Goal: Information Seeking & Learning: Learn about a topic

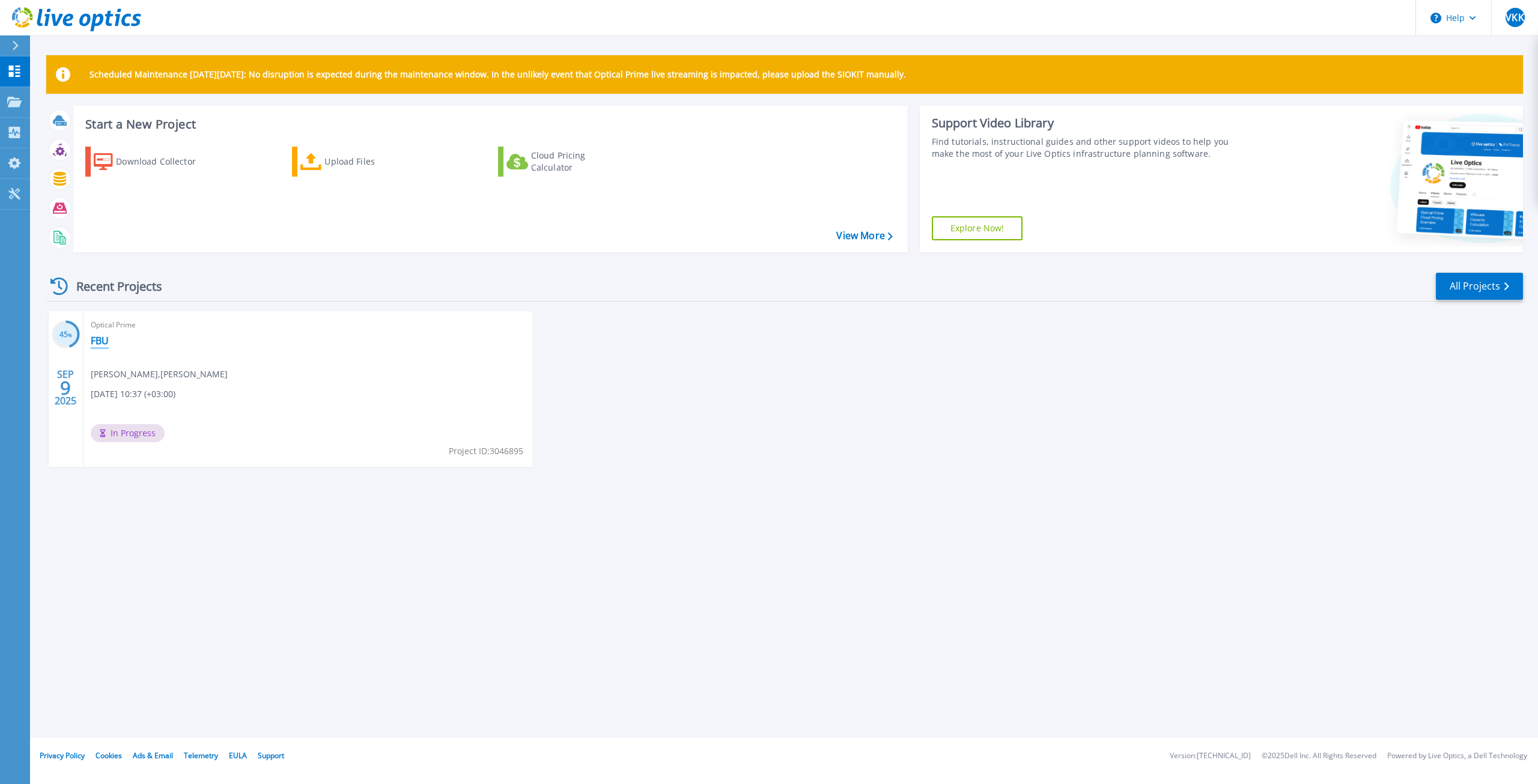
click at [97, 346] on link "FBU" at bounding box center [100, 340] width 18 height 12
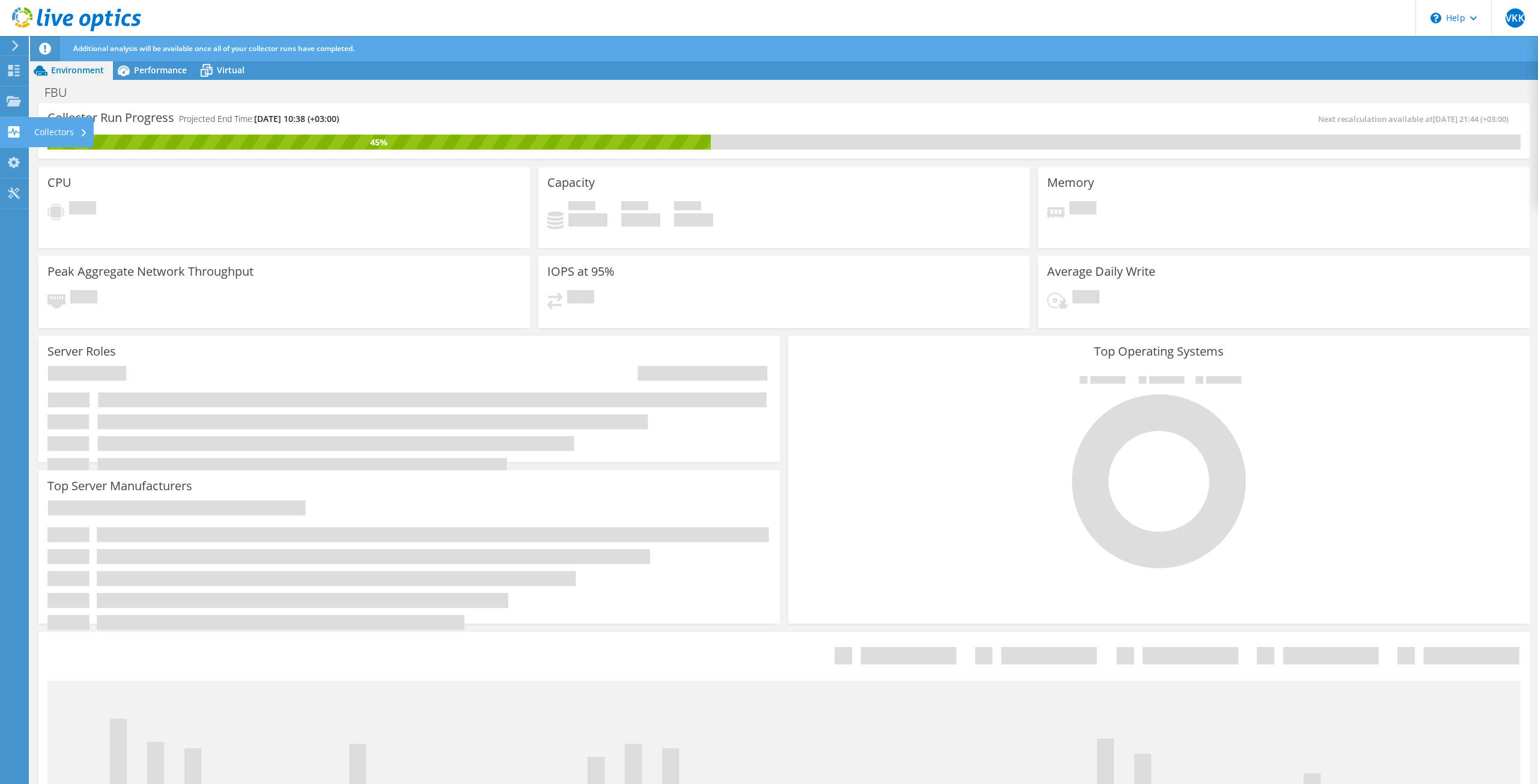
click at [47, 131] on div "Collectors" at bounding box center [61, 132] width 66 height 30
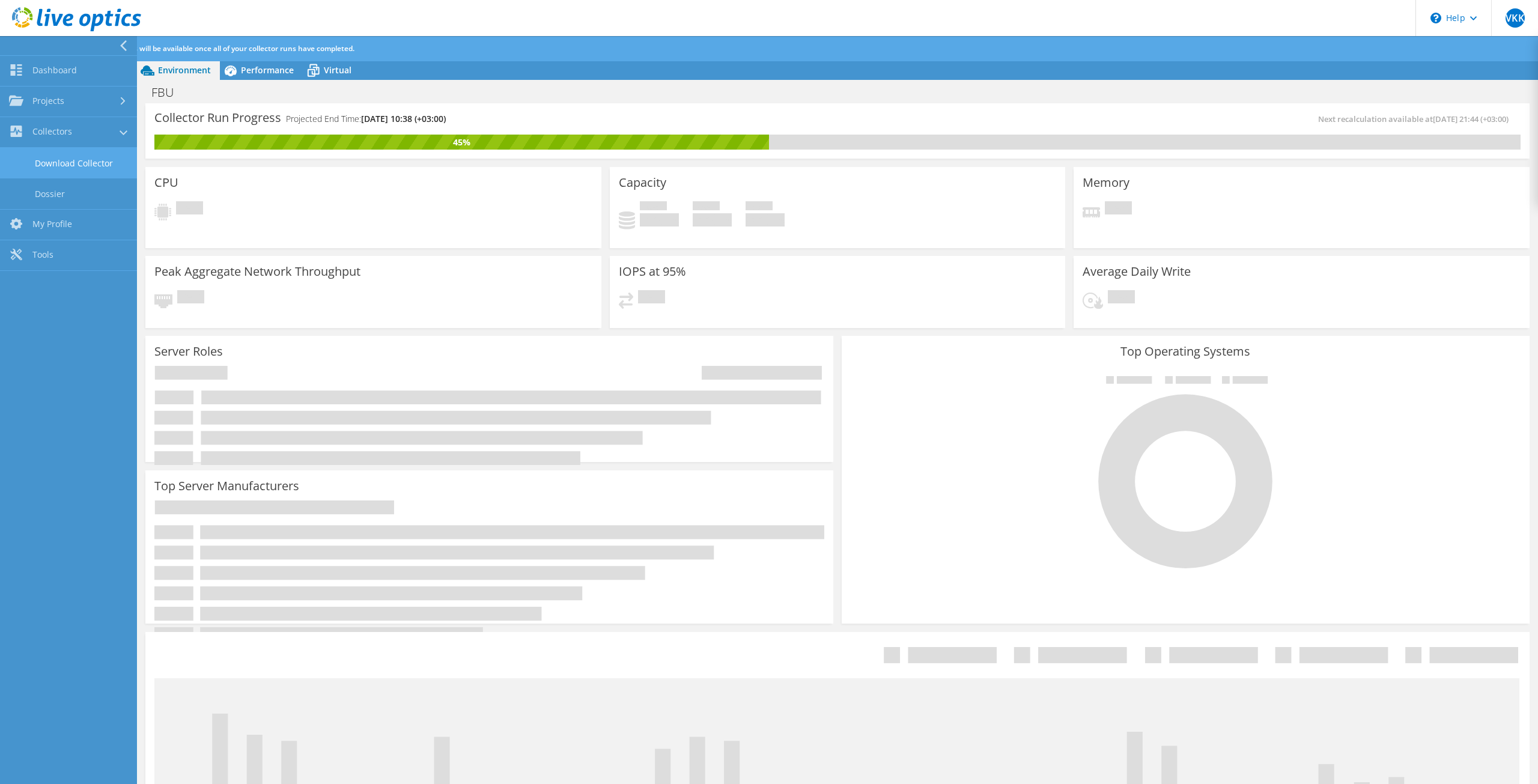
click at [86, 162] on link "Download Collector" at bounding box center [68, 163] width 137 height 31
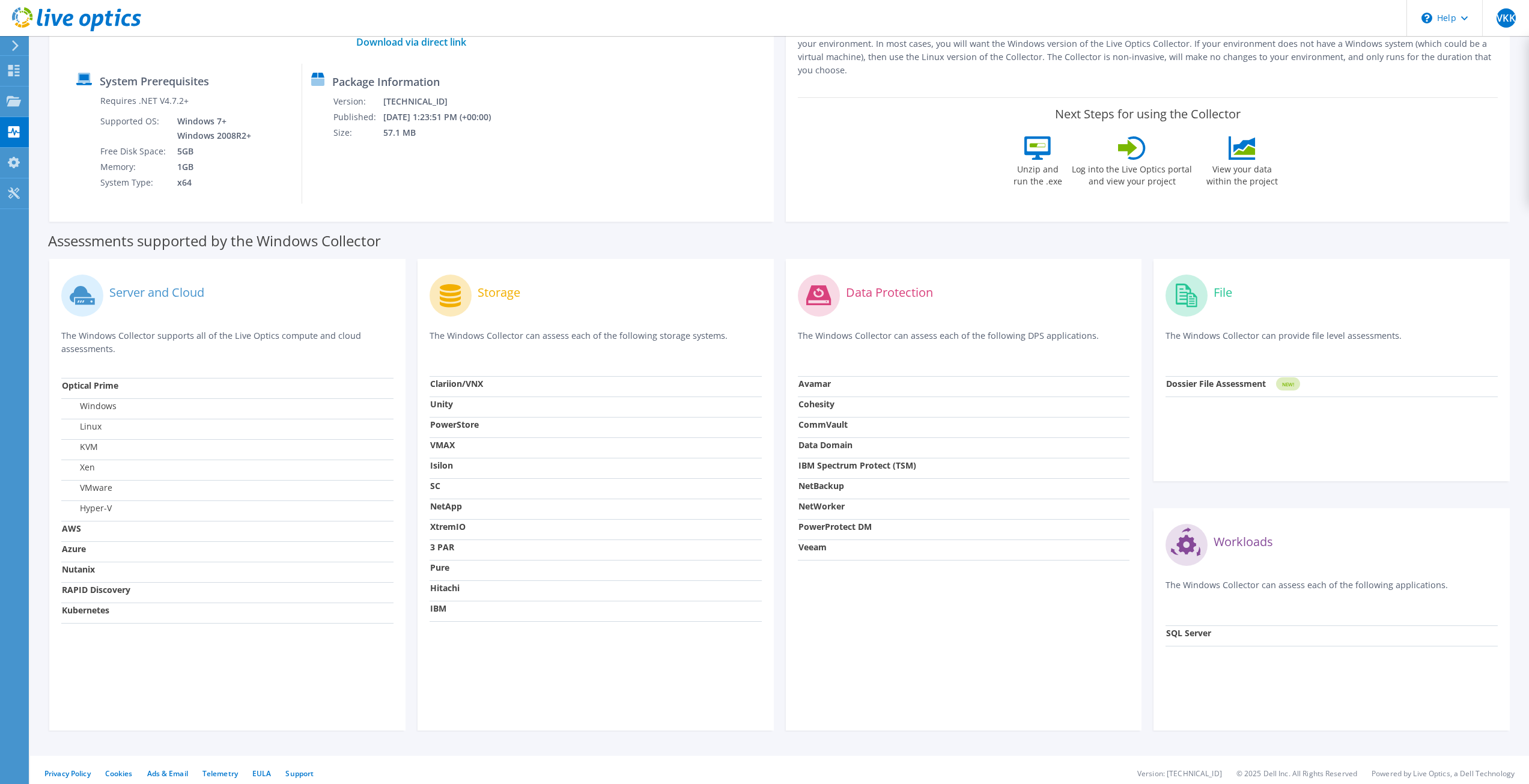
scroll to position [145, 0]
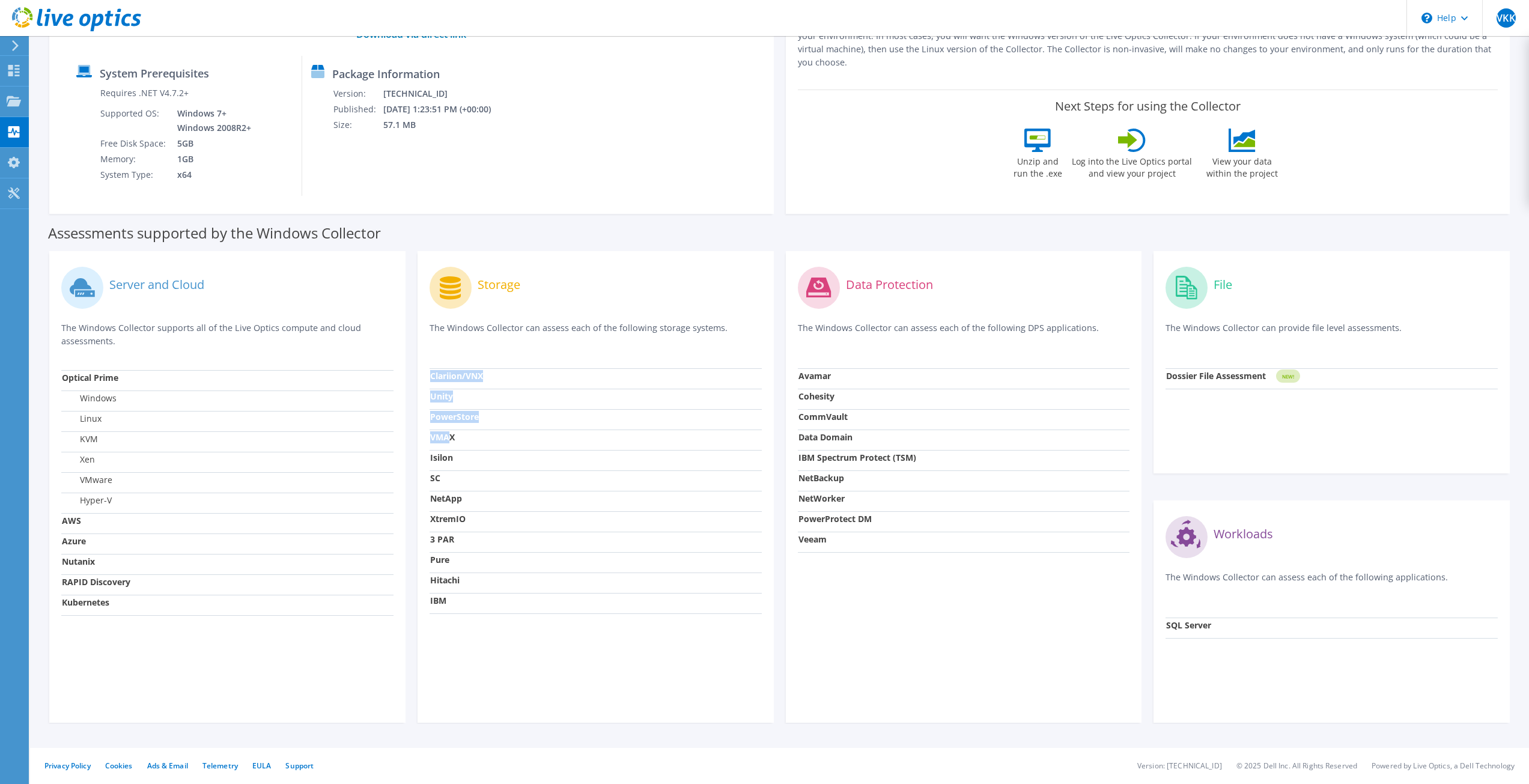
drag, startPoint x: 435, startPoint y: 437, endPoint x: 457, endPoint y: 459, distance: 31.1
click at [454, 448] on div "Storage The Windows Collector can assess each of the following storage systems.…" at bounding box center [595, 487] width 356 height 472
click at [450, 540] on strong "3 PAR" at bounding box center [442, 539] width 24 height 12
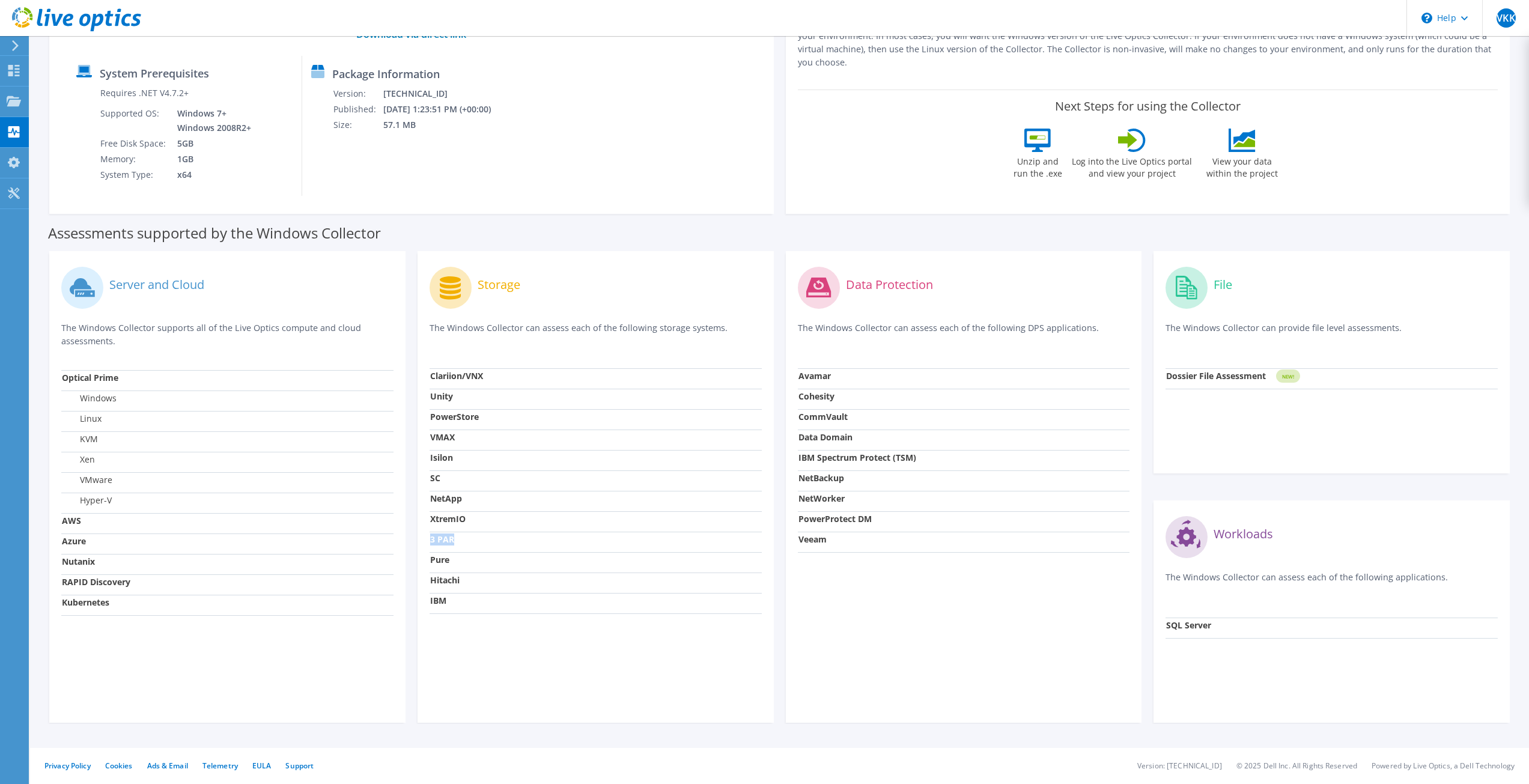
scroll to position [0, 0]
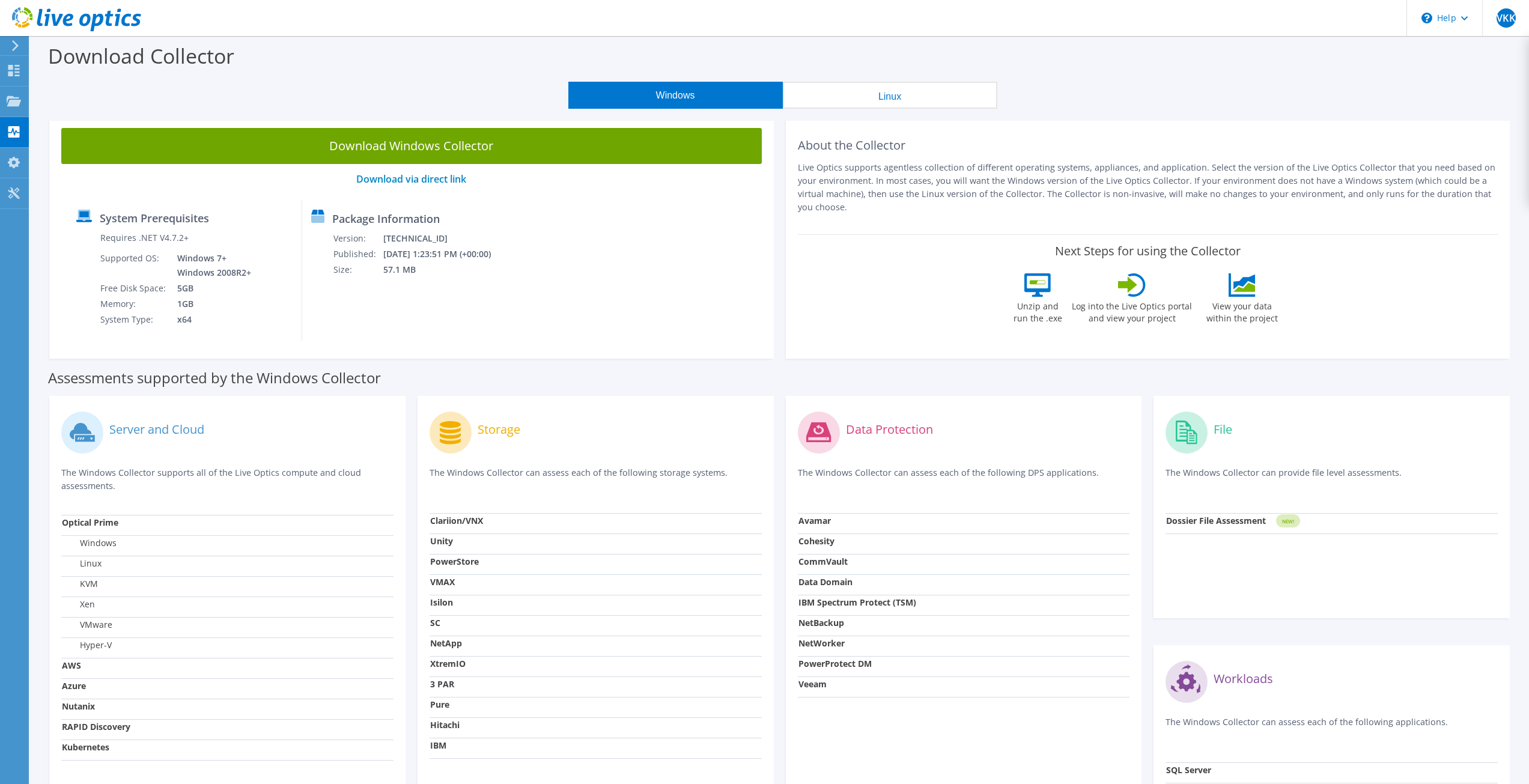
click at [15, 48] on use at bounding box center [15, 45] width 6 height 11
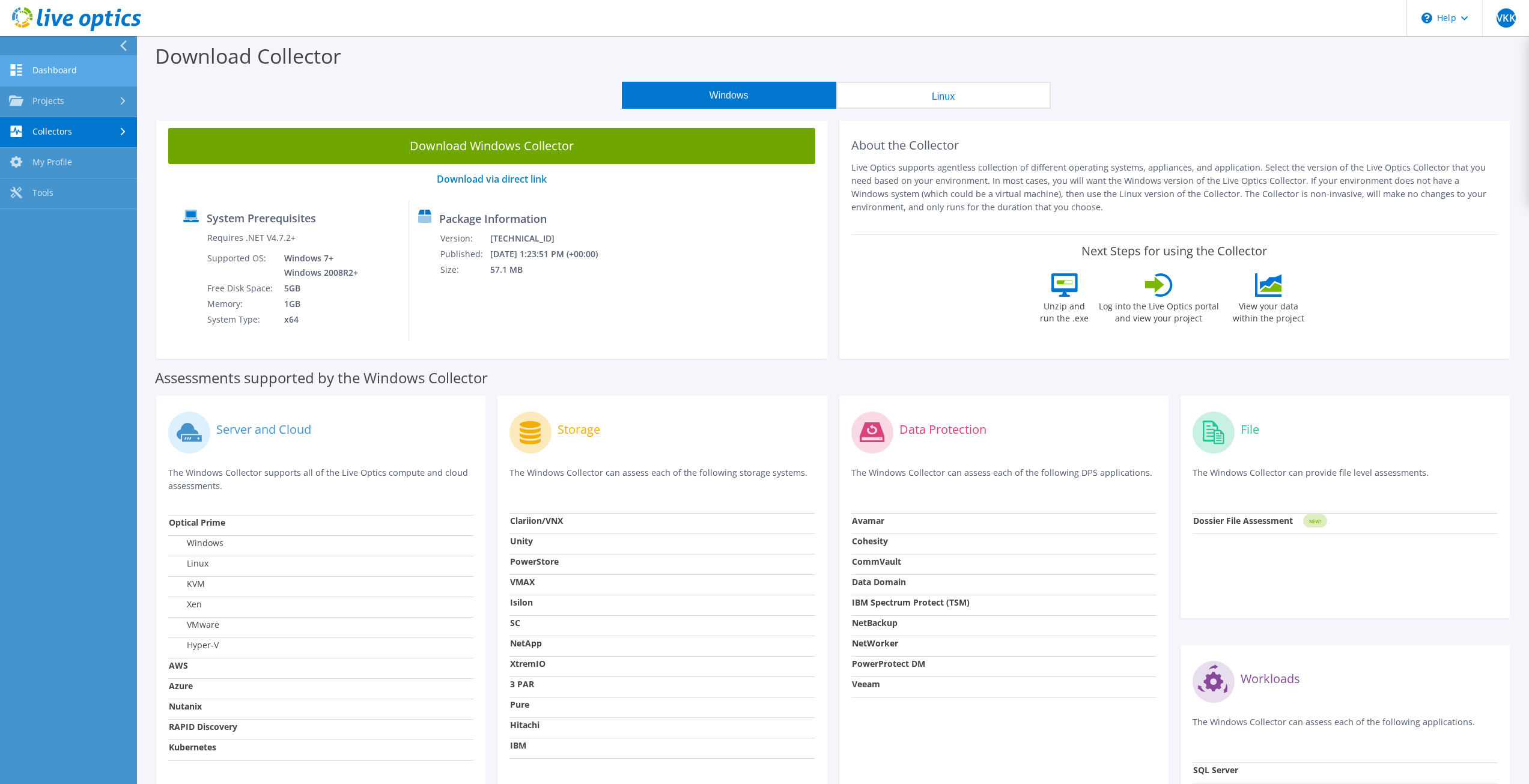
click at [74, 65] on link "Dashboard" at bounding box center [68, 72] width 137 height 31
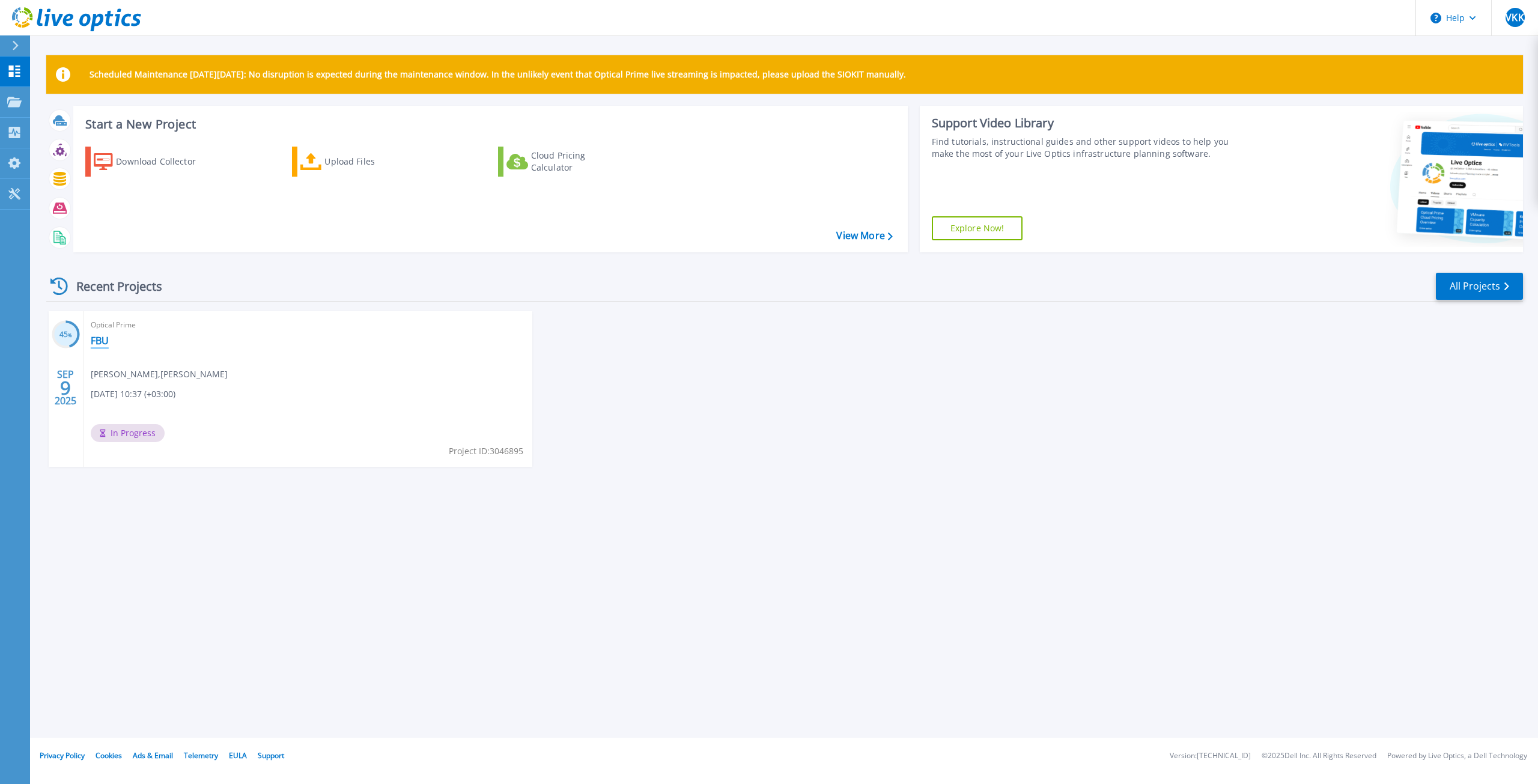
click at [95, 333] on div "Optical Prime FBU Veli Kadir KOZAN , Kadir KOZAN 09/09/2025, 10:37 (+03:00) In …" at bounding box center [308, 388] width 448 height 155
click at [101, 338] on link "FBU" at bounding box center [100, 340] width 18 height 12
click at [332, 169] on div "Upload Files" at bounding box center [372, 161] width 96 height 24
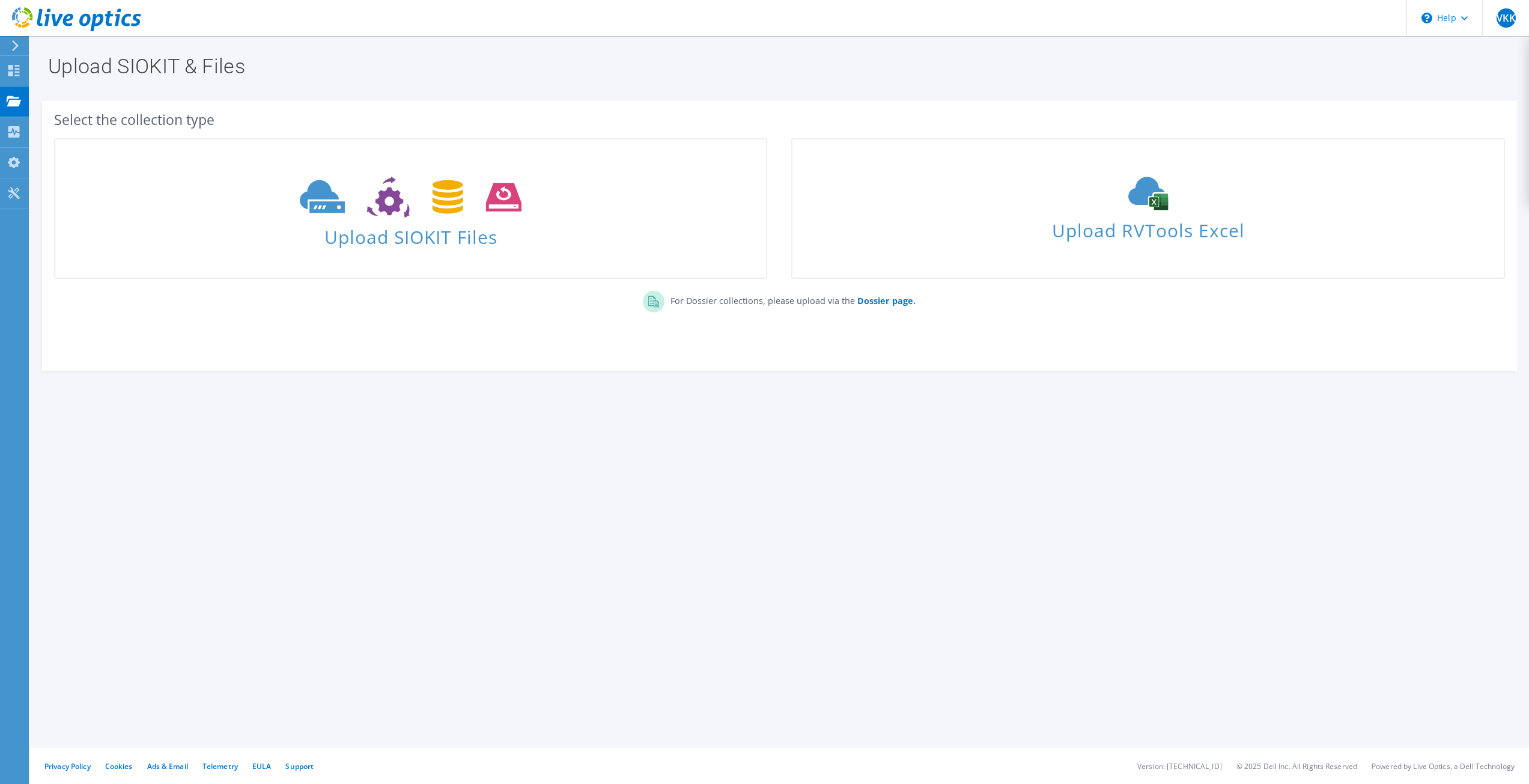
click at [91, 16] on icon at bounding box center [77, 19] width 129 height 24
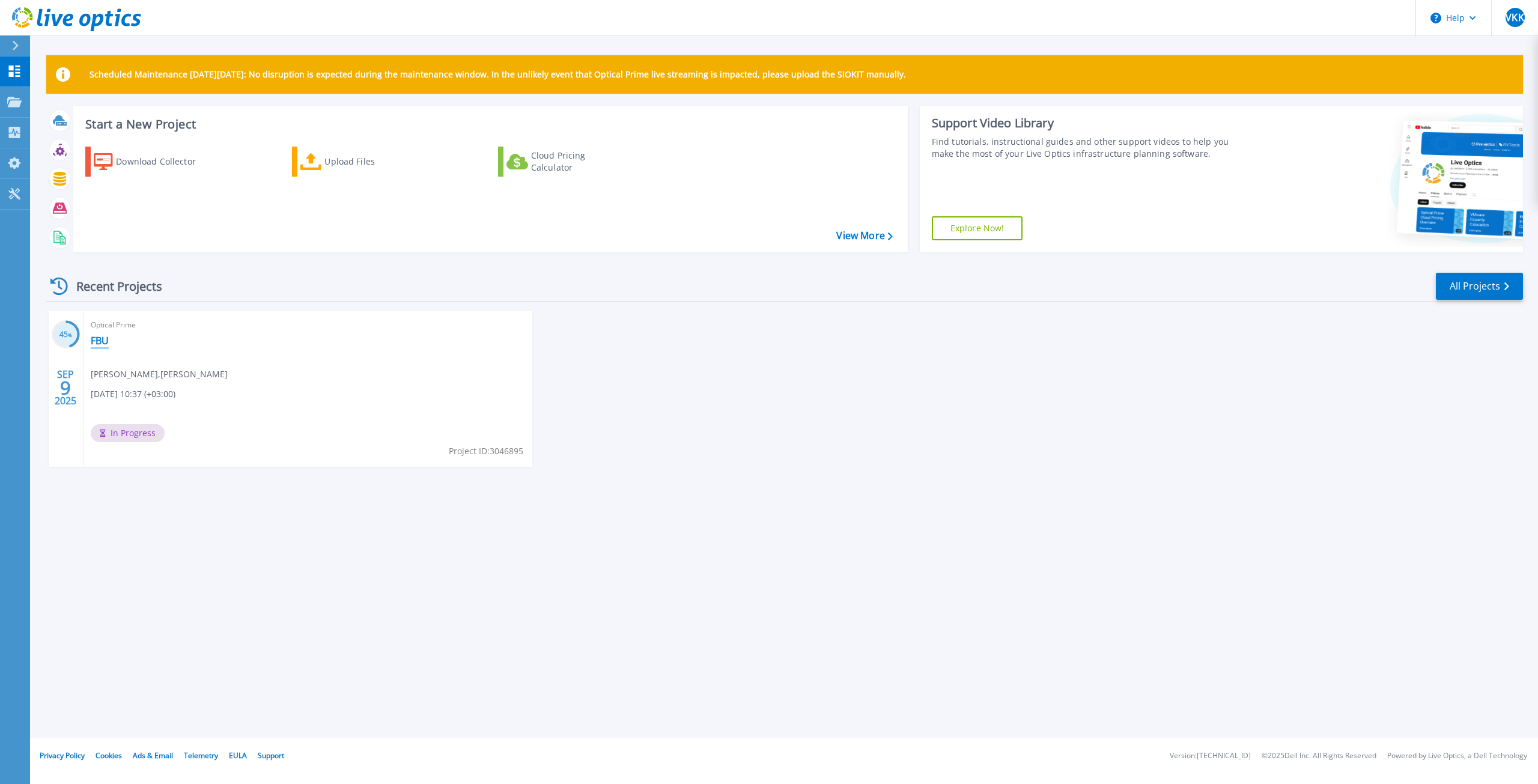
click at [100, 339] on link "FBU" at bounding box center [100, 340] width 18 height 12
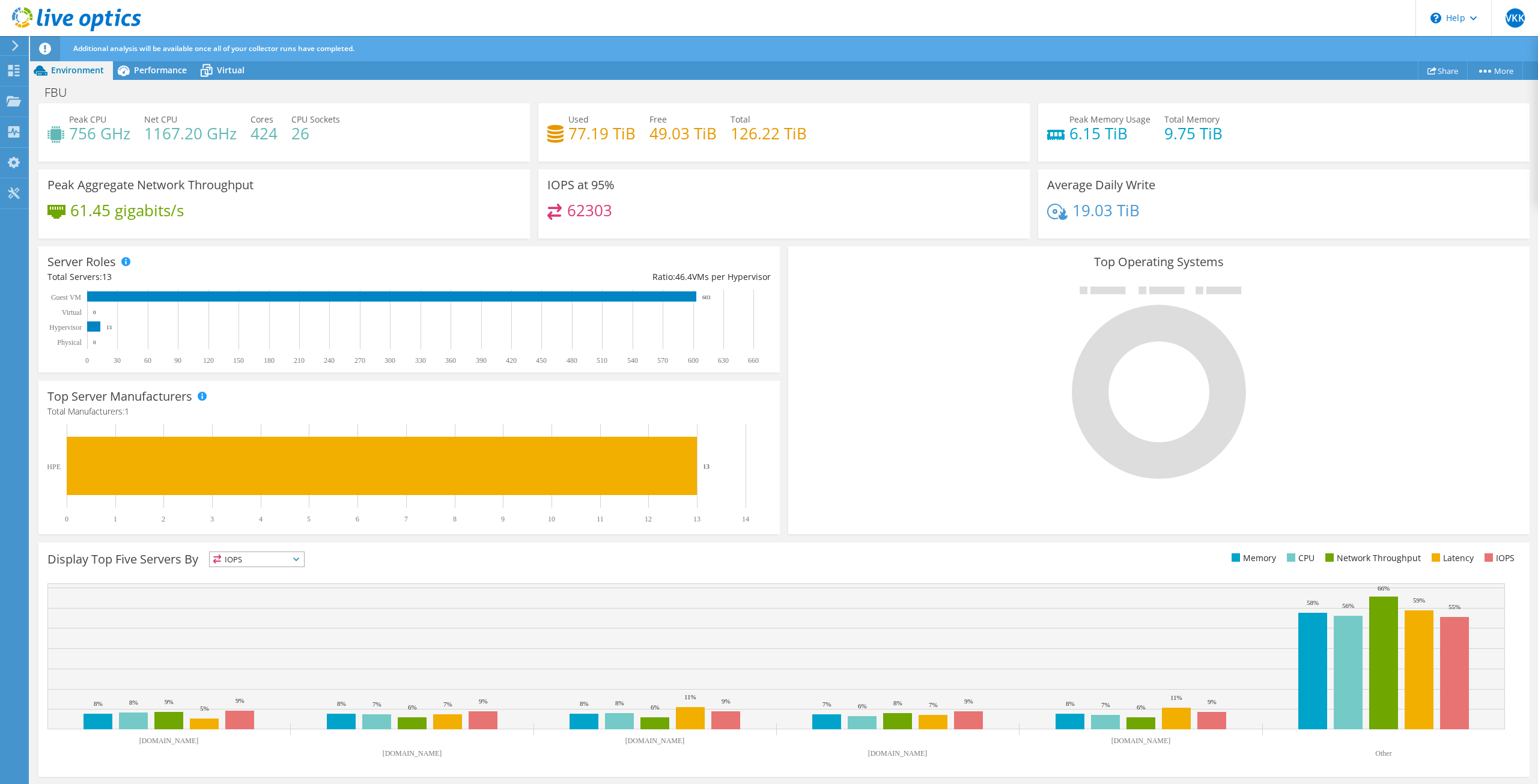
click at [137, 83] on div "FBU Print" at bounding box center [784, 92] width 1508 height 22
click at [137, 75] on div "Performance" at bounding box center [154, 70] width 83 height 19
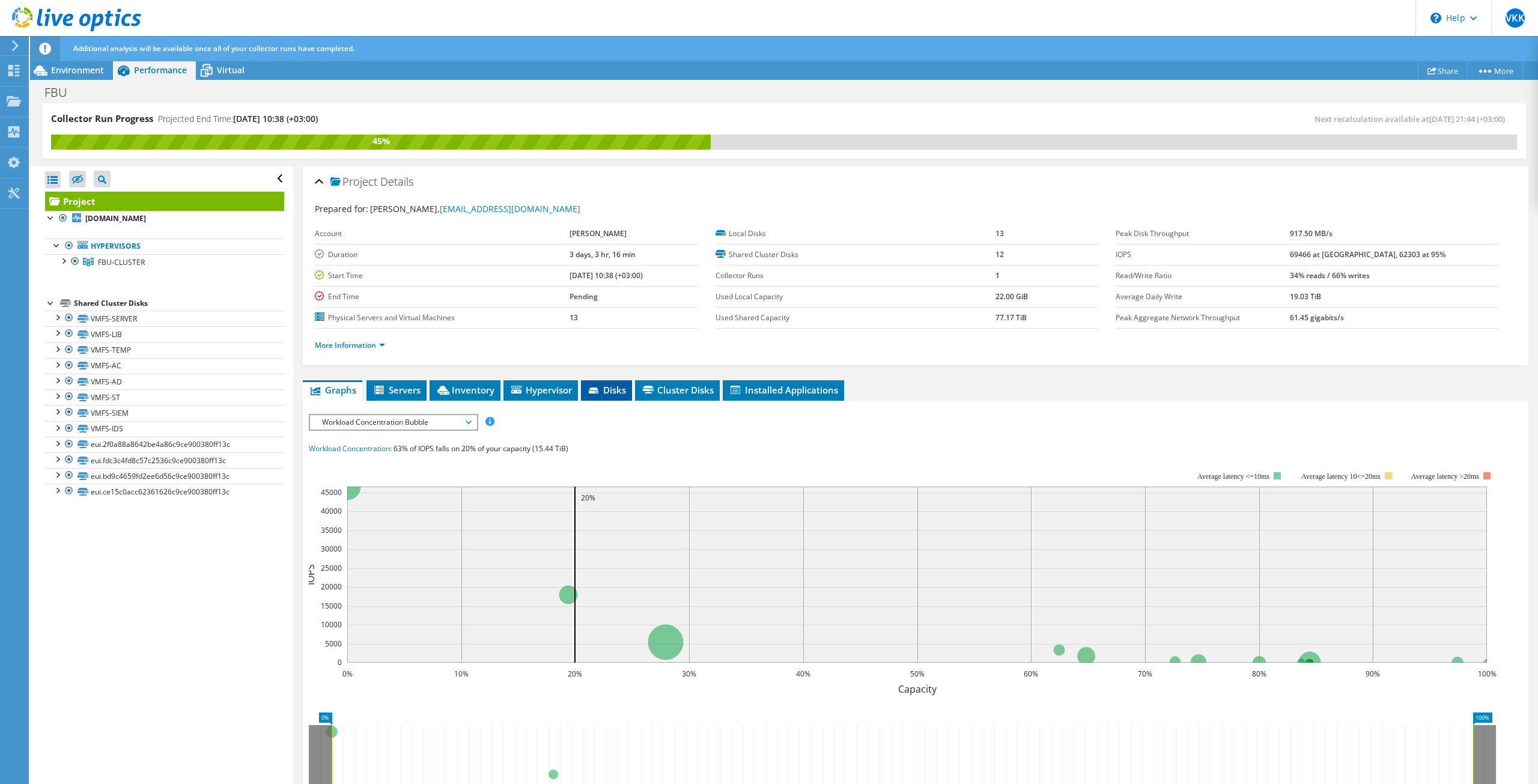
click at [601, 396] on li "Disks" at bounding box center [606, 390] width 51 height 21
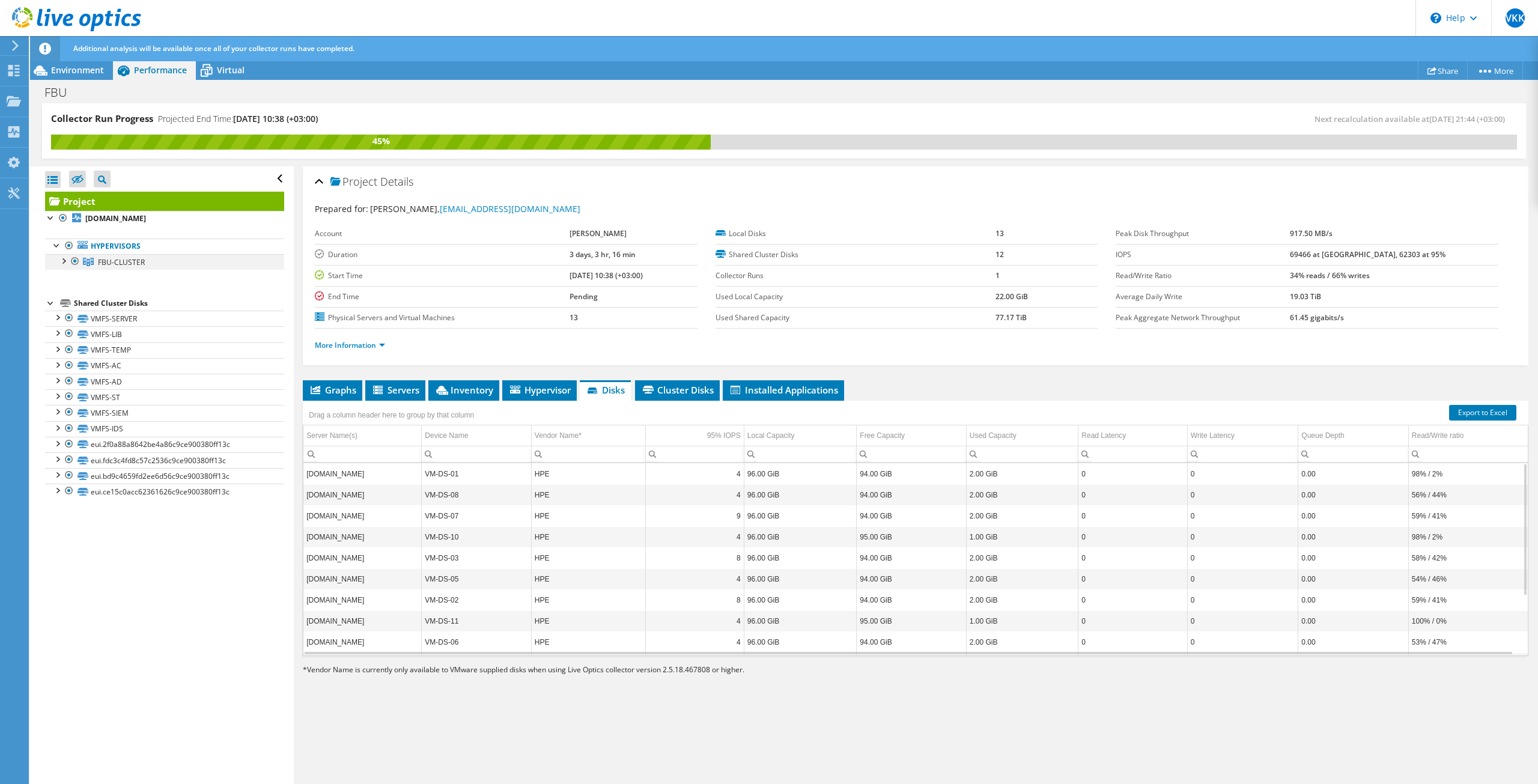
click at [64, 261] on div at bounding box center [63, 260] width 12 height 12
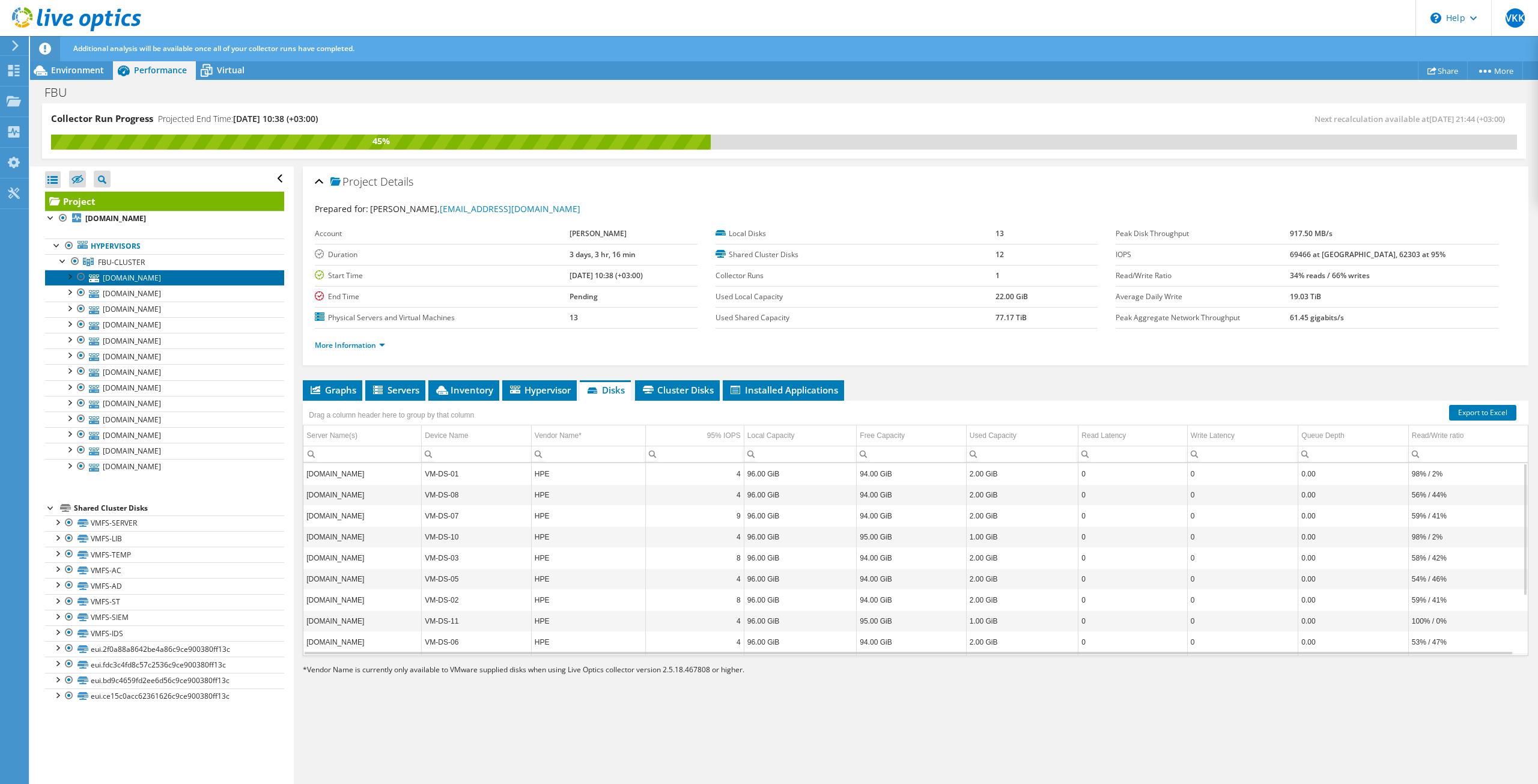
click at [115, 280] on link "[DOMAIN_NAME]" at bounding box center [164, 278] width 239 height 15
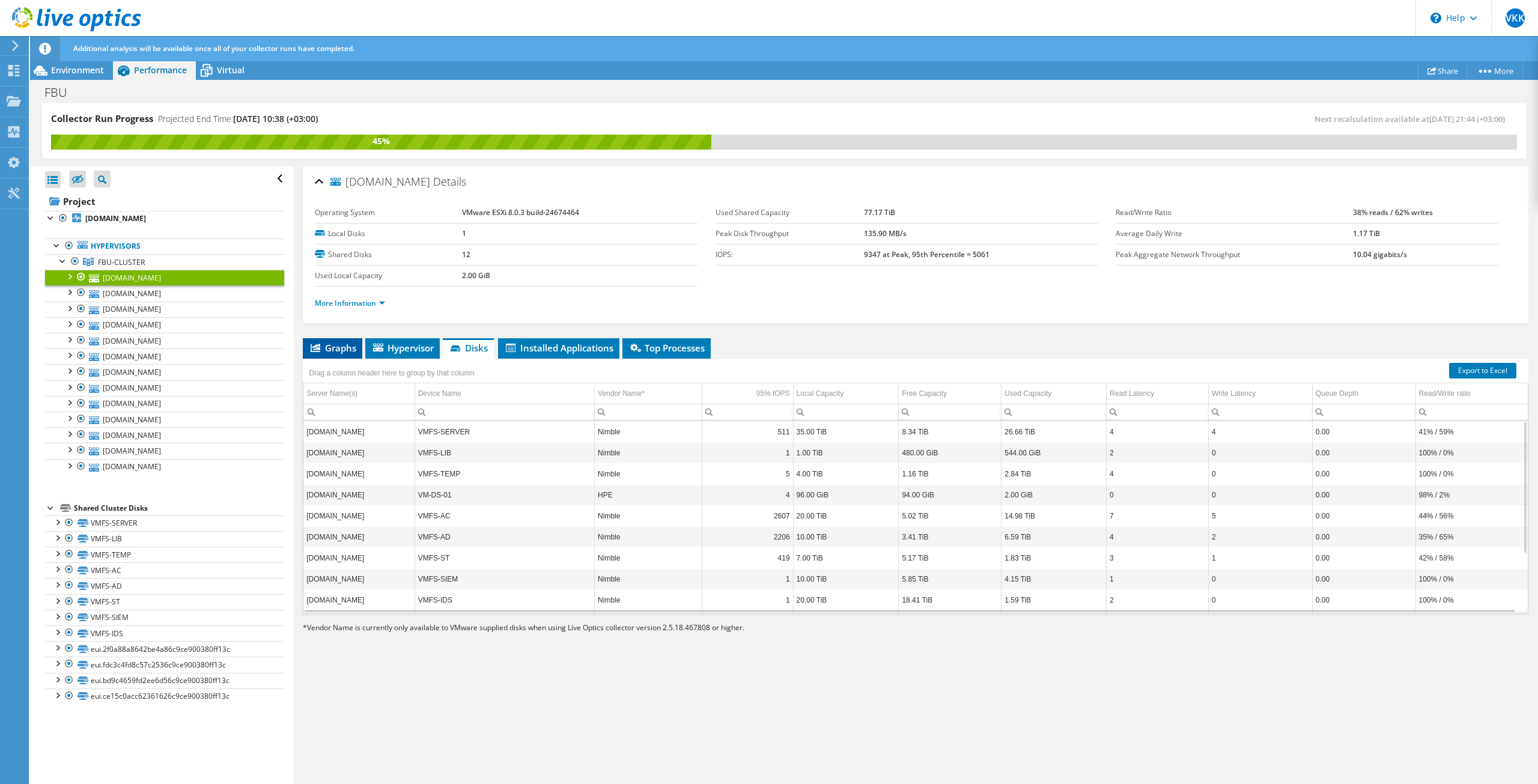
click at [323, 353] on span "Graphs" at bounding box center [332, 347] width 48 height 12
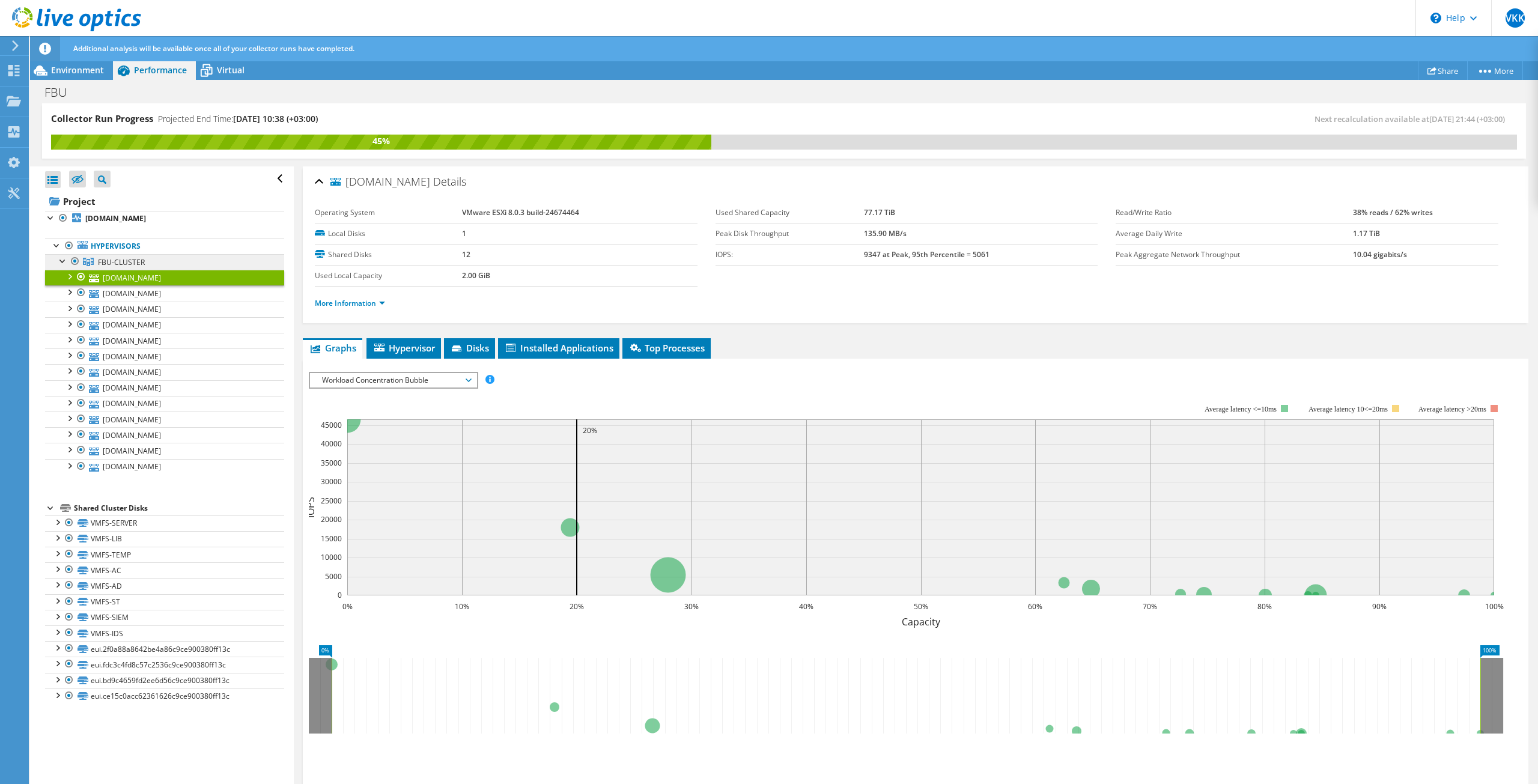
click at [123, 262] on span "FBU-CLUSTER" at bounding box center [121, 262] width 47 height 10
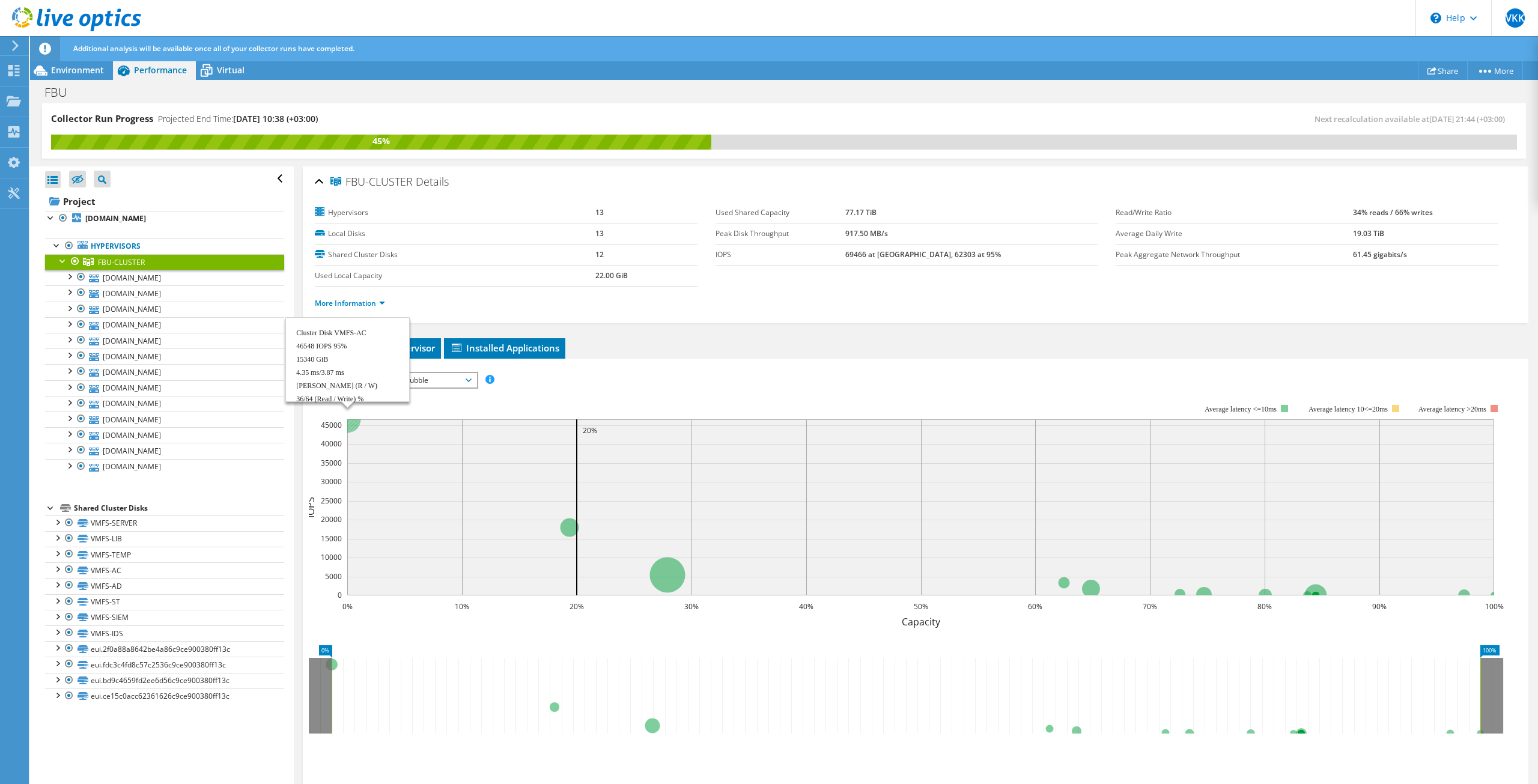
click at [353, 421] on circle at bounding box center [347, 419] width 27 height 27
click at [945, 256] on b "69466 at [GEOGRAPHIC_DATA], 62303 at 95%" at bounding box center [923, 254] width 155 height 10
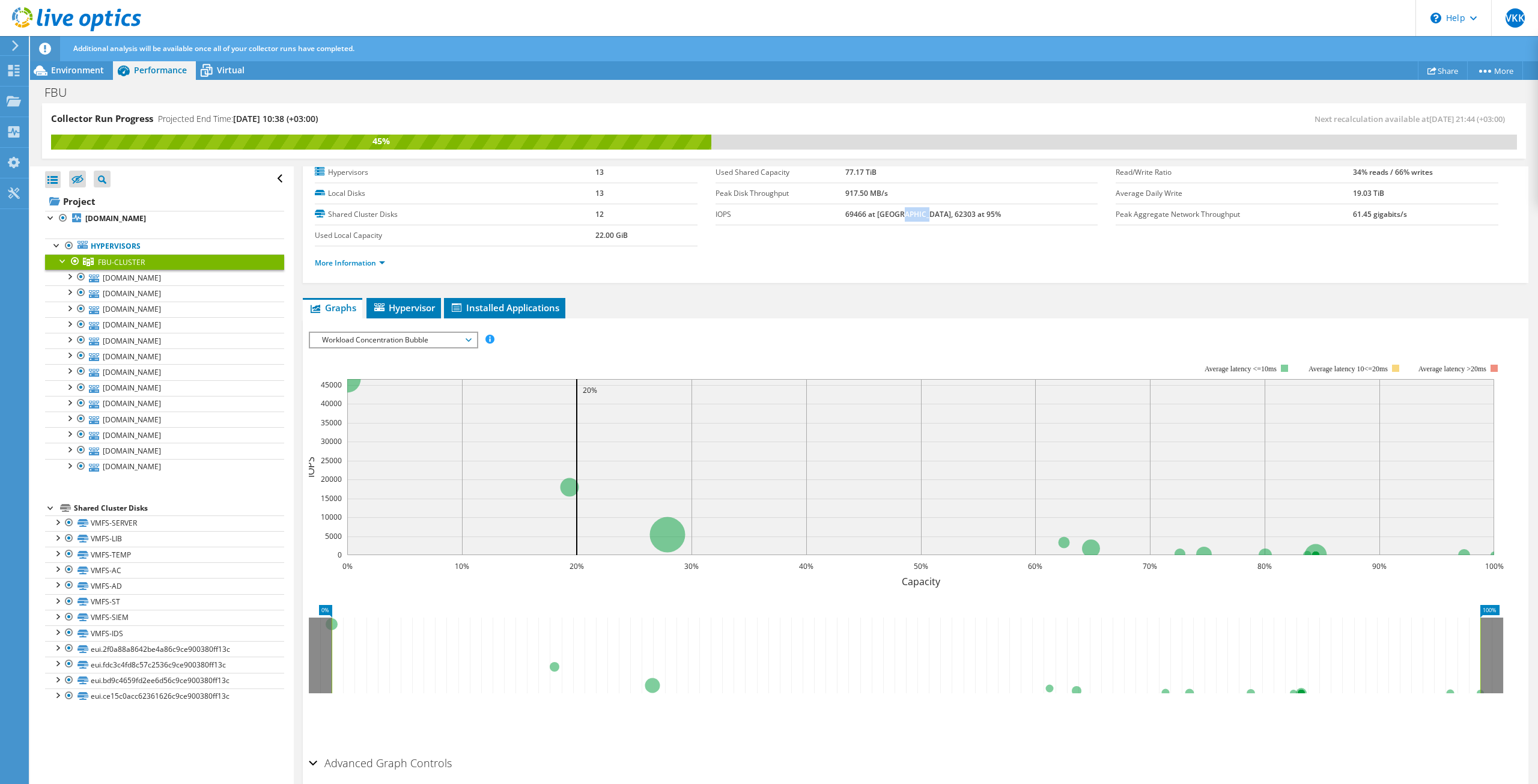
scroll to position [60, 0]
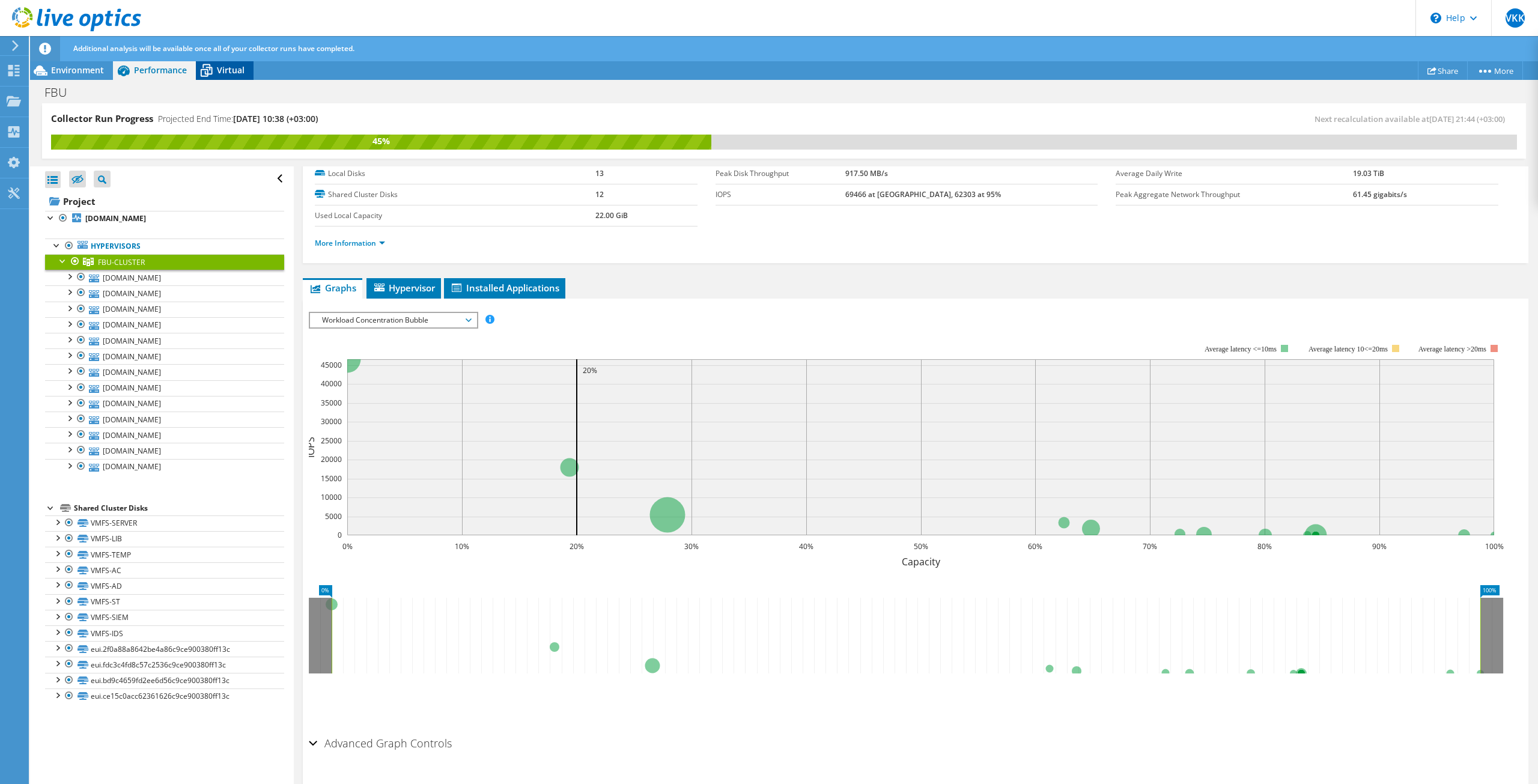
click at [196, 74] on icon at bounding box center [206, 70] width 21 height 21
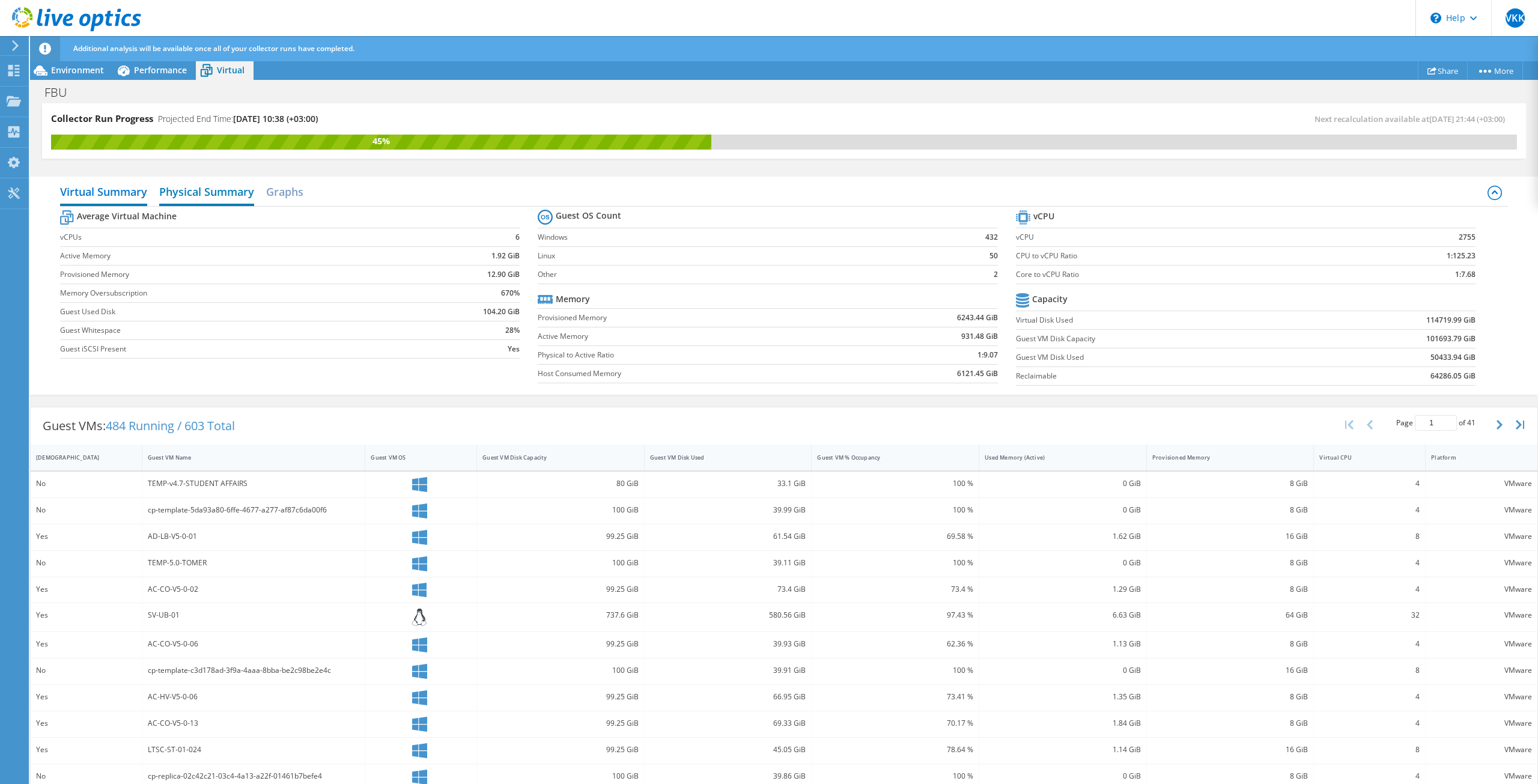
click at [183, 190] on h2 "Physical Summary" at bounding box center [206, 193] width 95 height 26
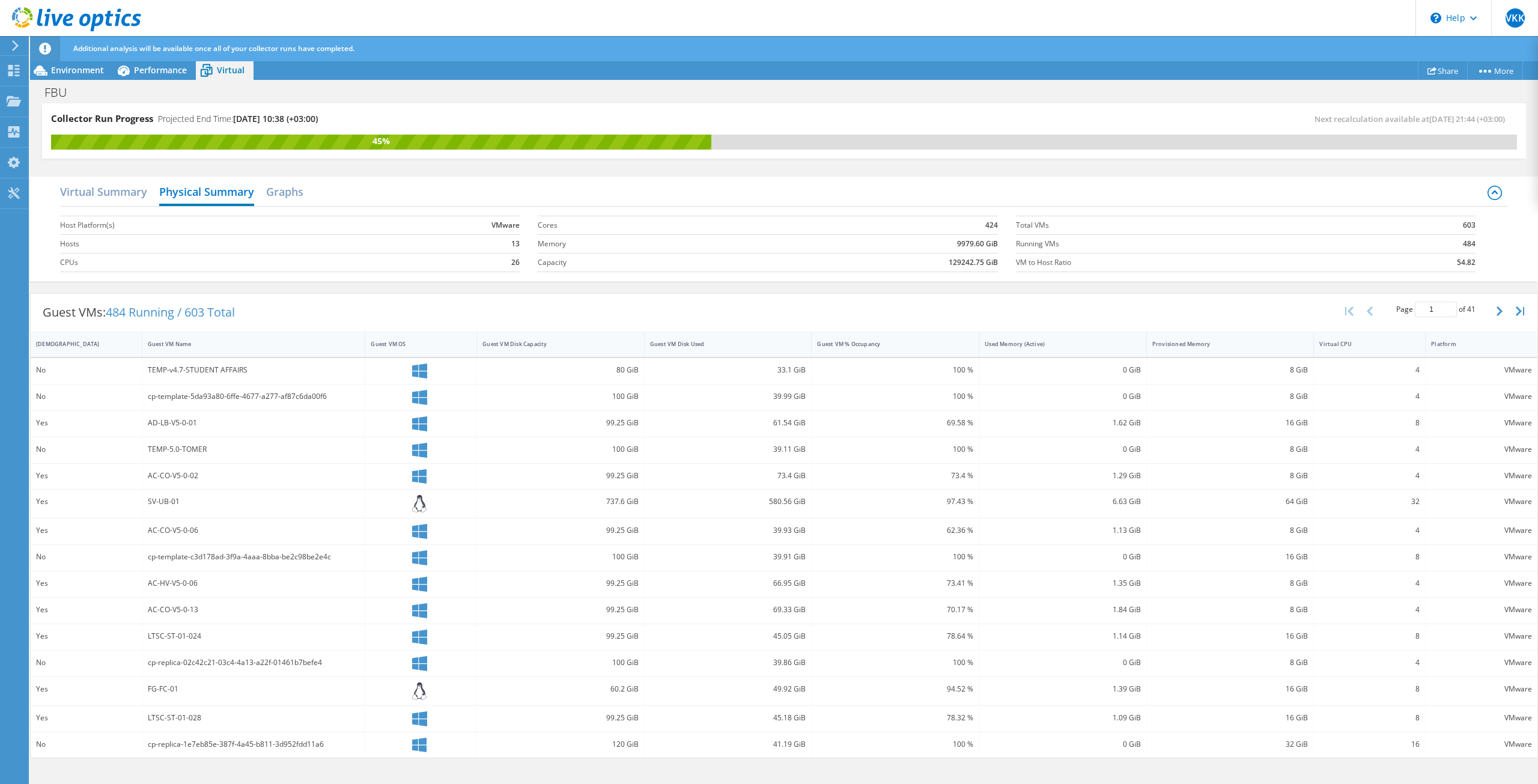
scroll to position [89, 0]
drag, startPoint x: 945, startPoint y: 555, endPoint x: 981, endPoint y: 559, distance: 36.2
click at [981, 557] on div "No cp-template-c3d178ad-3f9a-4aaa-8bba-be2c98be2e4c 100 GiB 39.91 GiB 100 % 0 G…" at bounding box center [784, 558] width 1506 height 26
drag, startPoint x: 957, startPoint y: 625, endPoint x: 980, endPoint y: 635, distance: 25.1
click at [969, 631] on div "78.64 %" at bounding box center [896, 637] width 168 height 26
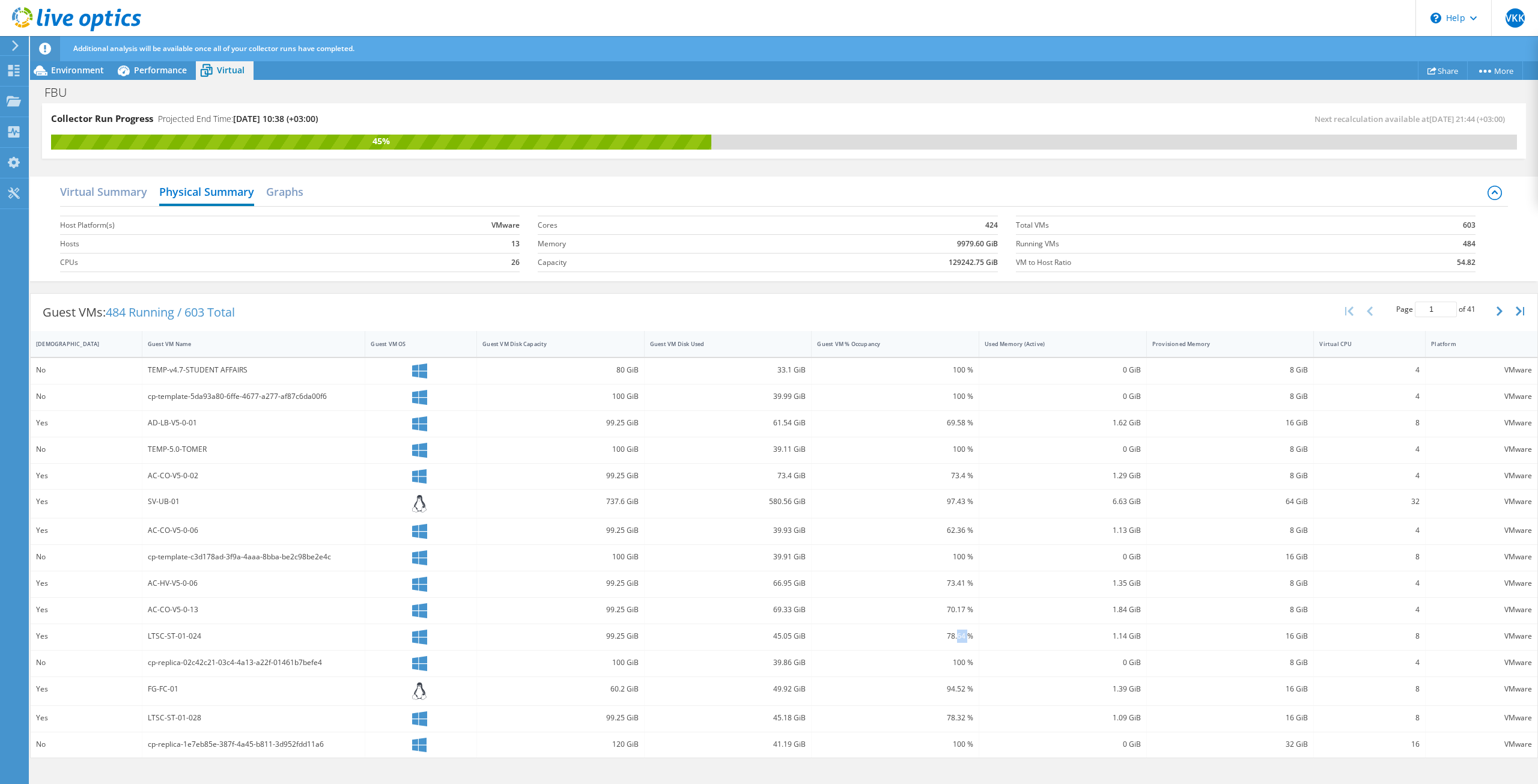
scroll to position [0, 0]
click at [1495, 316] on button "button" at bounding box center [1501, 311] width 21 height 23
type input "2"
click at [77, 69] on span "Environment" at bounding box center [77, 70] width 53 height 12
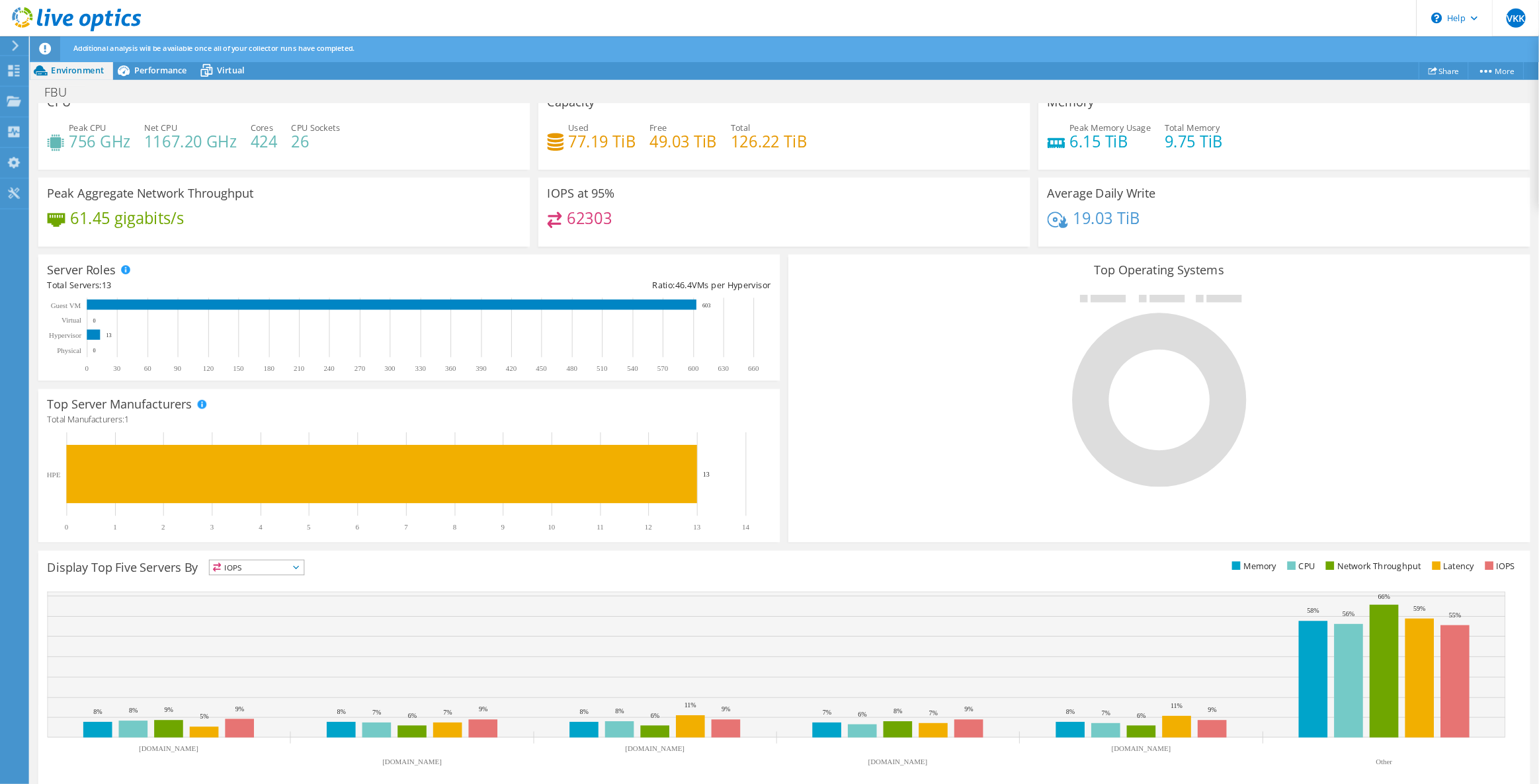
scroll to position [97, 0]
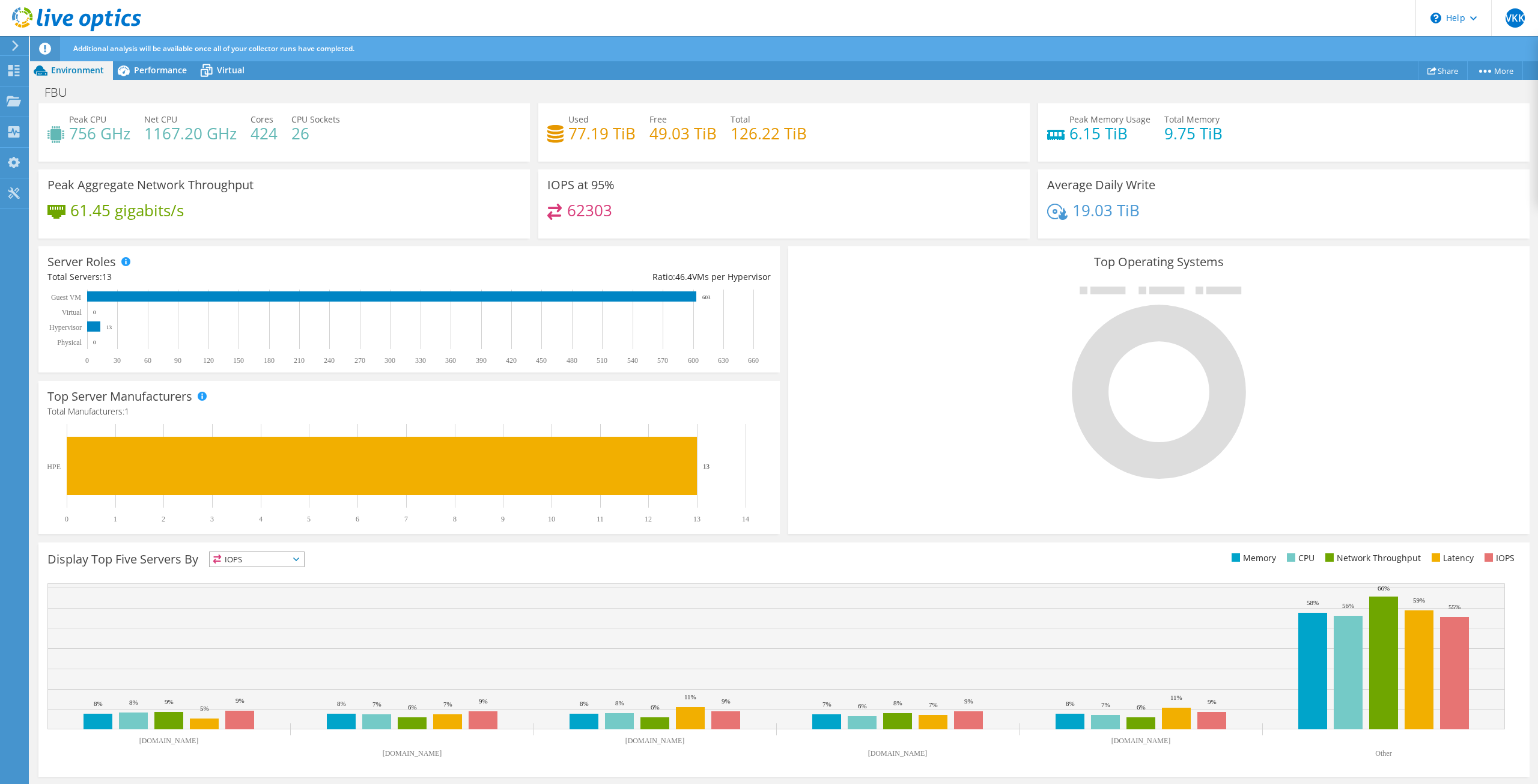
click at [257, 557] on span "IOPS" at bounding box center [256, 559] width 94 height 14
click at [266, 642] on li "Latency" at bounding box center [256, 642] width 94 height 17
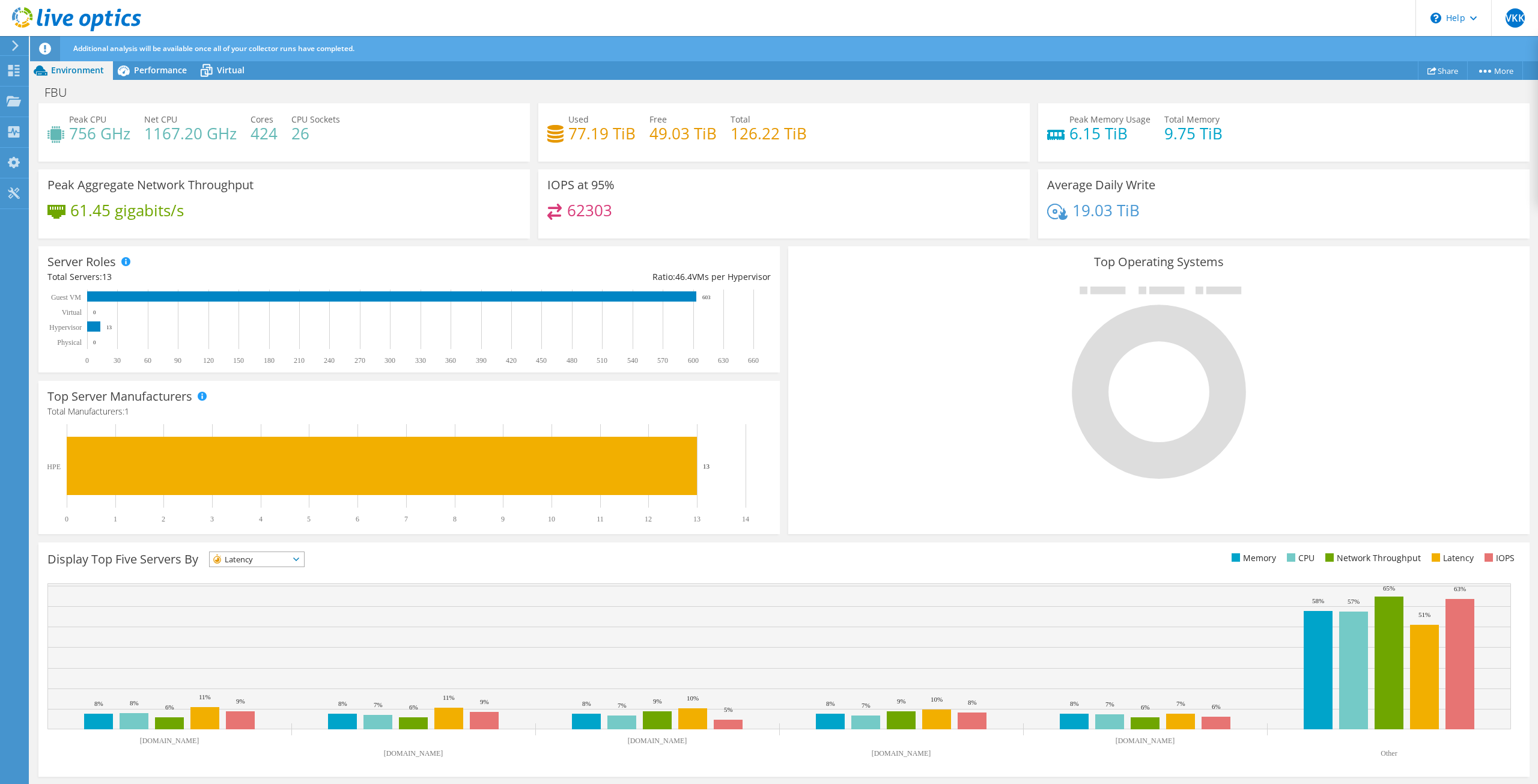
drag, startPoint x: 703, startPoint y: 297, endPoint x: 719, endPoint y: 297, distance: 16.0
click at [719, 297] on icon "0 30 60 90 120 150 180 210 240 270 300 330 360 390 420 450 480 510 540 570 600 …" at bounding box center [404, 327] width 713 height 75
click at [991, 485] on div "Top Operating Systems Windows Linux VMware" at bounding box center [1158, 390] width 741 height 288
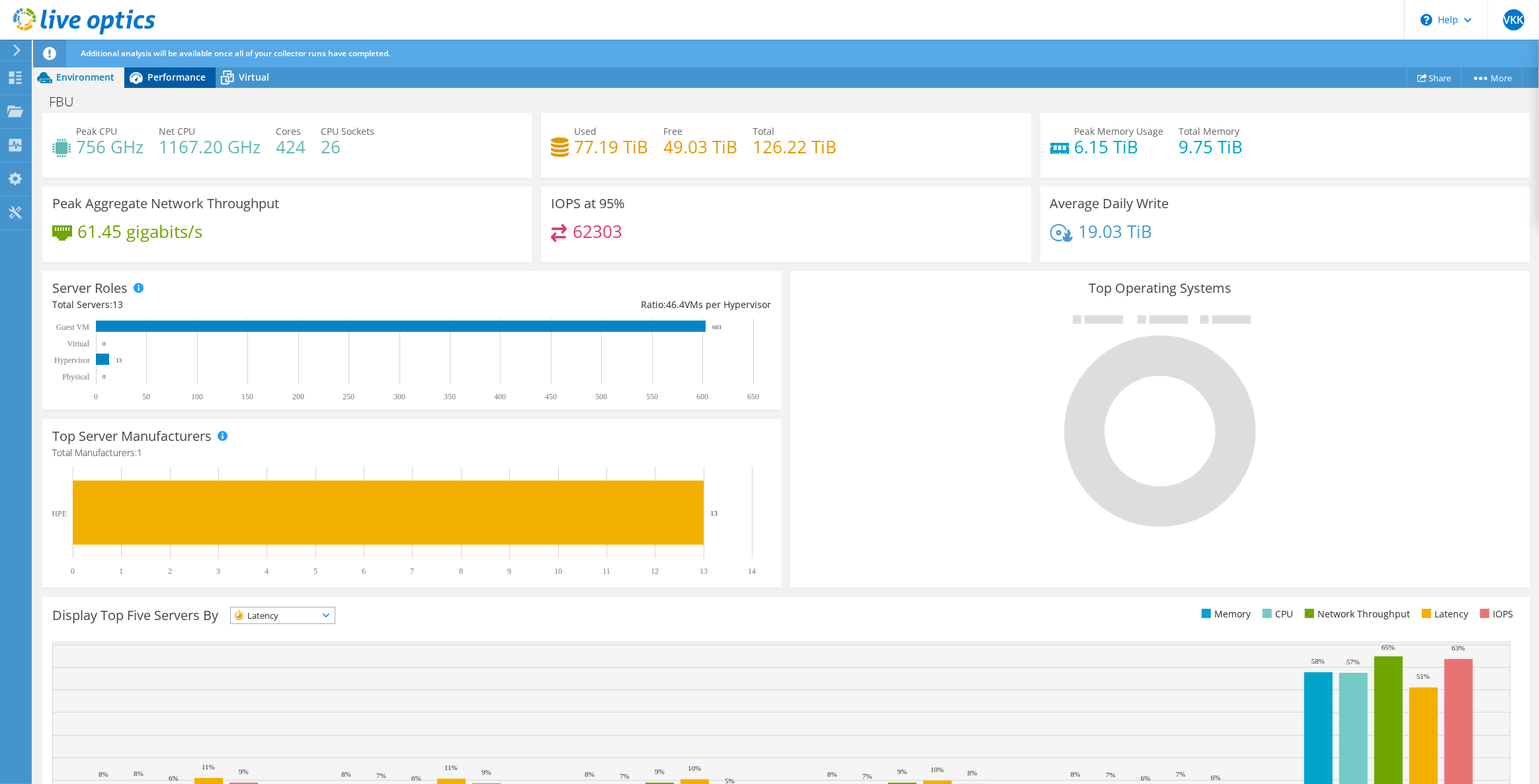
click at [159, 72] on span "Performance" at bounding box center [177, 77] width 58 height 13
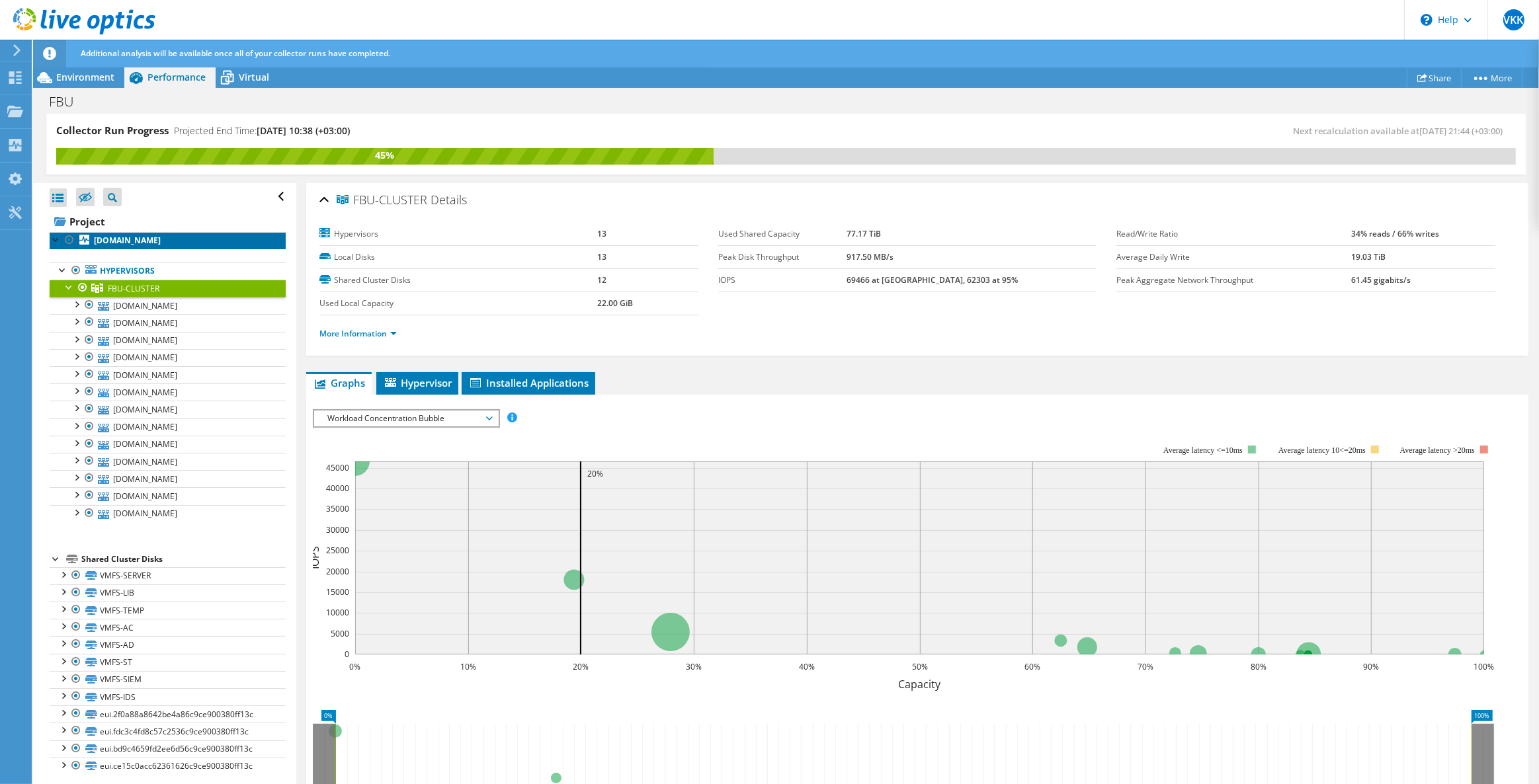
click at [127, 235] on b "sv-vw-01.fbu.edu.tr" at bounding box center [127, 240] width 67 height 11
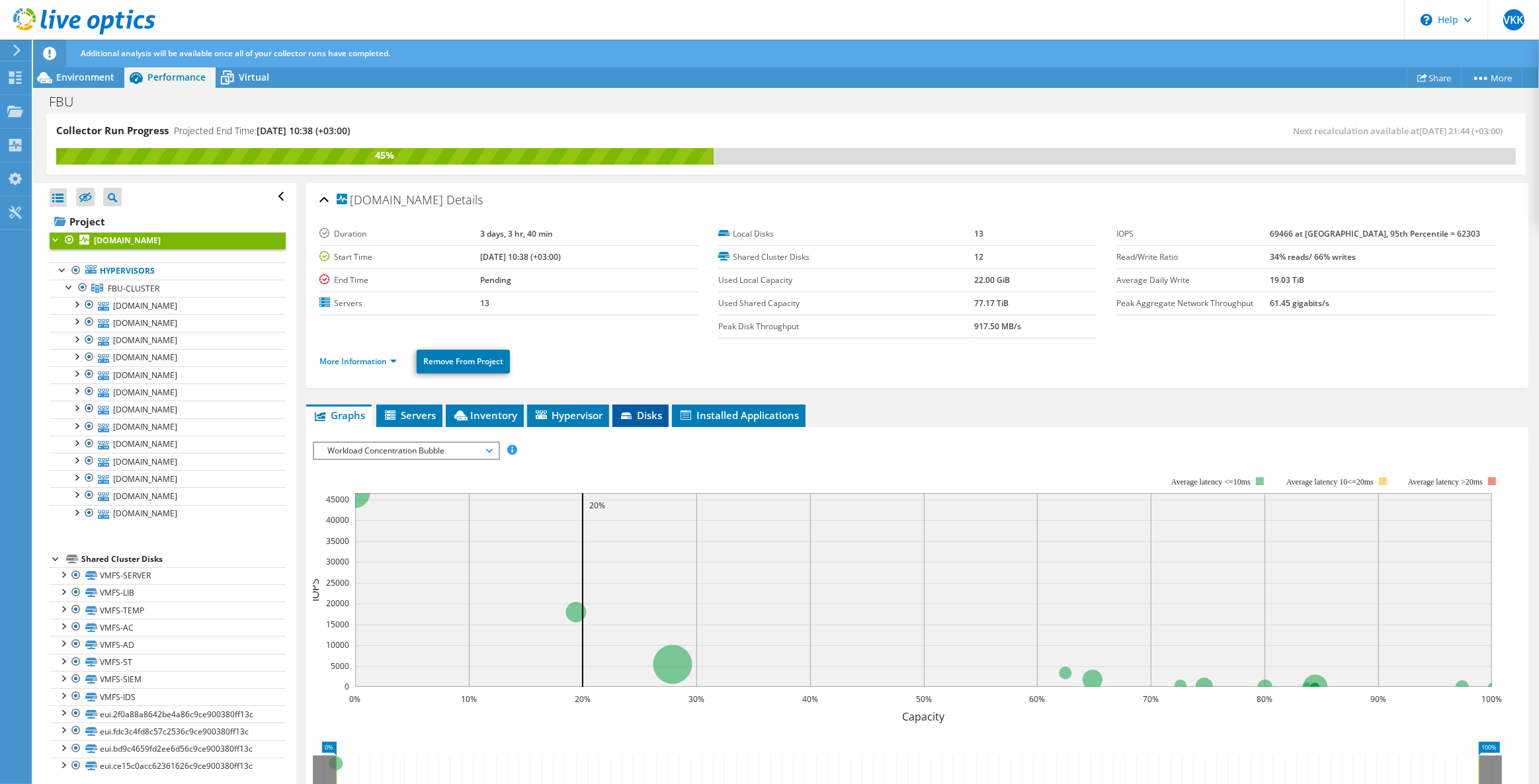
click at [641, 408] on span "Disks" at bounding box center [640, 415] width 43 height 13
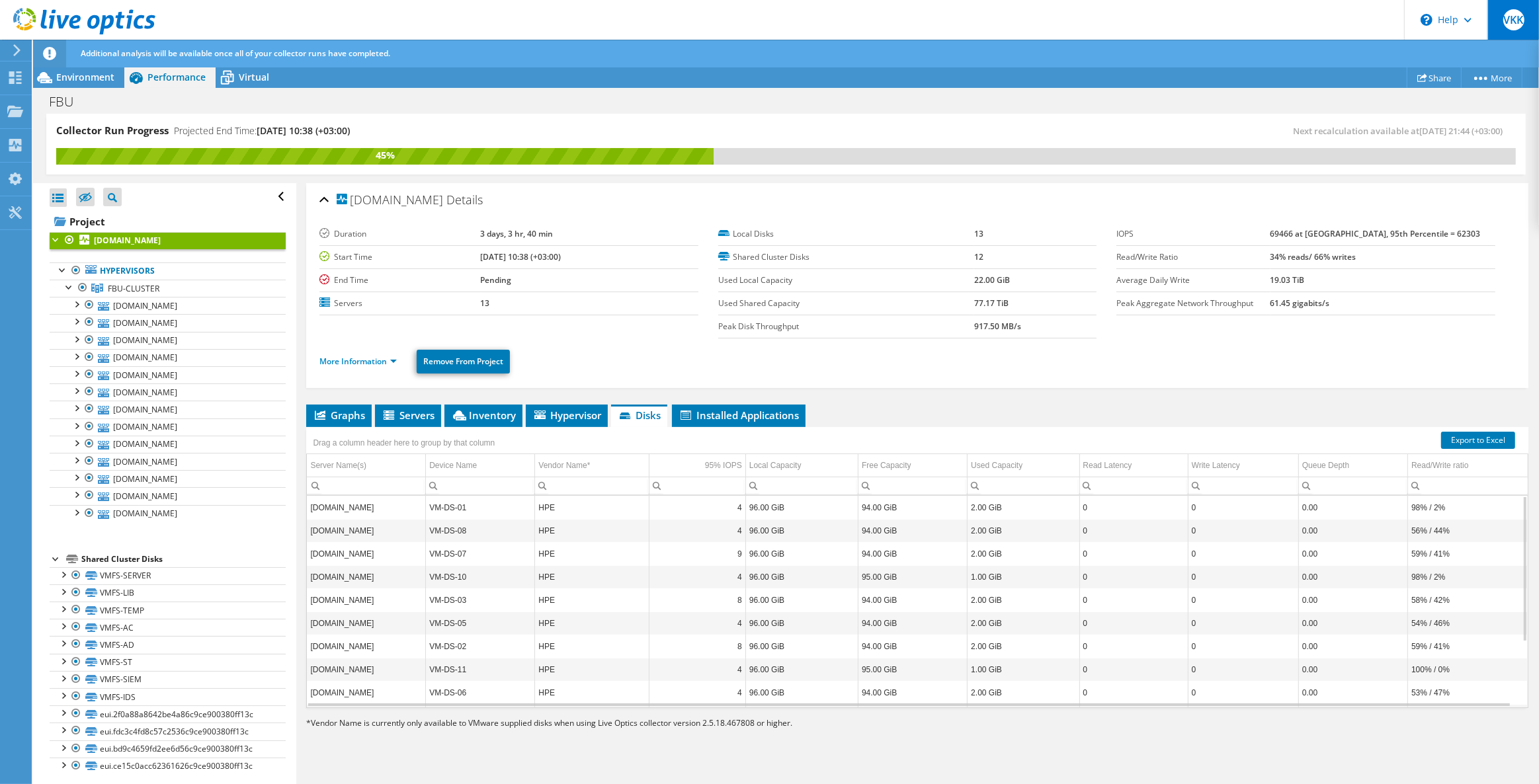
click at [1504, 15] on span "VKK" at bounding box center [1513, 20] width 21 height 21
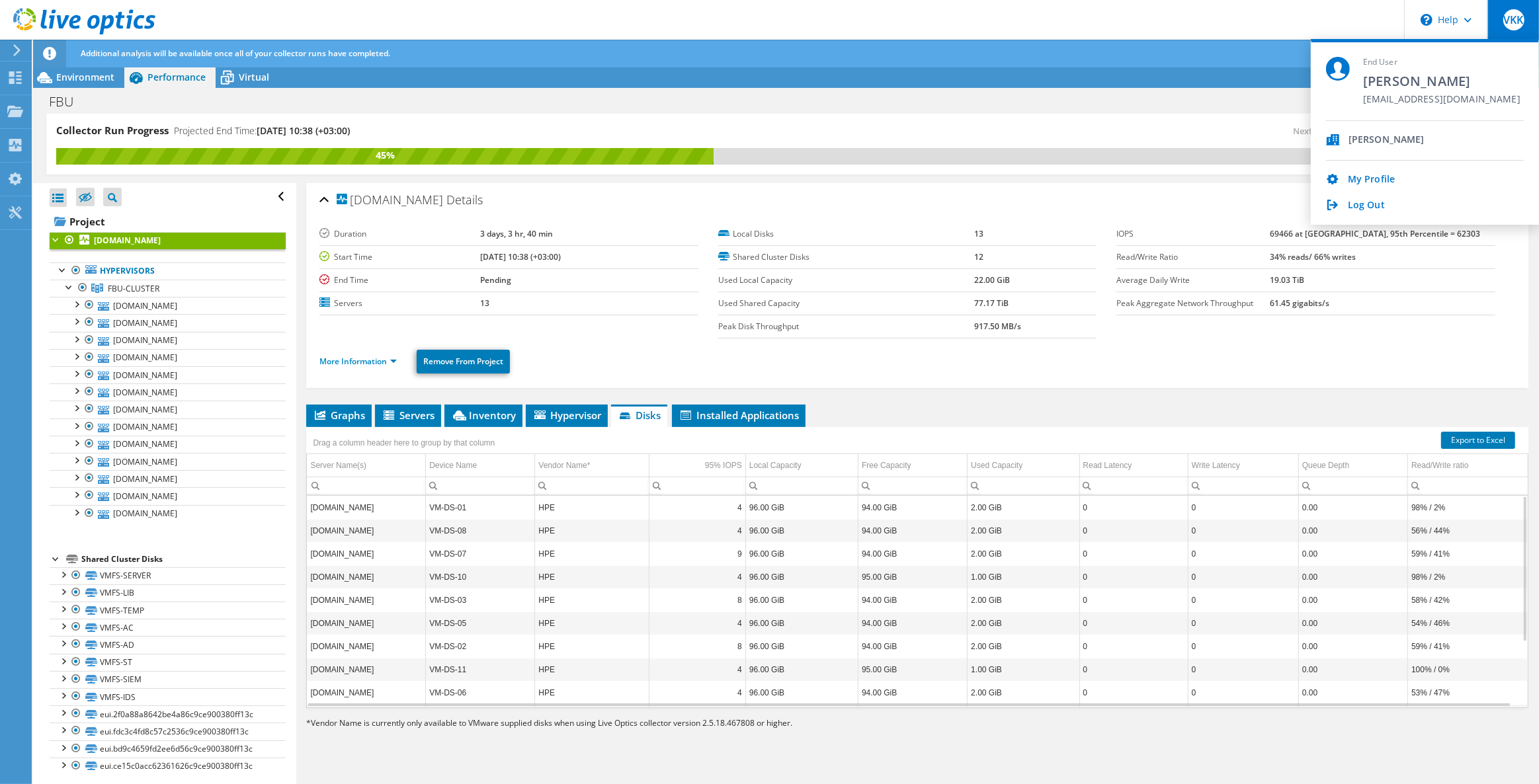
drag, startPoint x: 1398, startPoint y: 92, endPoint x: 1461, endPoint y: 91, distance: 63.0
click at [1461, 91] on div "End User Veli Kadir KOZAN kadir@kadirkozan.com.tr" at bounding box center [1442, 89] width 157 height 64
click at [1374, 181] on link "My Profile" at bounding box center [1371, 180] width 47 height 13
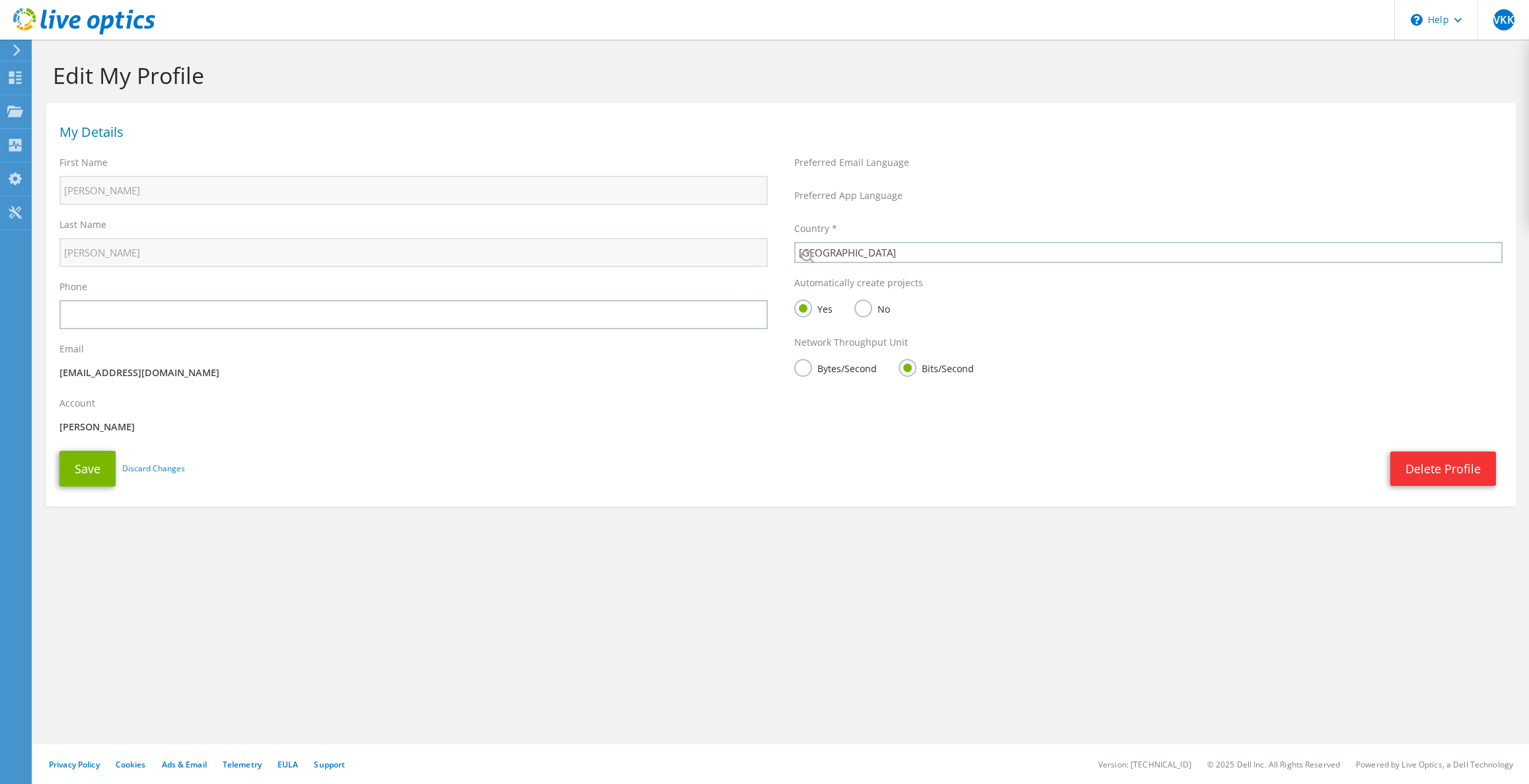
select select "217"
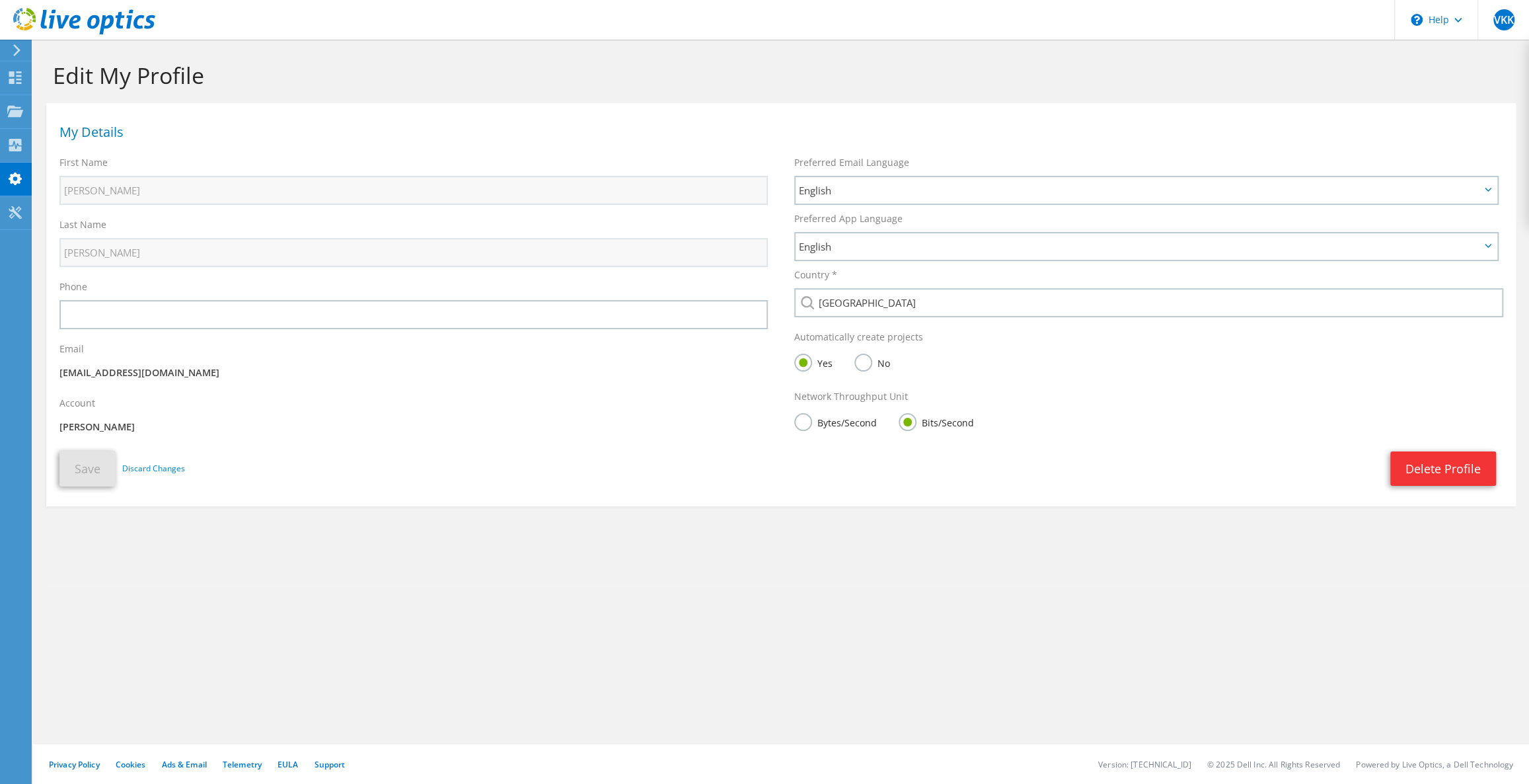
click at [789, 433] on div "Network Throughput Unit Bytes/Second Bits/Second" at bounding box center [1148, 413] width 735 height 60
drag, startPoint x: 797, startPoint y: 427, endPoint x: 806, endPoint y: 430, distance: 9.5
click at [797, 427] on label "Bytes/Second" at bounding box center [836, 421] width 83 height 16
click at [0, 0] on input "Bytes/Second" at bounding box center [0, 0] width 0 height 0
drag, startPoint x: 816, startPoint y: 425, endPoint x: 885, endPoint y: 425, distance: 69.0
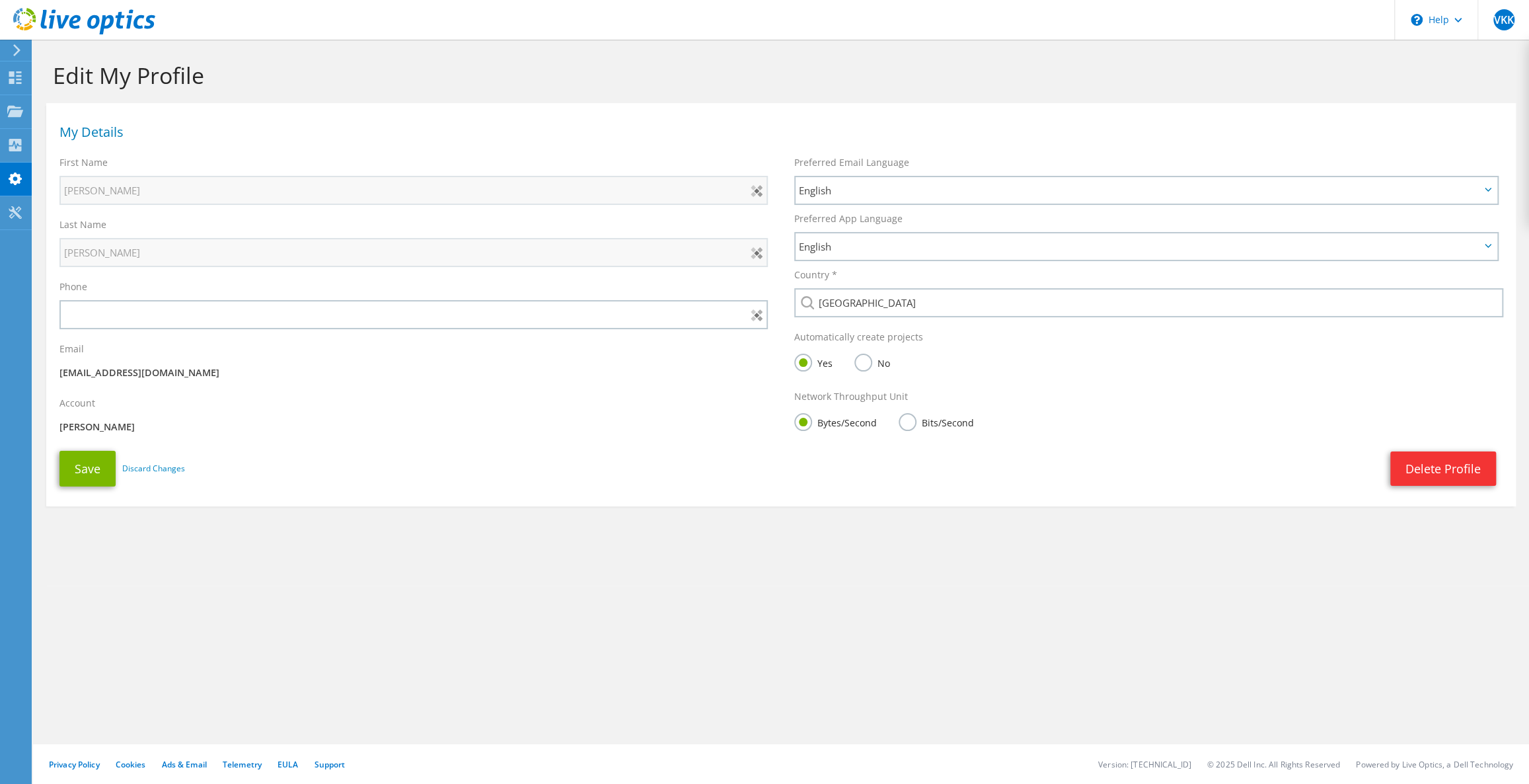
click at [885, 425] on div "Bytes/Second Bits/Second" at bounding box center [1148, 422] width 708 height 26
drag, startPoint x: 930, startPoint y: 430, endPoint x: 986, endPoint y: 426, distance: 56.1
click at [986, 426] on div "Bytes/Second Bits/Second" at bounding box center [1148, 422] width 708 height 26
click at [841, 434] on div "Bytes/Second" at bounding box center [839, 425] width 89 height 23
click at [84, 468] on button "Save" at bounding box center [87, 469] width 56 height 35
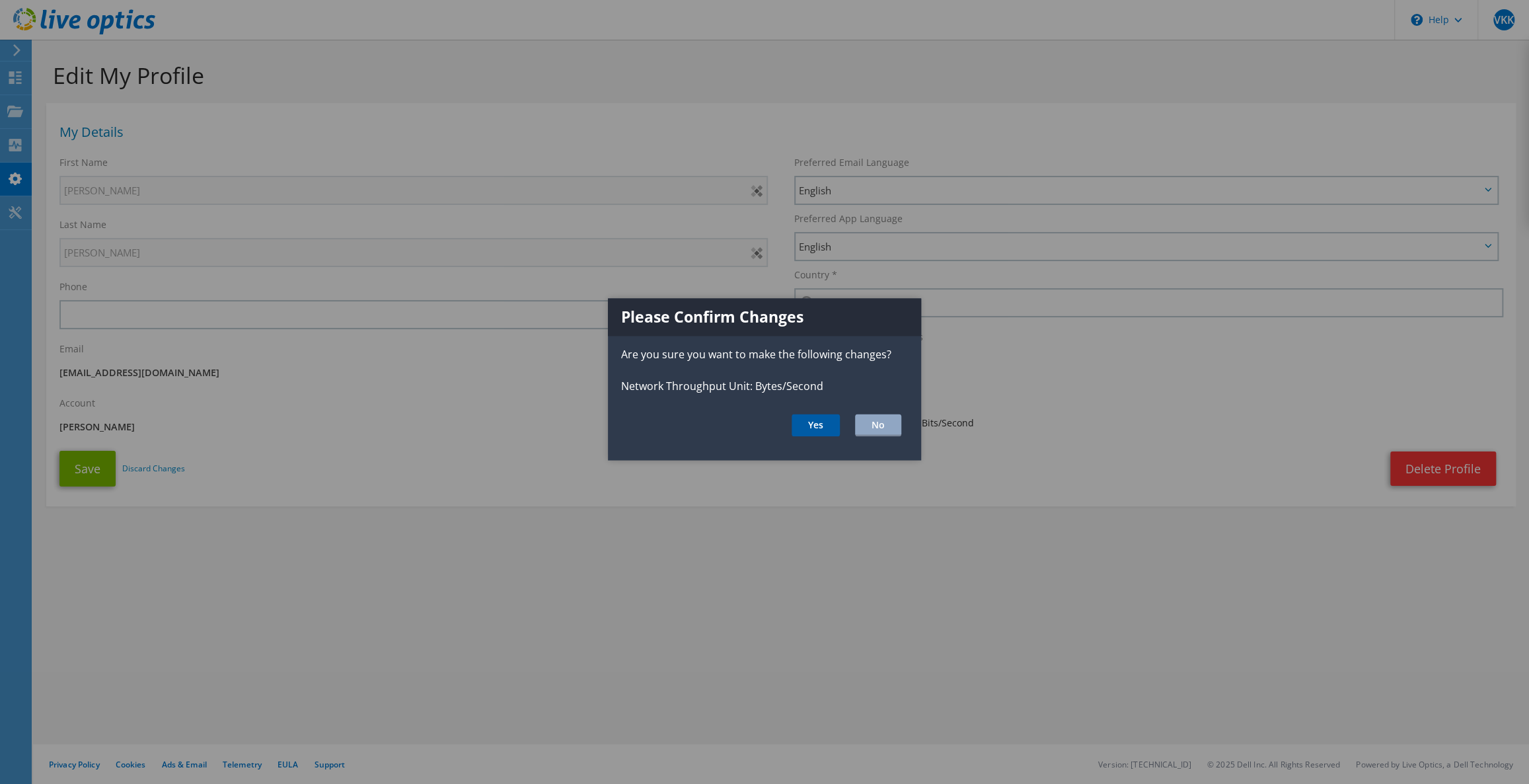
click at [823, 417] on button "Yes" at bounding box center [816, 426] width 48 height 23
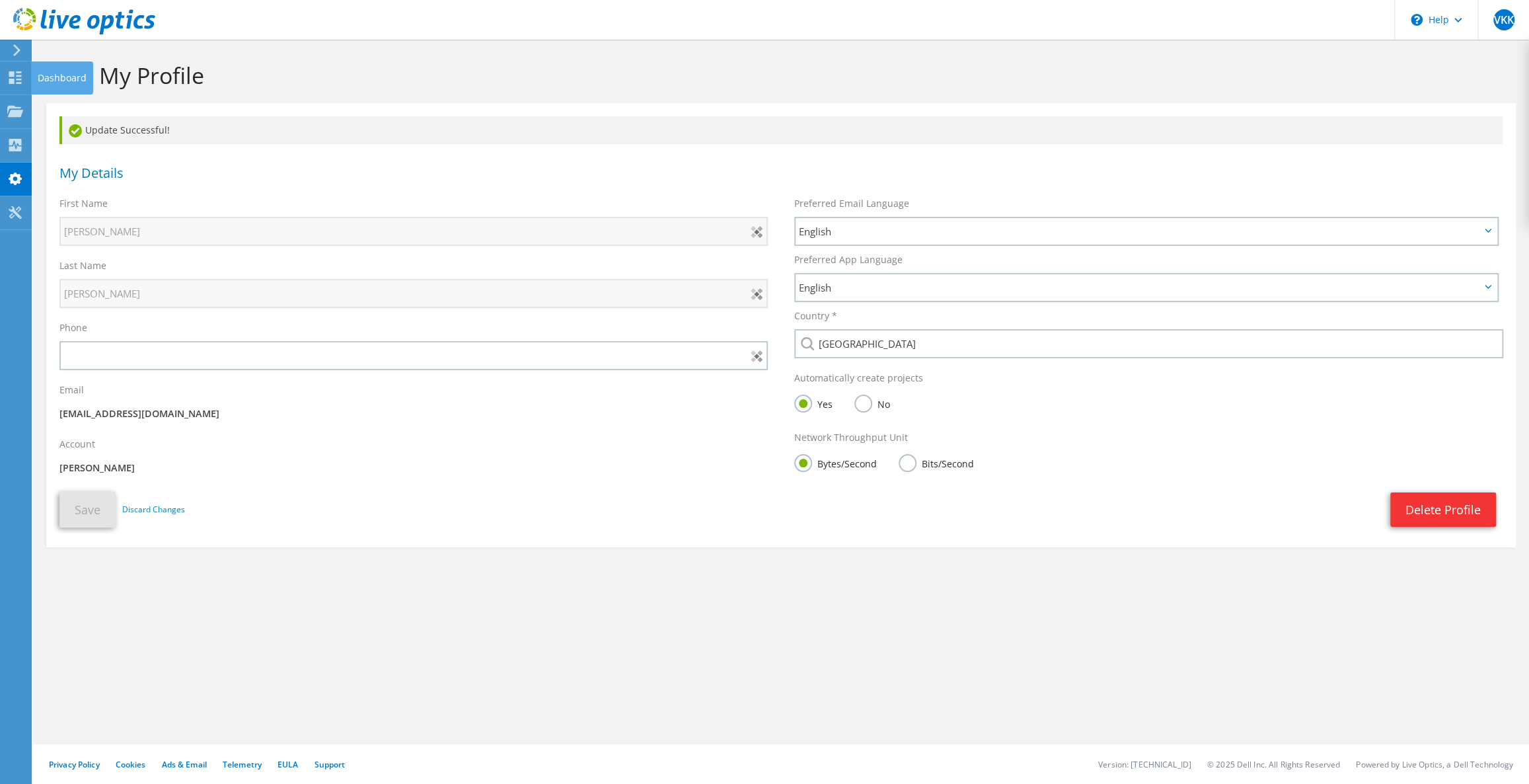
click at [33, 72] on div "Dashboard" at bounding box center [62, 78] width 62 height 33
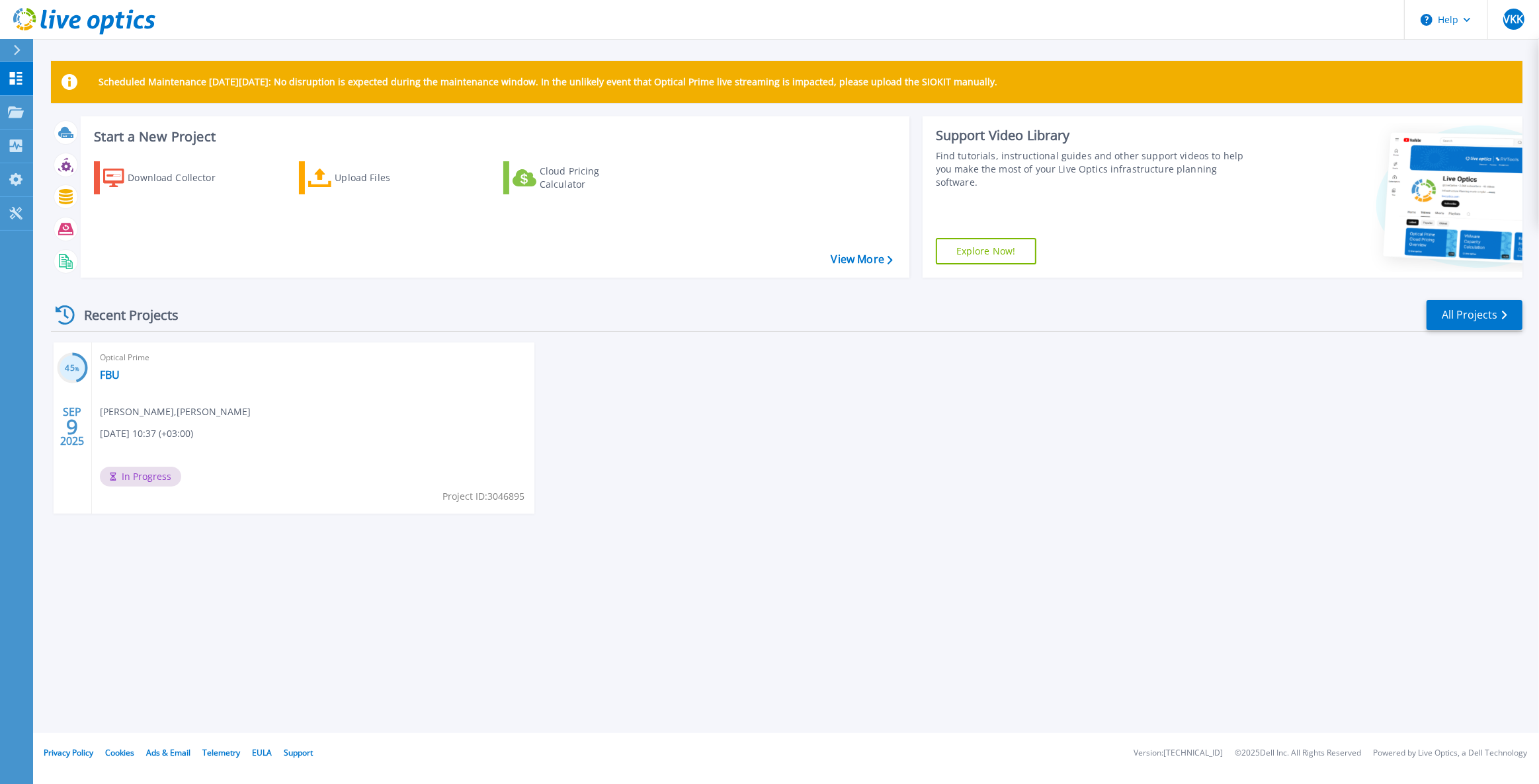
drag, startPoint x: 151, startPoint y: 425, endPoint x: 148, endPoint y: 415, distance: 10.4
click at [193, 429] on span "[DATE] 10:37 (+03:00)" at bounding box center [146, 433] width 93 height 15
click at [109, 376] on link "FBU" at bounding box center [110, 374] width 20 height 13
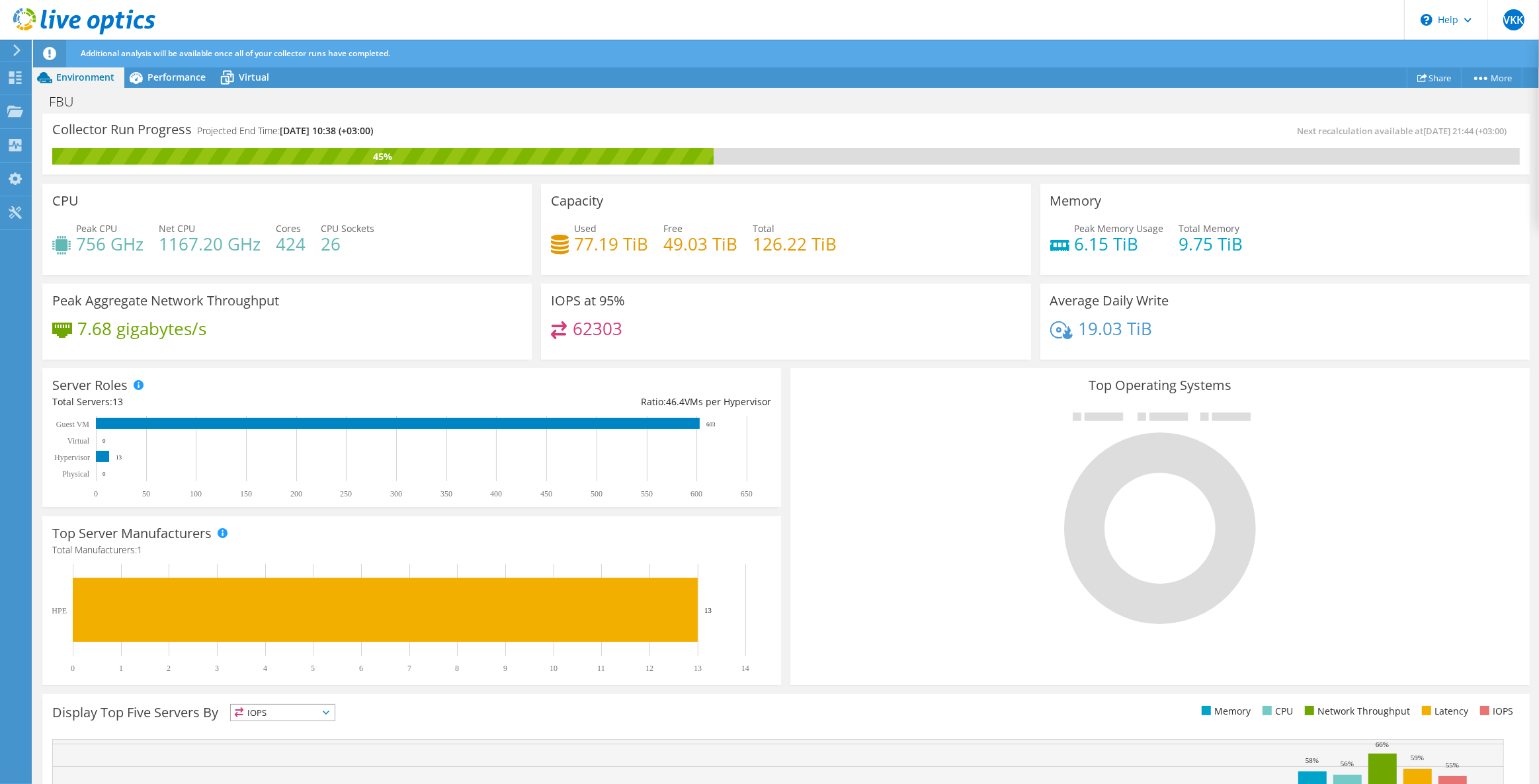
drag, startPoint x: 1390, startPoint y: 135, endPoint x: 1430, endPoint y: 133, distance: 40.0
click at [1434, 132] on span "[DATE] 21:44 (+03:00)" at bounding box center [1464, 130] width 83 height 12
click at [1426, 83] on link "Share" at bounding box center [1433, 77] width 55 height 21
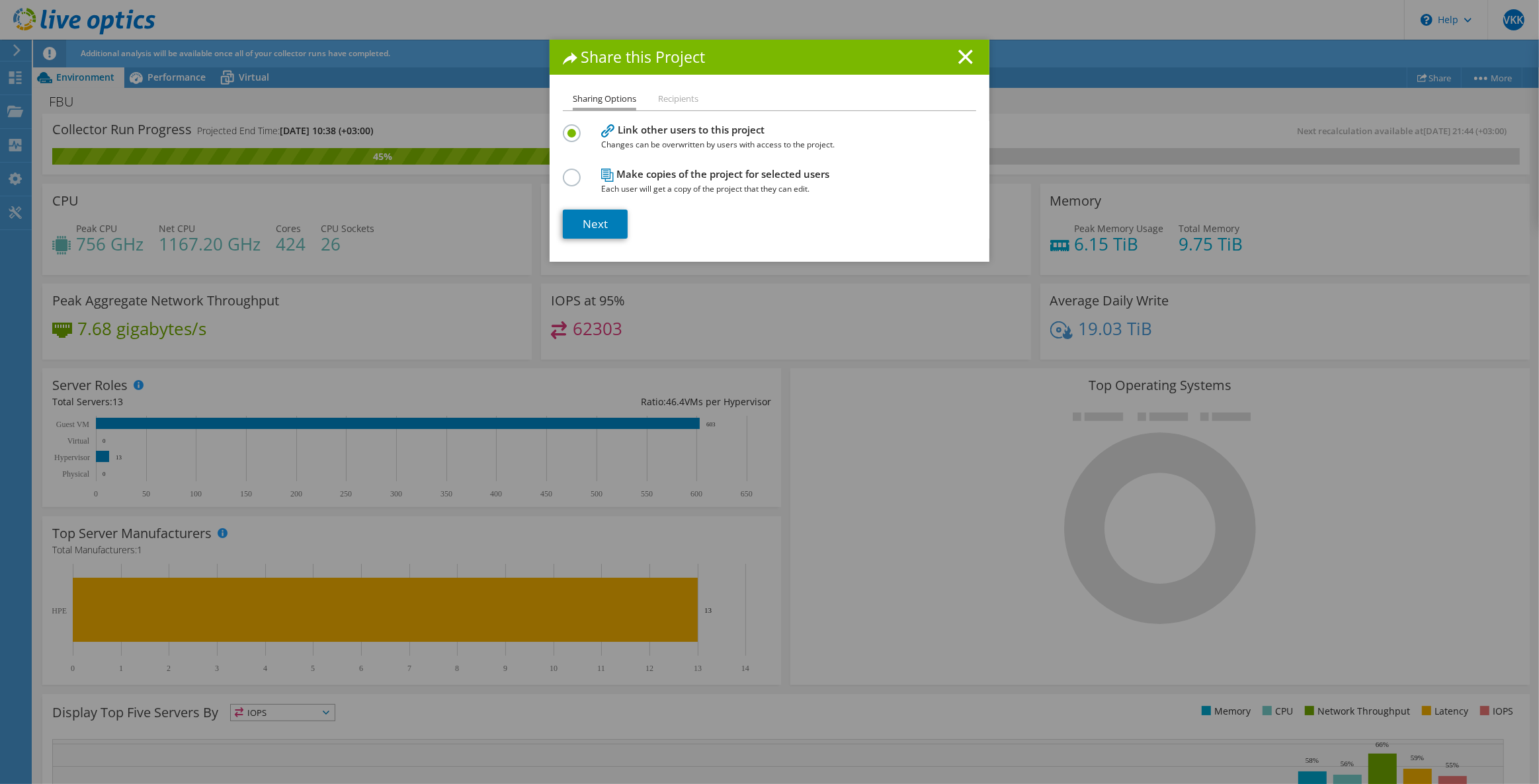
click at [635, 173] on h4 "Make copies of the project for selected users Each user will get a copy of the …" at bounding box center [766, 181] width 330 height 30
click at [567, 172] on label at bounding box center [574, 170] width 23 height 4
click at [0, 0] on input "radio" at bounding box center [0, 0] width 0 height 0
click at [589, 226] on link "Next" at bounding box center [594, 224] width 65 height 29
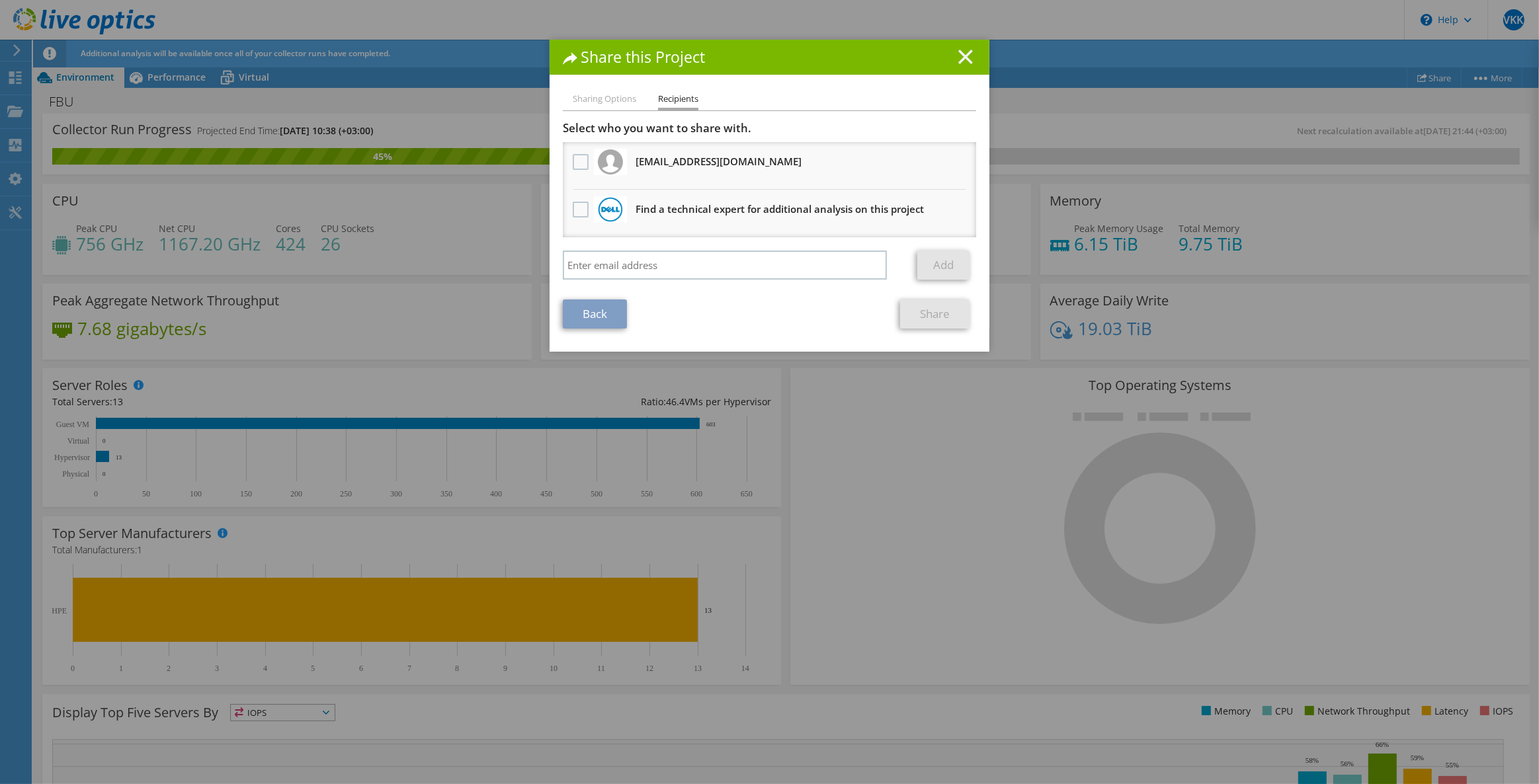
click at [967, 54] on icon at bounding box center [965, 57] width 15 height 15
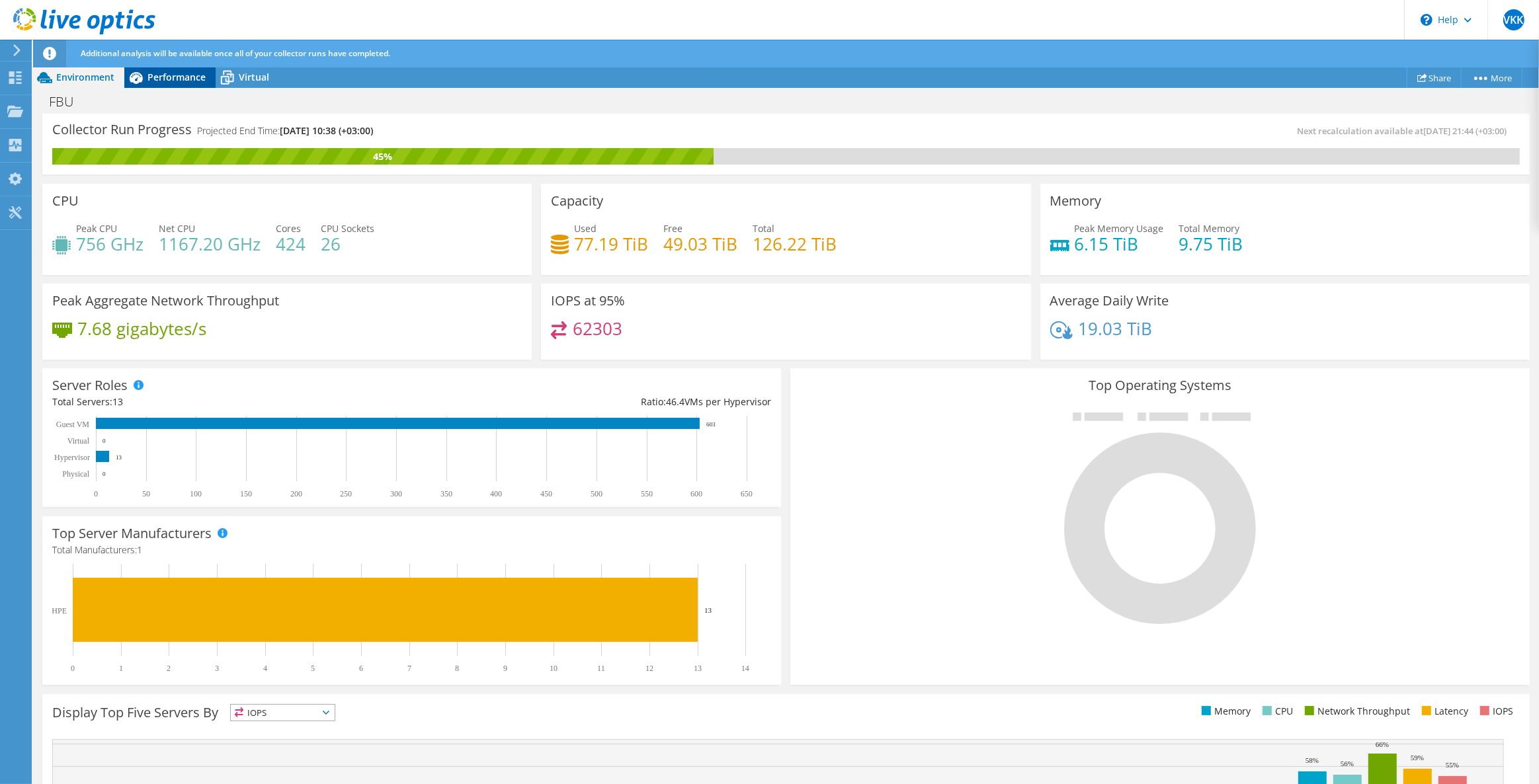
click at [140, 84] on icon at bounding box center [135, 77] width 23 height 23
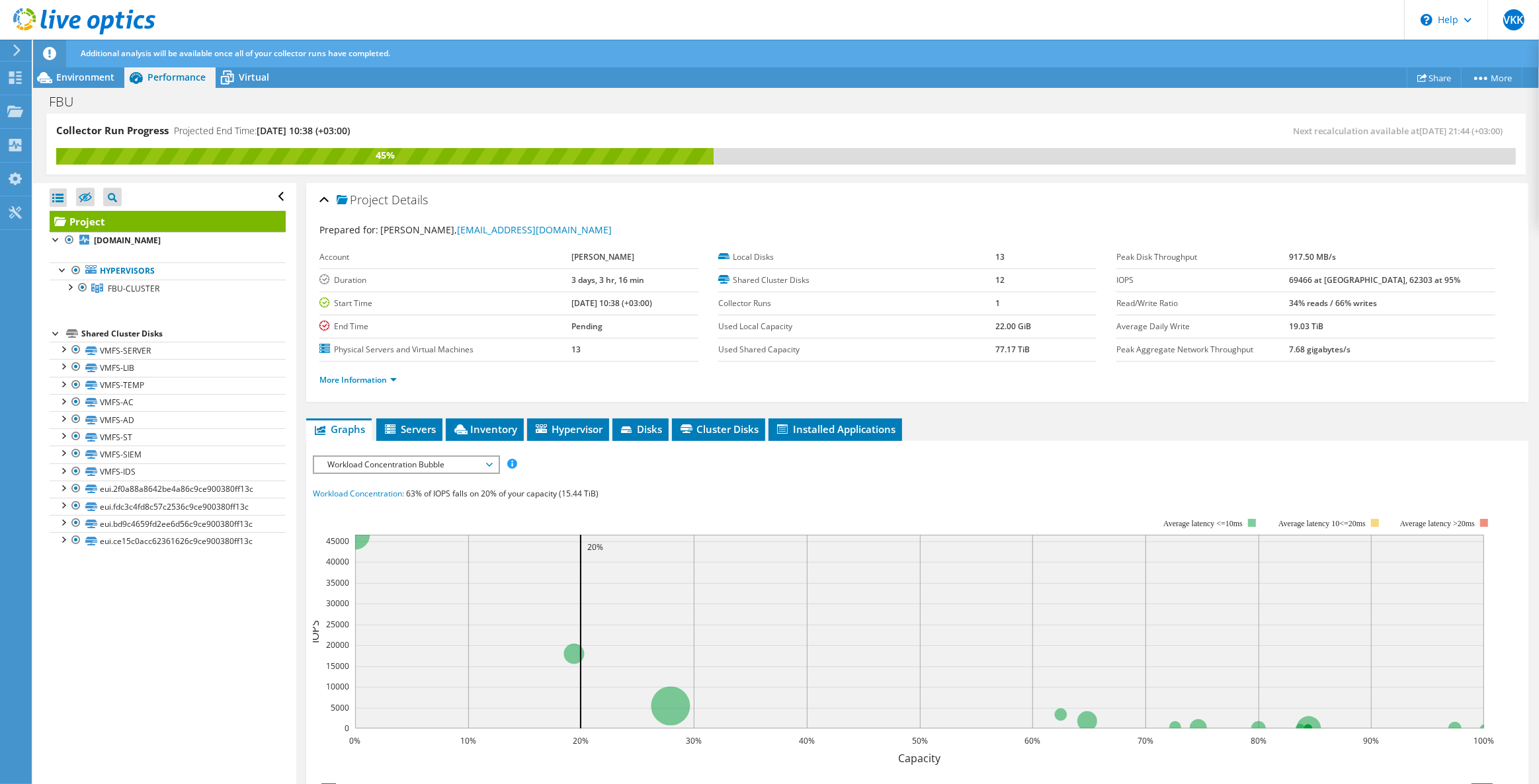
click at [419, 457] on span "Workload Concentration Bubble" at bounding box center [406, 464] width 170 height 16
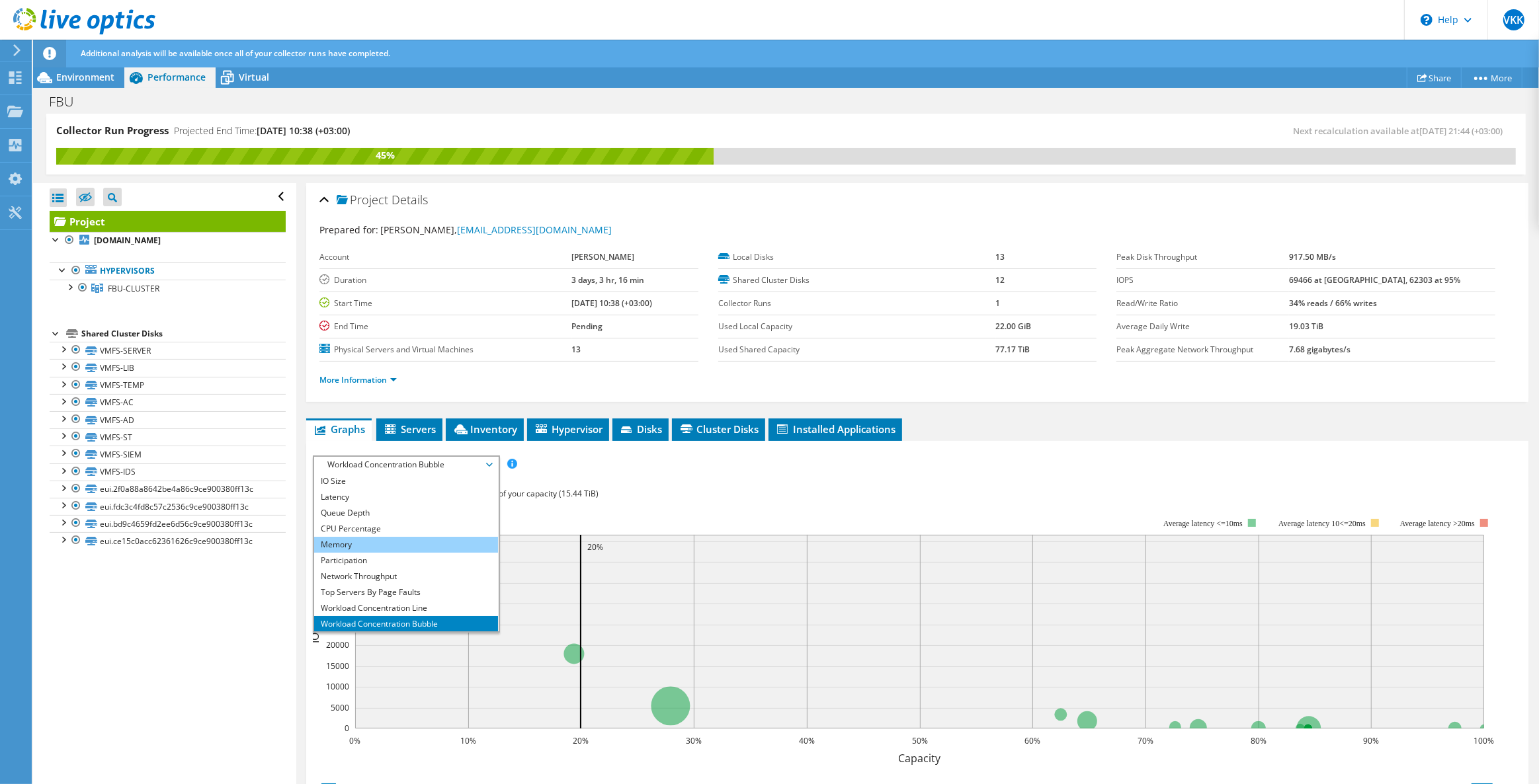
scroll to position [47, 0]
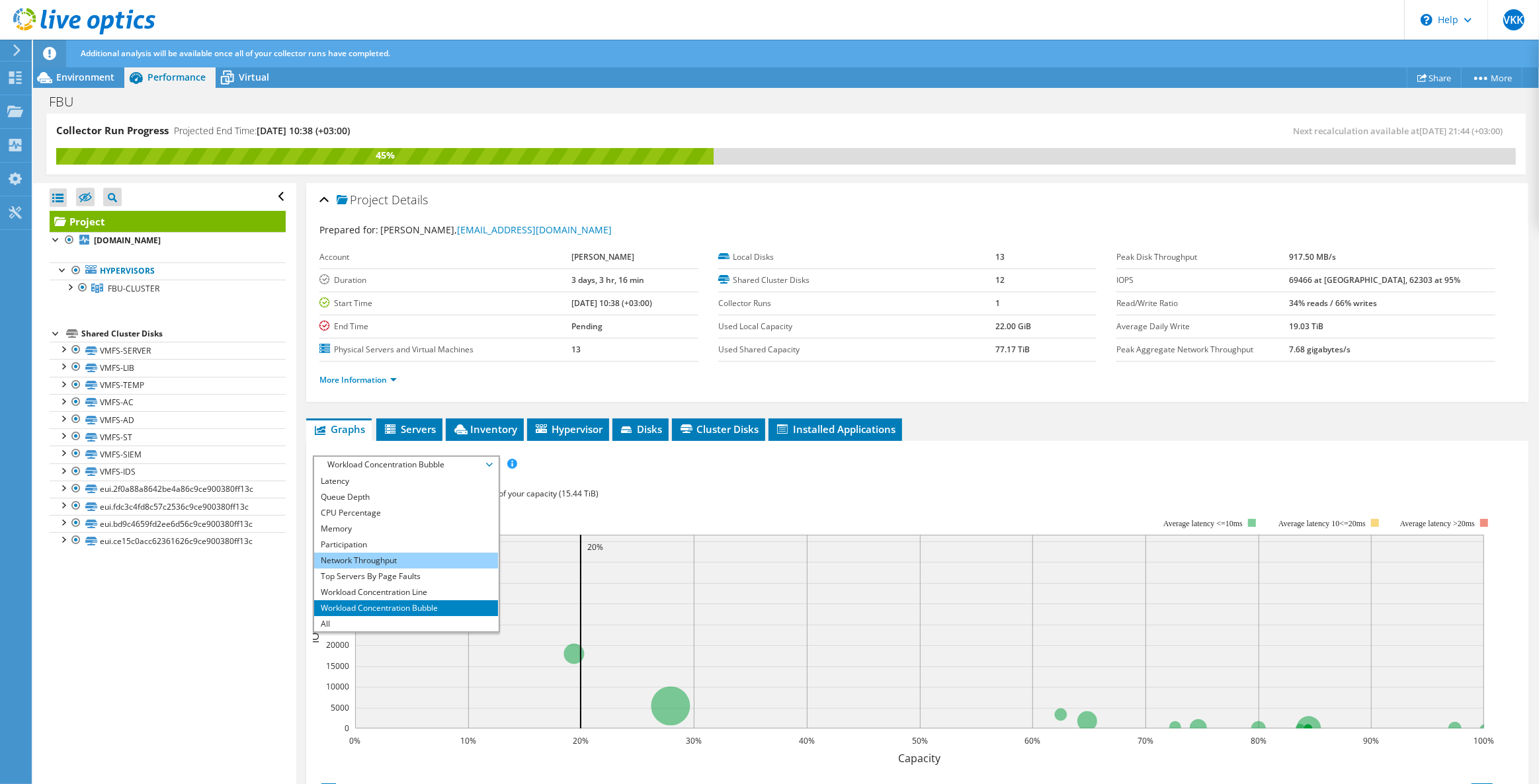
click at [361, 561] on li "Network Throughput" at bounding box center [406, 560] width 183 height 16
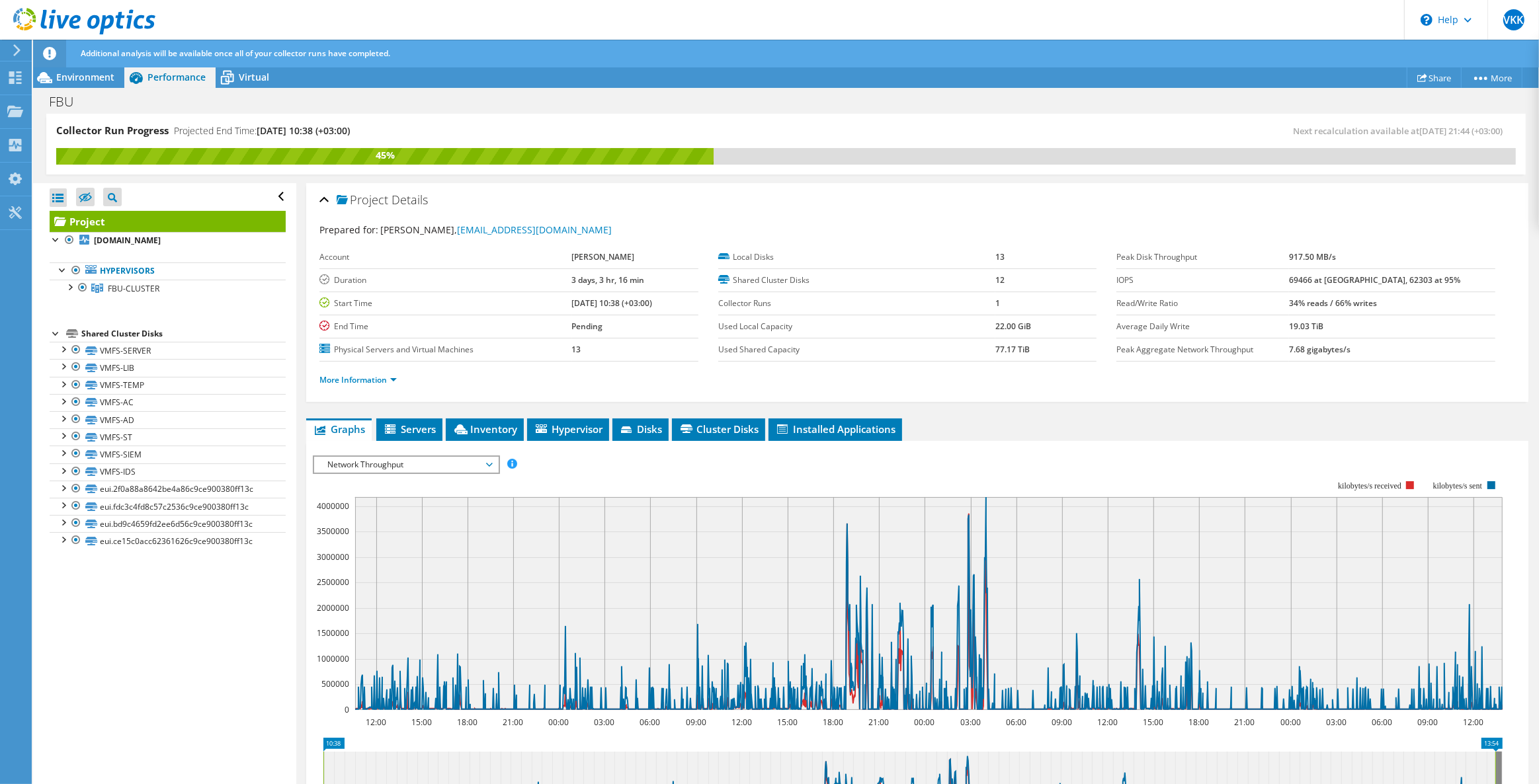
click at [382, 459] on span "Network Throughput" at bounding box center [406, 464] width 170 height 16
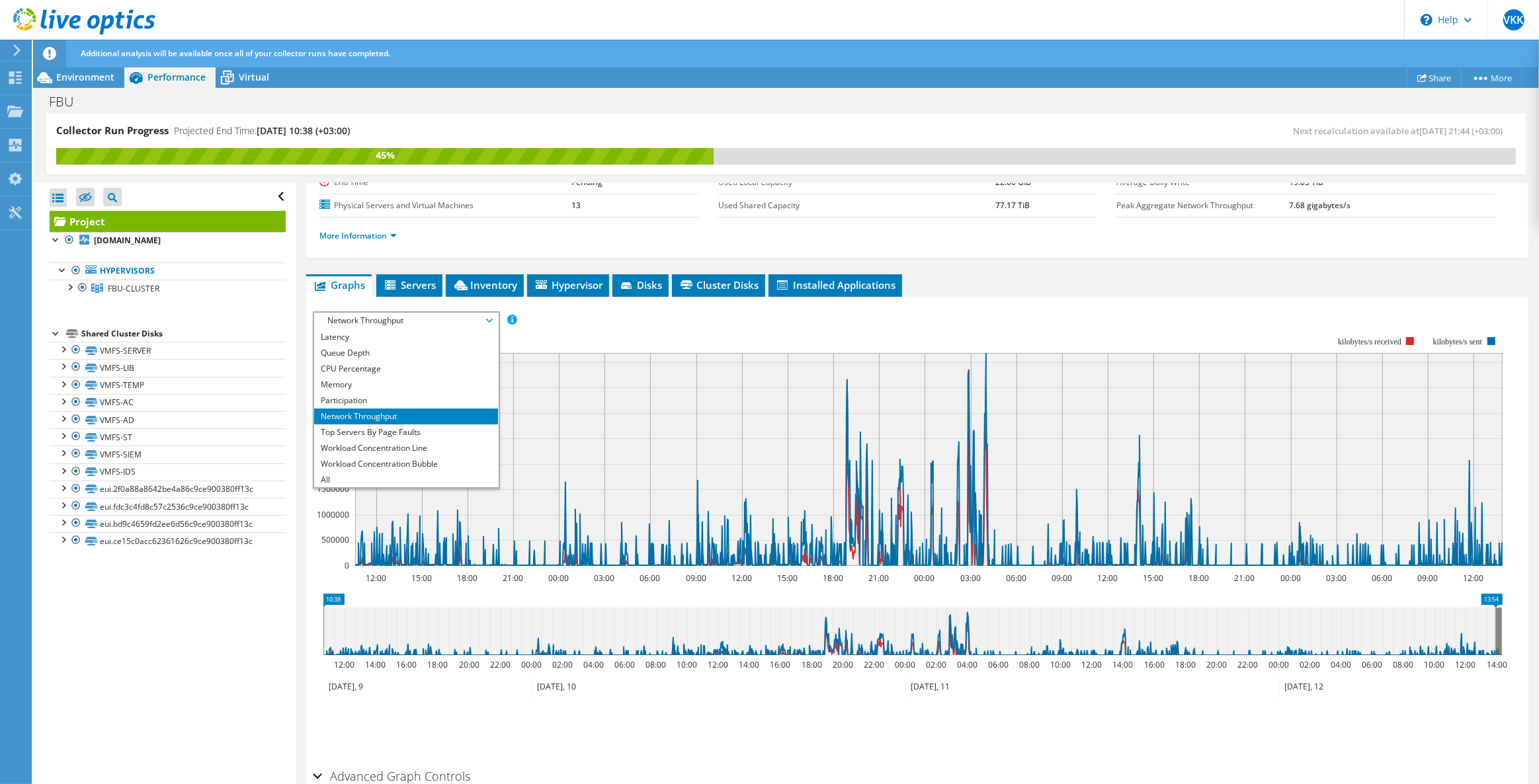
scroll to position [180, 0]
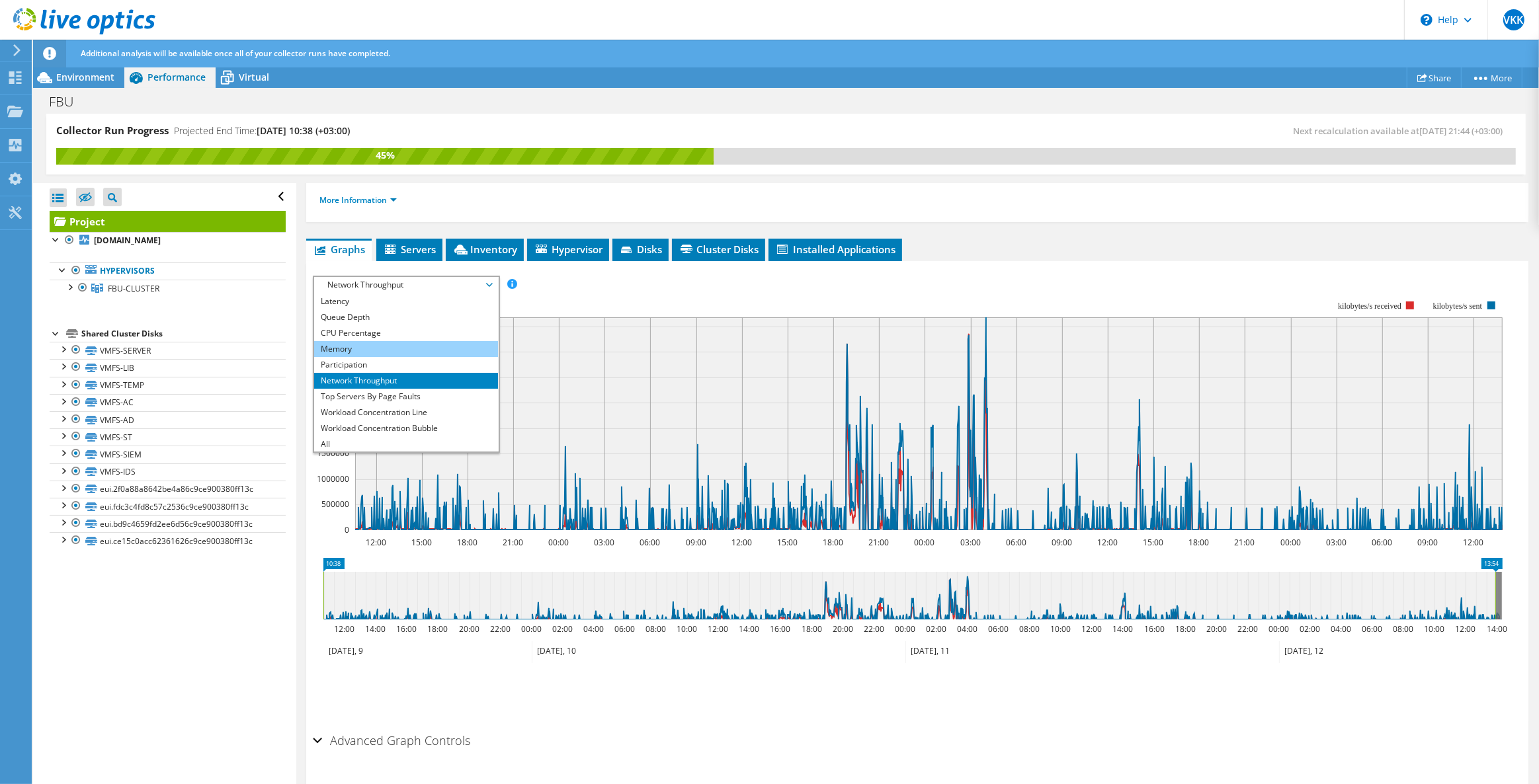
click at [350, 347] on li "Memory" at bounding box center [406, 349] width 183 height 16
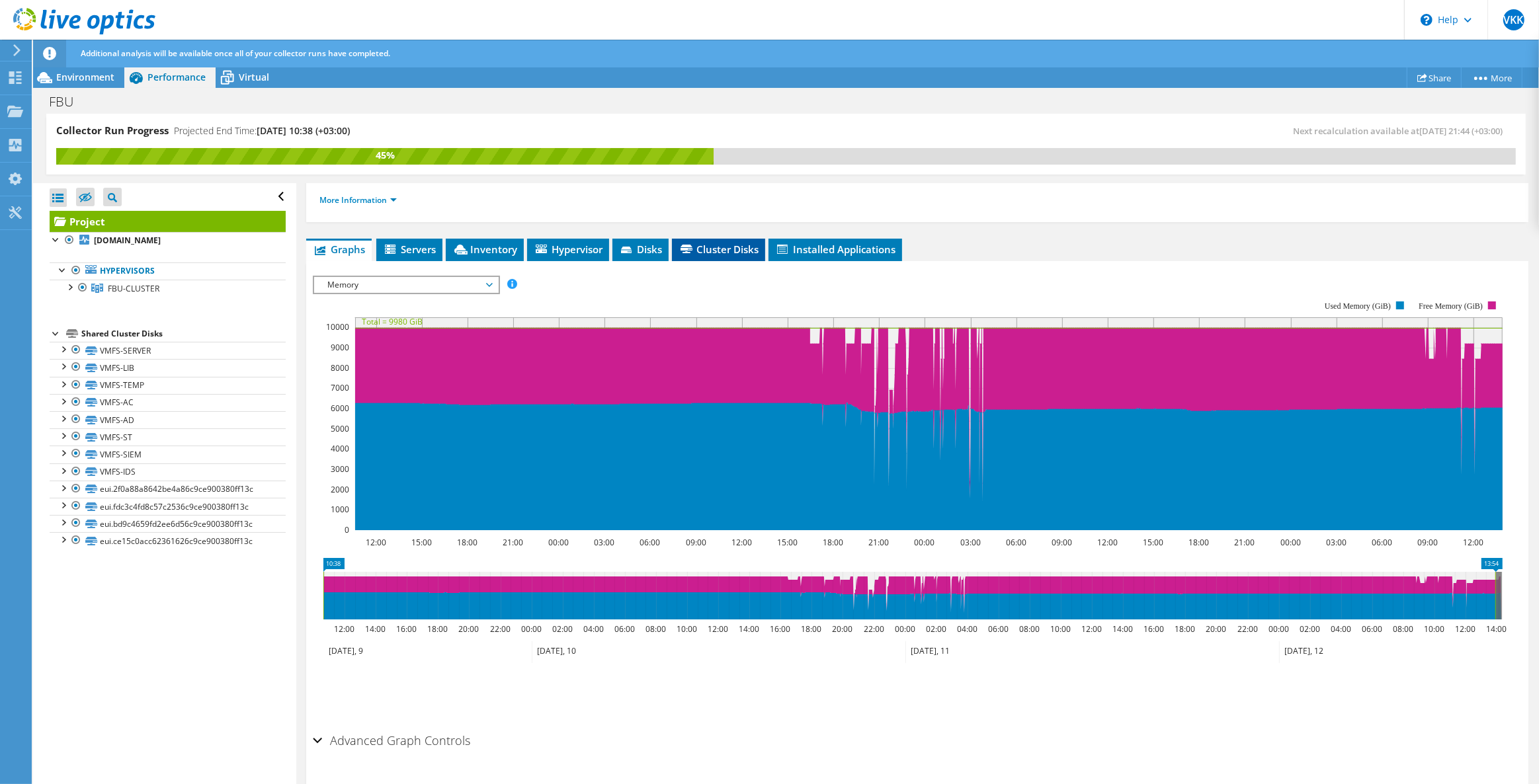
click at [724, 243] on span "Cluster Disks" at bounding box center [718, 249] width 80 height 13
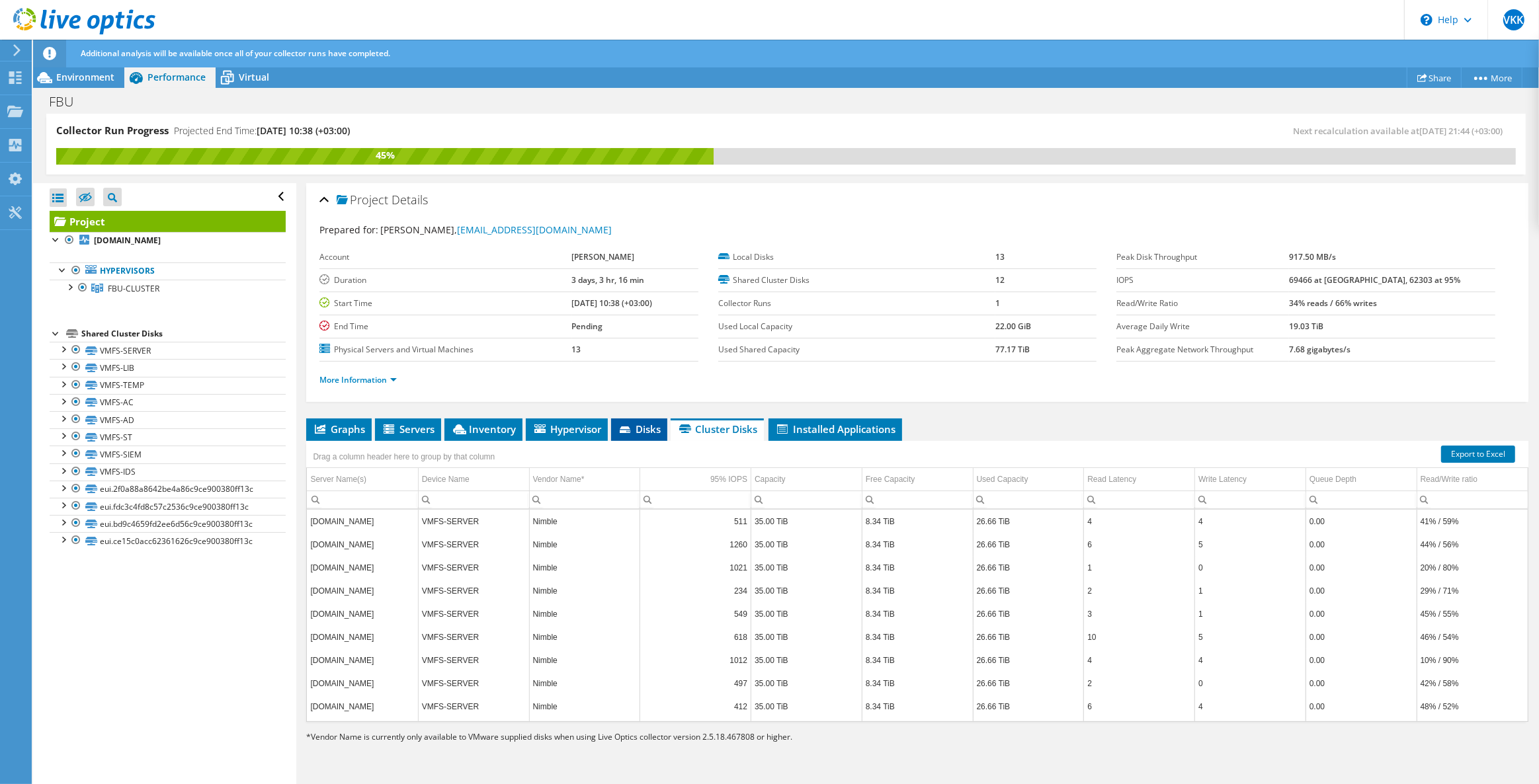
click at [650, 430] on span "Disks" at bounding box center [639, 429] width 43 height 13
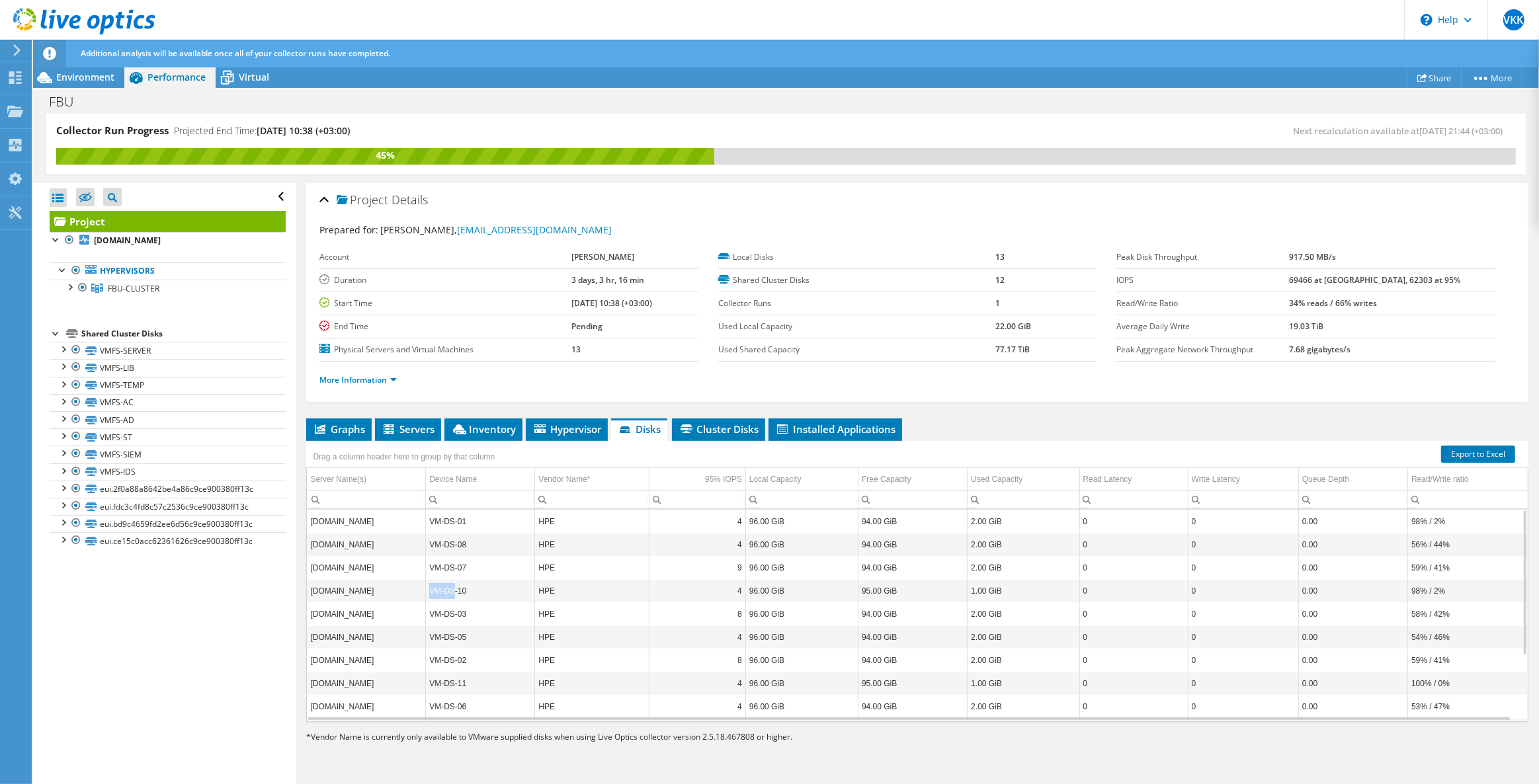
drag, startPoint x: 455, startPoint y: 582, endPoint x: 426, endPoint y: 581, distance: 29.0
click at [426, 581] on td "VM-DS-10" at bounding box center [480, 590] width 109 height 23
drag, startPoint x: 365, startPoint y: 584, endPoint x: 299, endPoint y: 583, distance: 66.0
click at [296, 582] on div "Collector Run Progress Projected End Time: 09/16/2025, 10:38 (+03:00) Next reca…" at bounding box center [786, 449] width 1506 height 671
click at [340, 590] on td "sv-vw-10.fbu.edu.tr" at bounding box center [366, 590] width 118 height 23
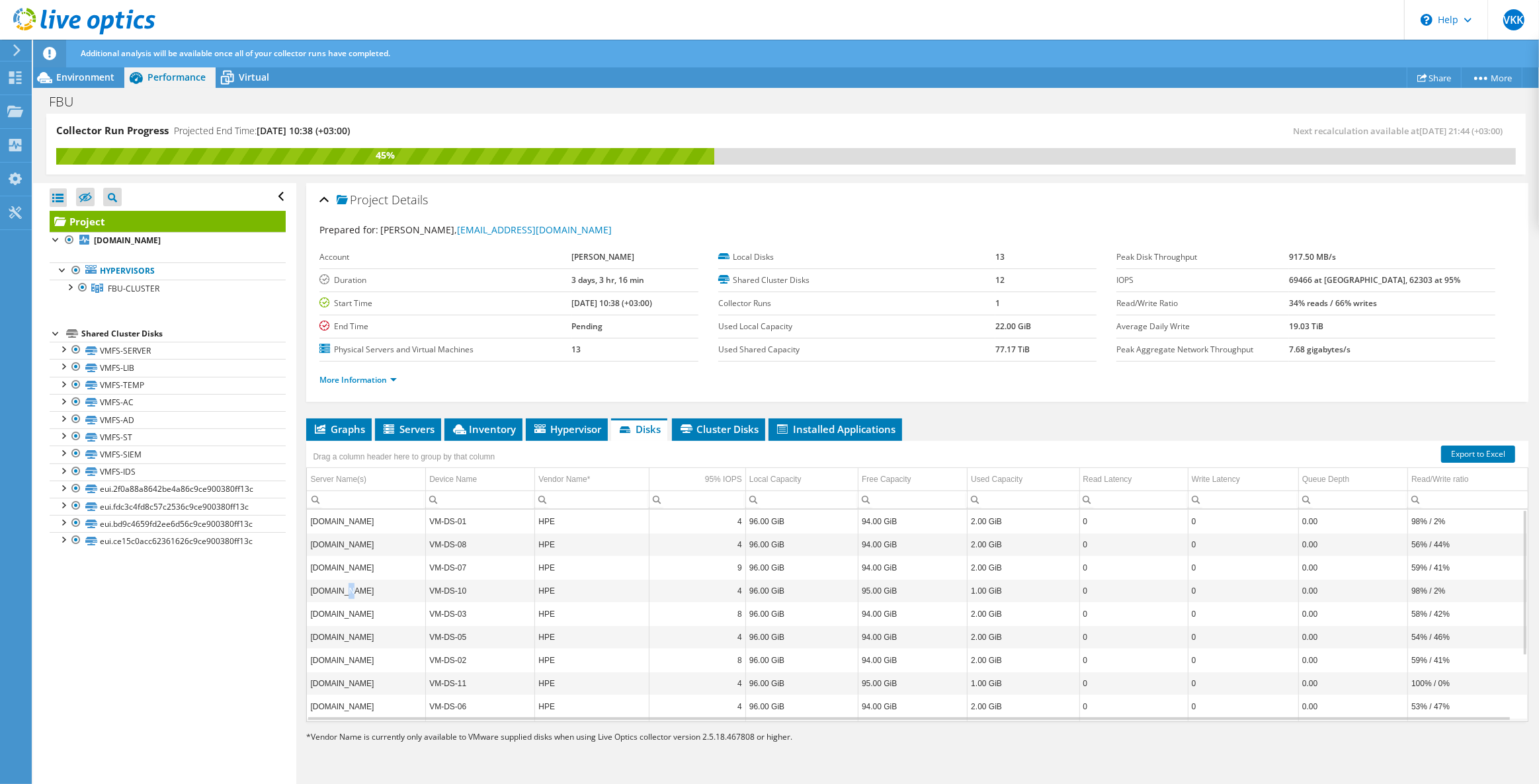
click at [340, 590] on td "sv-vw-10.fbu.edu.tr" at bounding box center [366, 590] width 118 height 23
click at [365, 602] on td "sv-vw-03.fbu.edu.tr" at bounding box center [366, 613] width 118 height 23
drag, startPoint x: 1372, startPoint y: 326, endPoint x: 1276, endPoint y: 329, distance: 96.0
click at [1276, 329] on tr "Average Daily Write 19.03 TiB" at bounding box center [1305, 326] width 378 height 23
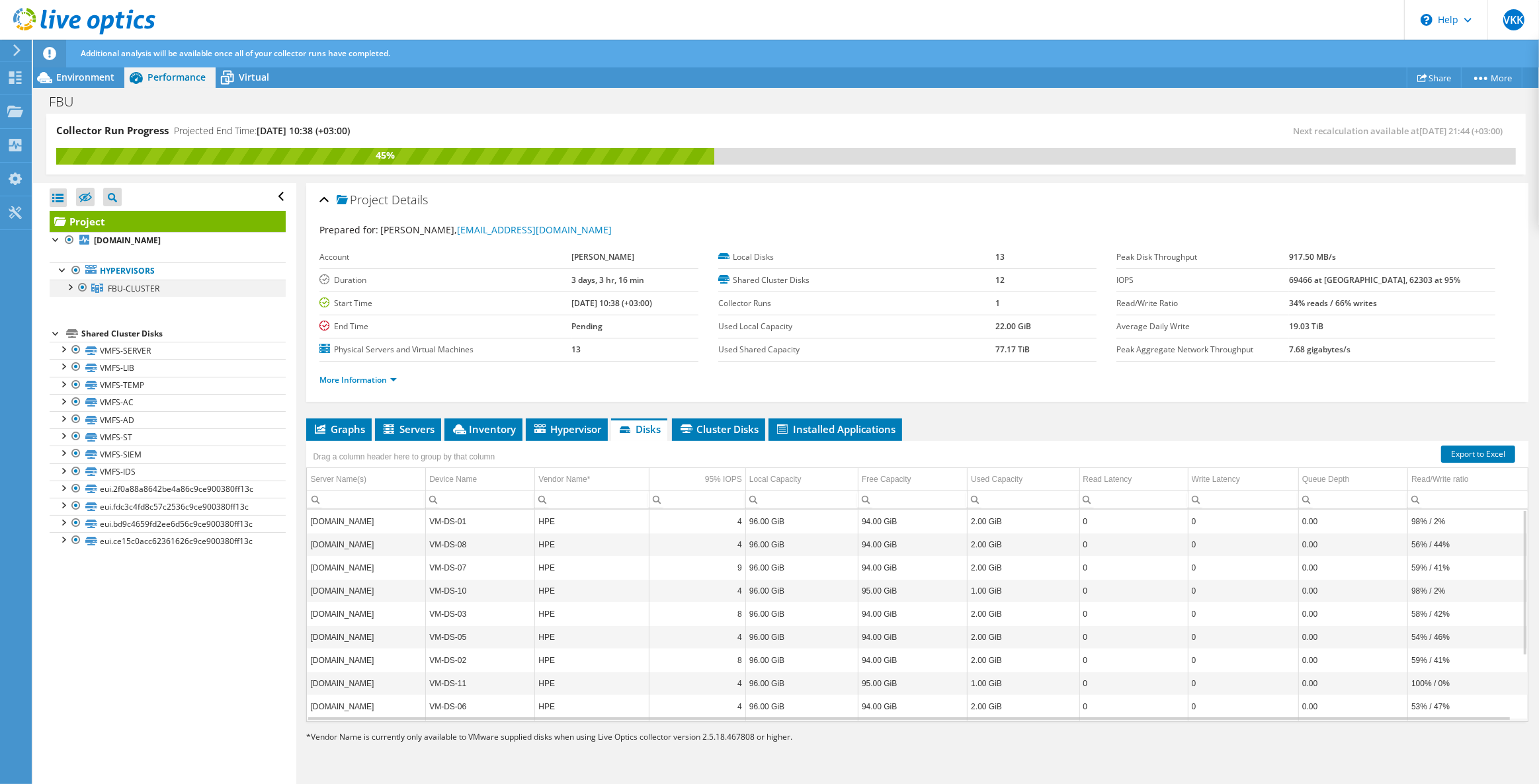
click at [67, 286] on div at bounding box center [70, 286] width 13 height 13
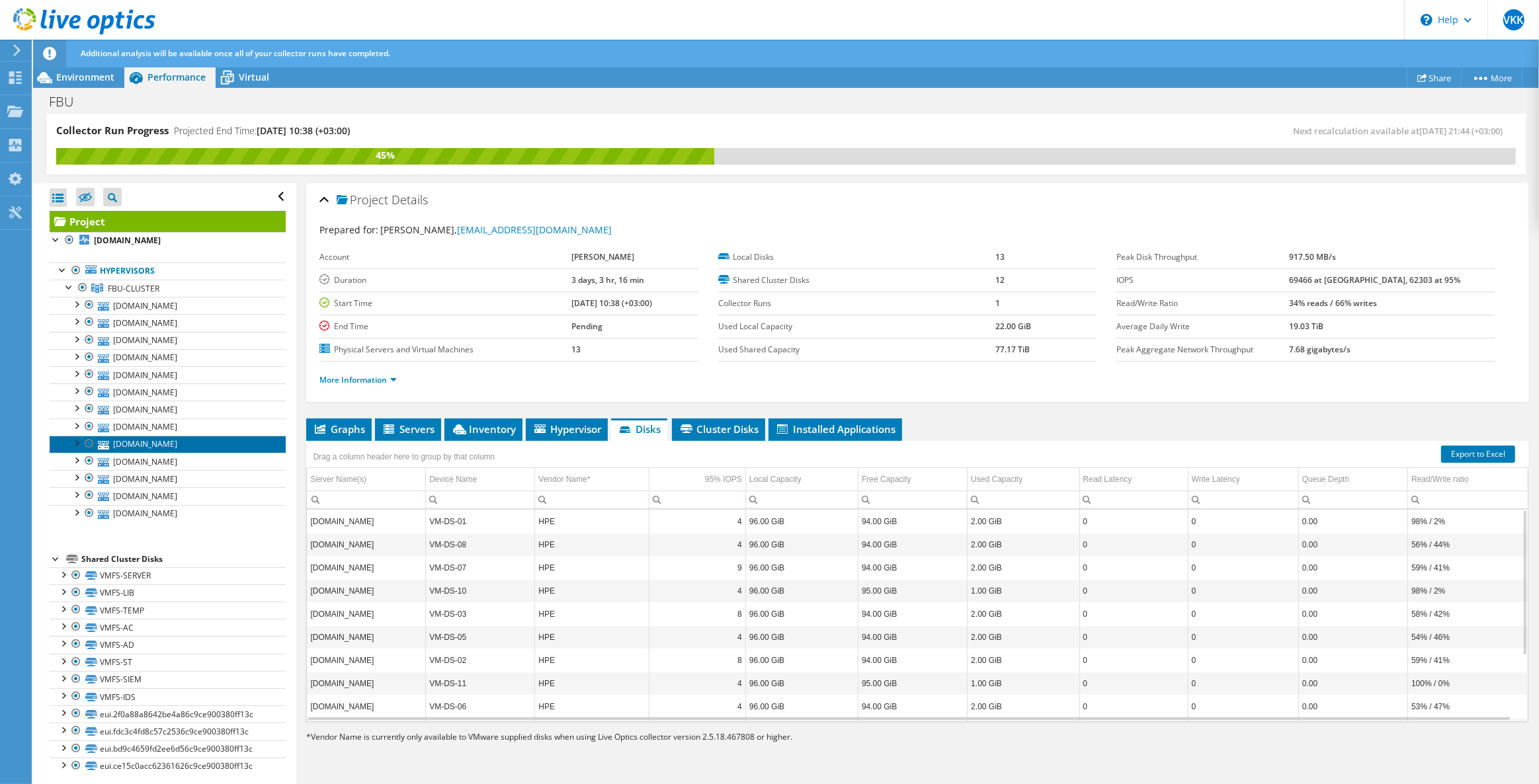
click at [126, 443] on link "sv-vw-06.fbu.edu.tr" at bounding box center [167, 444] width 236 height 17
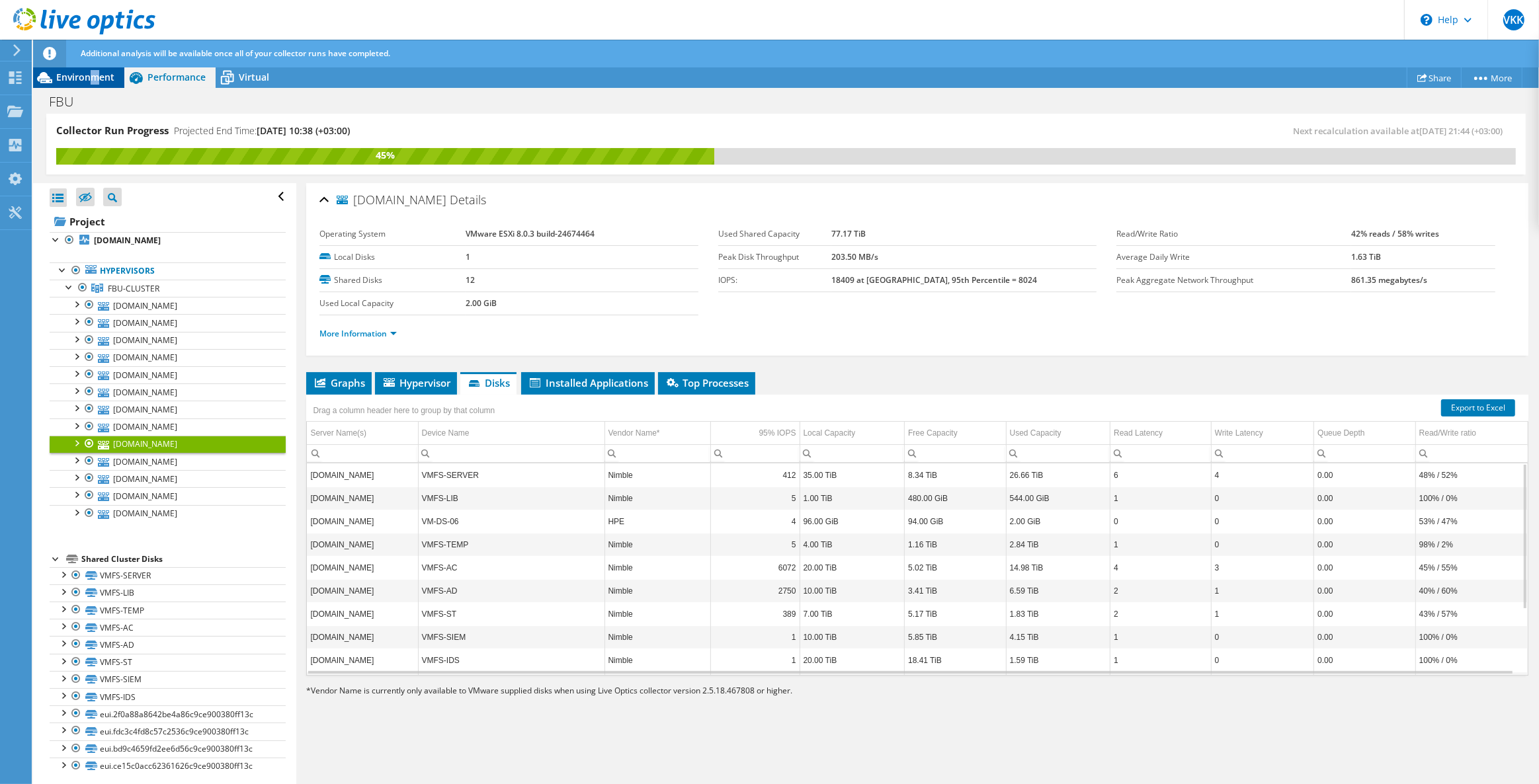
click at [94, 77] on span "Environment" at bounding box center [85, 77] width 58 height 13
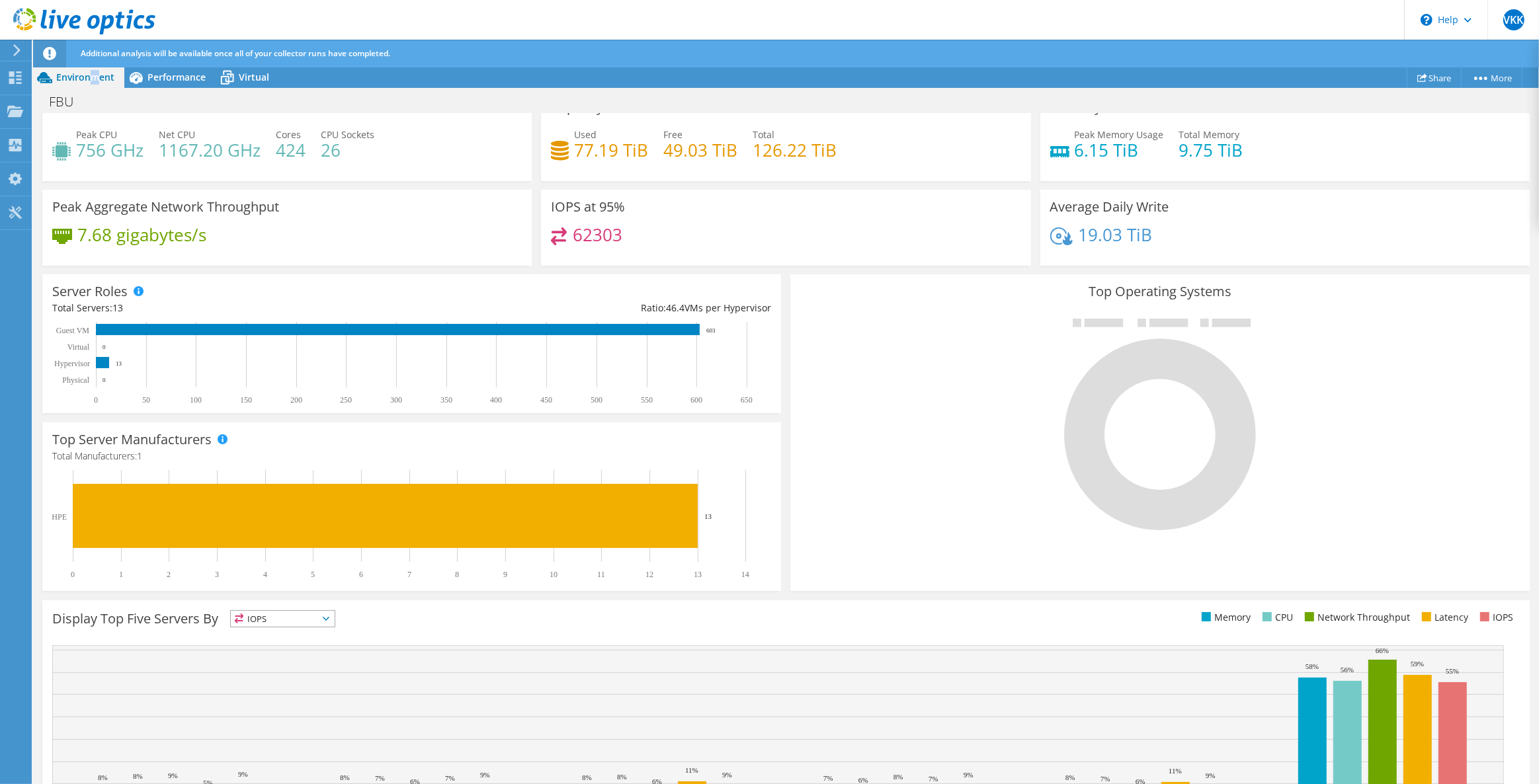
scroll to position [174, 0]
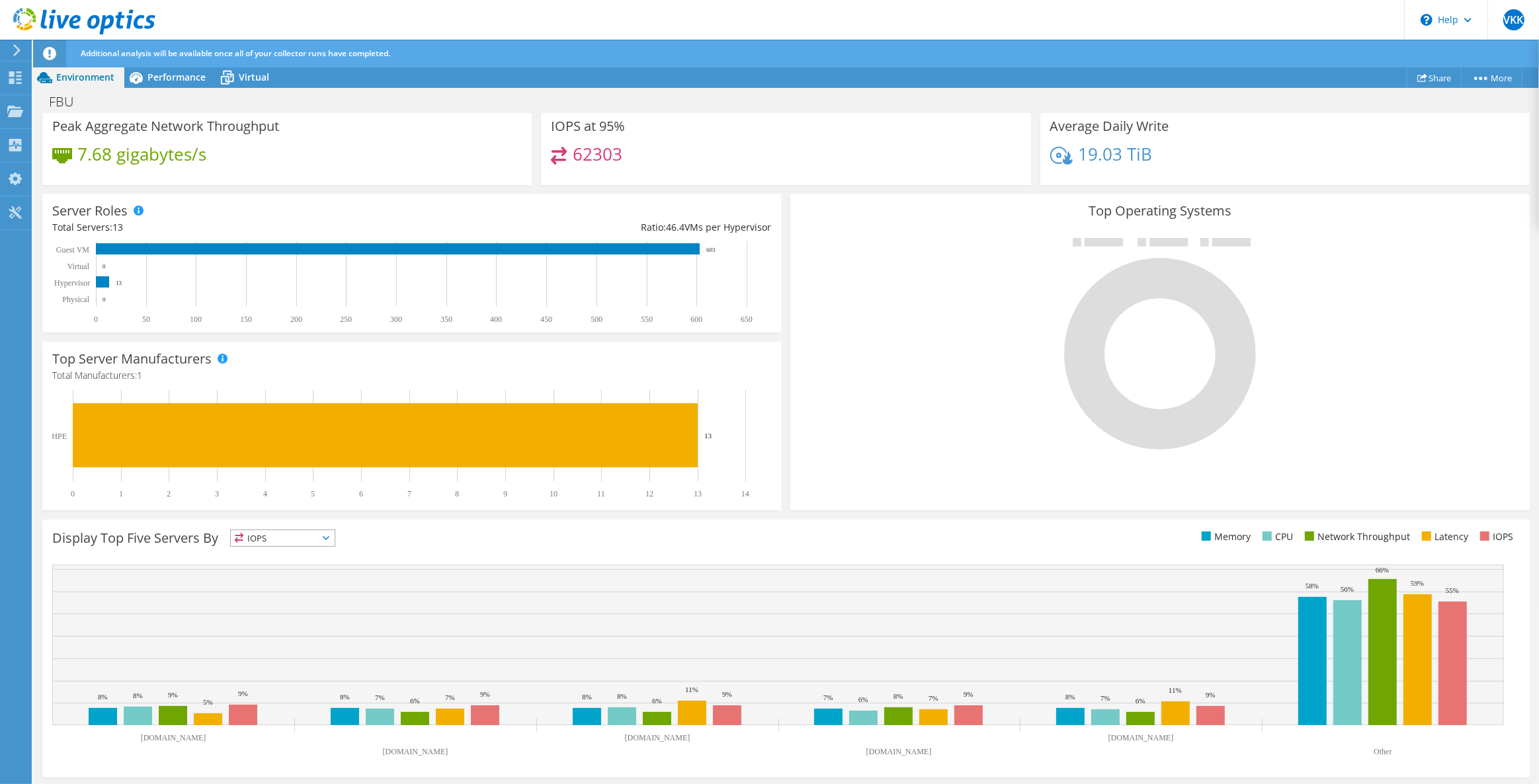
click at [282, 530] on span "IOPS" at bounding box center [282, 538] width 104 height 16
click at [278, 576] on li "Memory" at bounding box center [282, 573] width 104 height 18
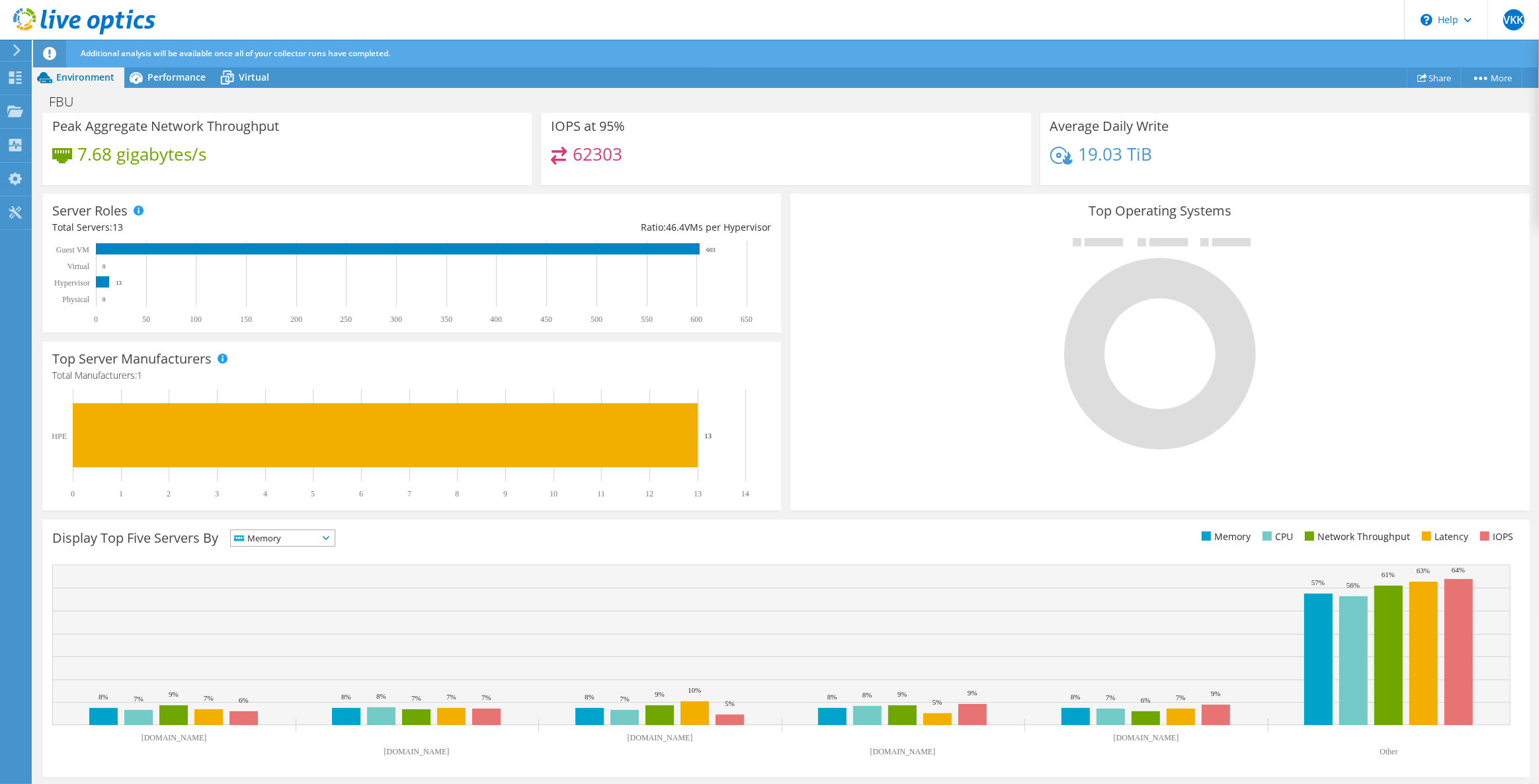
drag, startPoint x: 278, startPoint y: 532, endPoint x: 288, endPoint y: 535, distance: 10.4
click at [277, 532] on span "Memory" at bounding box center [274, 538] width 87 height 16
click at [298, 592] on li "CPU" at bounding box center [282, 592] width 104 height 18
click at [298, 532] on span "CPU" at bounding box center [274, 538] width 87 height 16
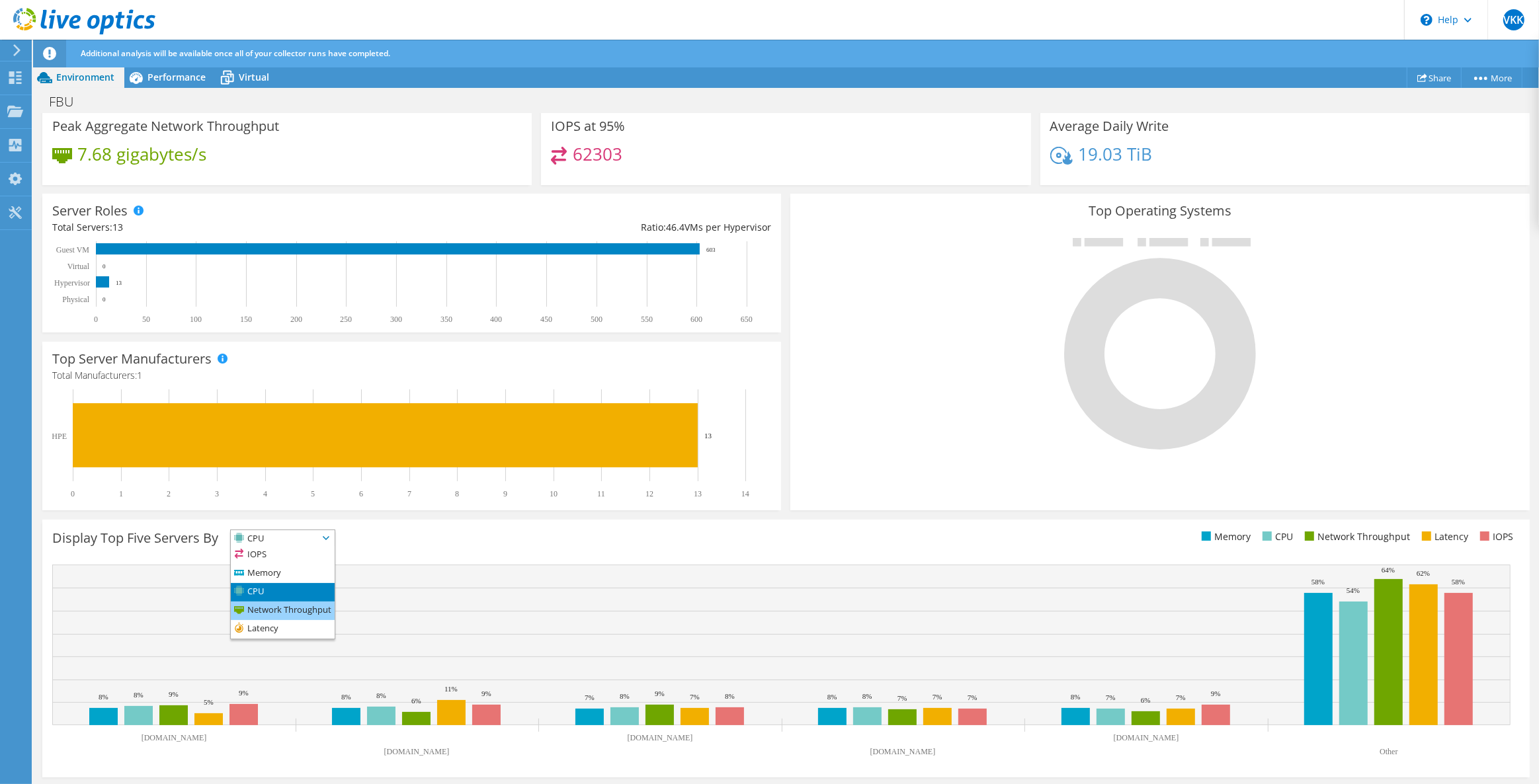
click at [284, 610] on li "Network Throughput" at bounding box center [282, 610] width 104 height 18
